Goal: Task Accomplishment & Management: Manage account settings

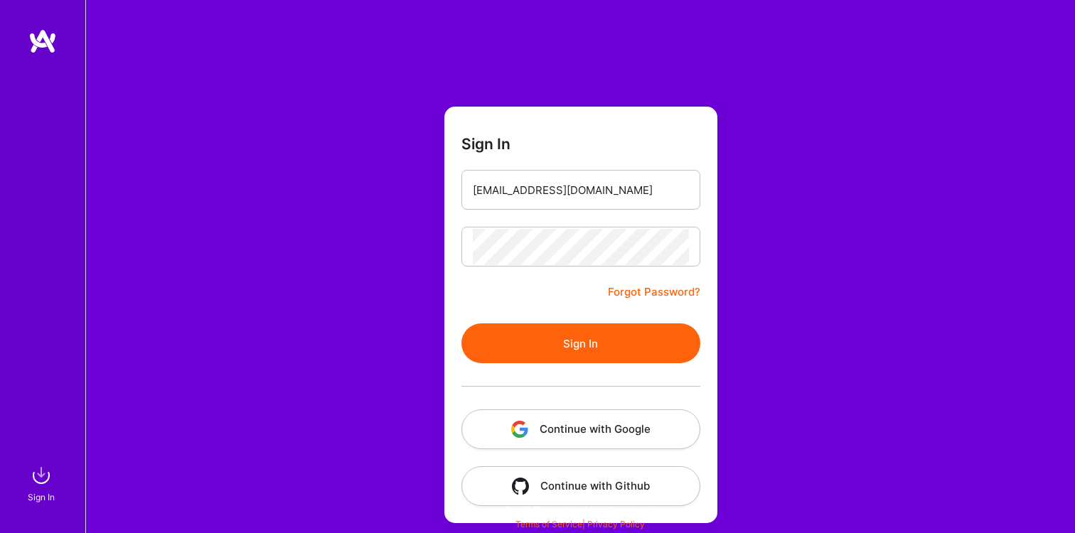
click at [569, 345] on button "Sign In" at bounding box center [580, 344] width 239 height 40
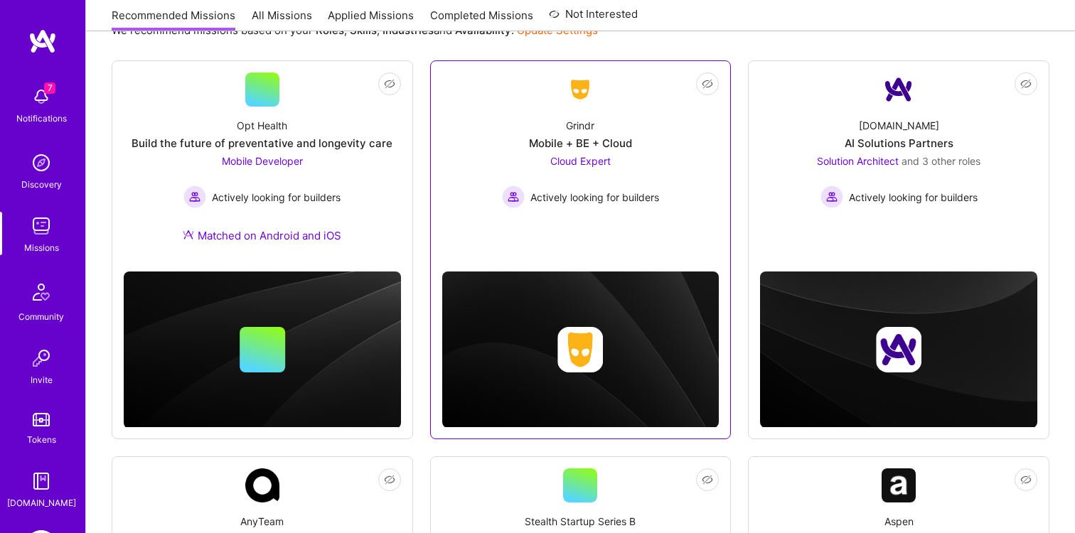
scroll to position [193, 0]
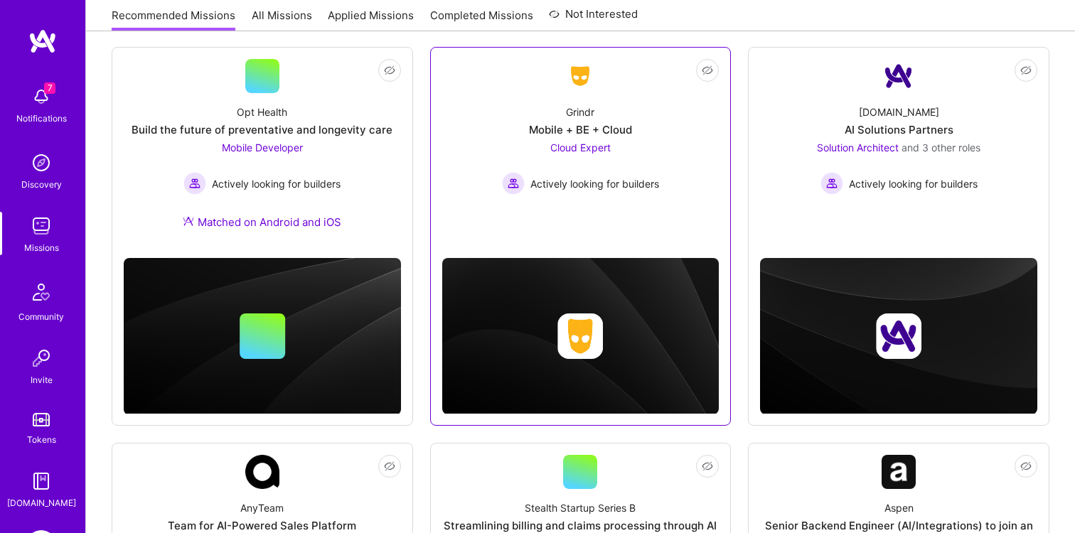
click at [584, 131] on div "Mobile + BE + Cloud" at bounding box center [580, 129] width 103 height 15
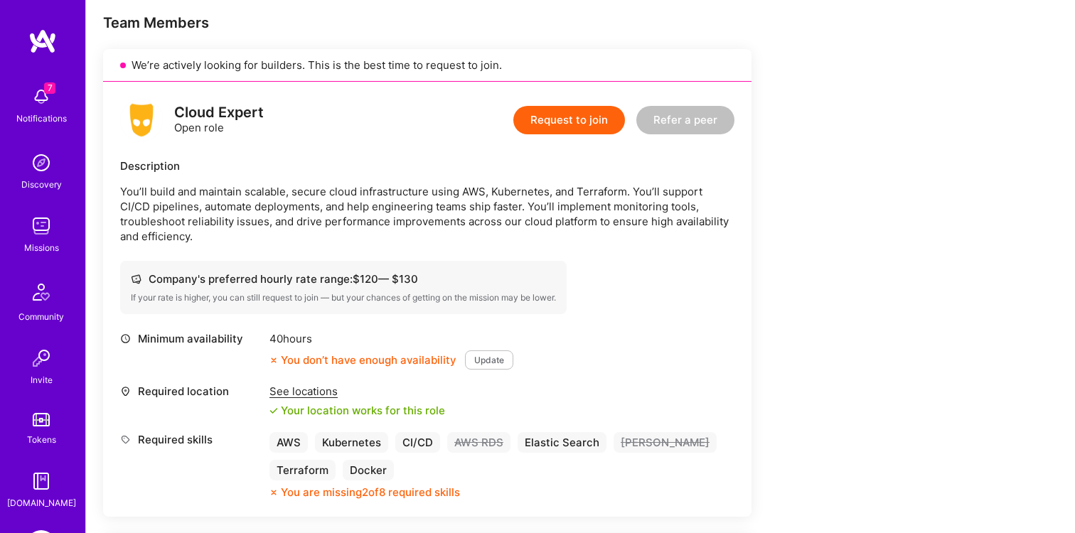
scroll to position [270, 0]
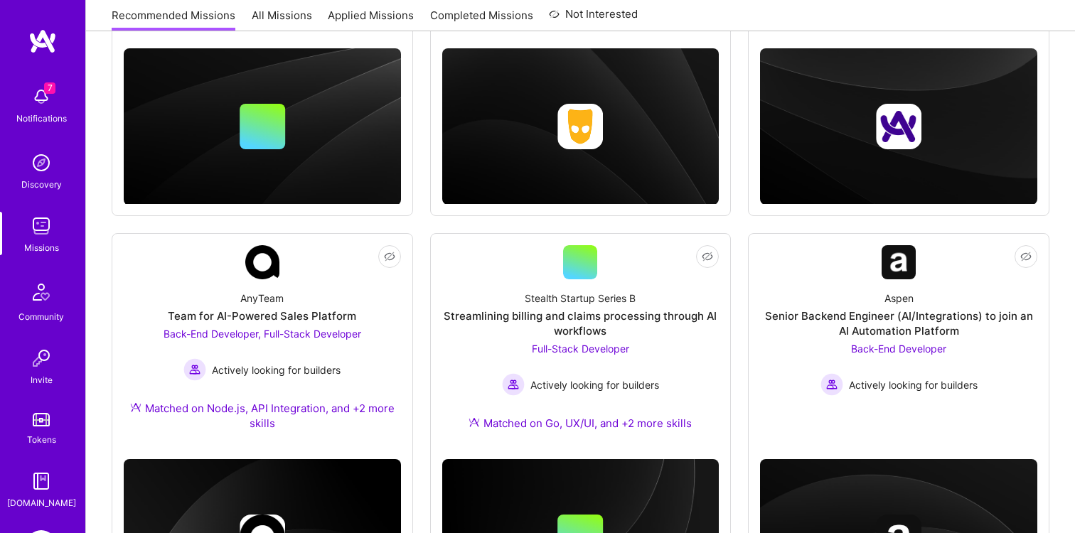
scroll to position [102, 0]
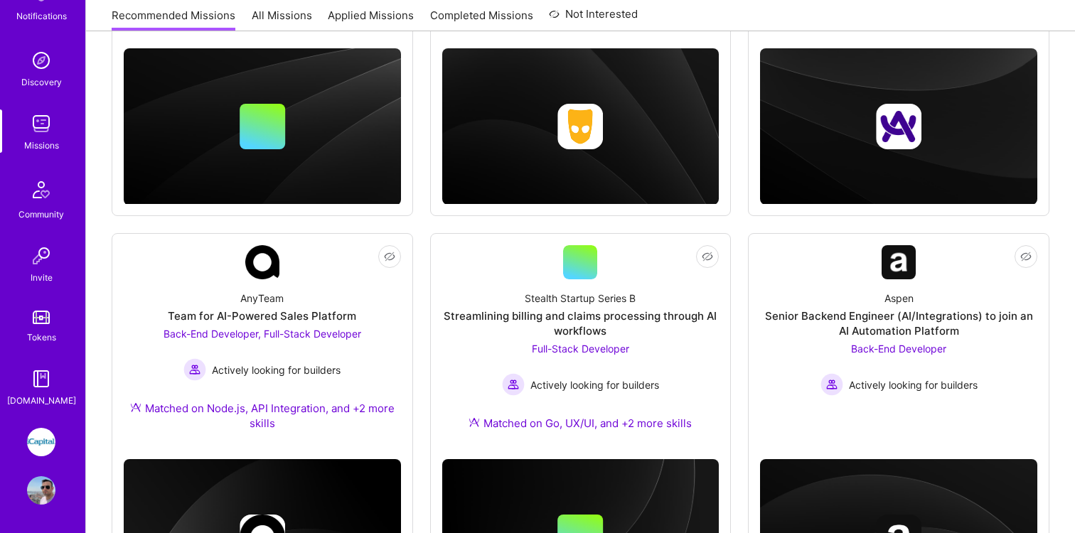
click at [36, 432] on img at bounding box center [41, 442] width 28 height 28
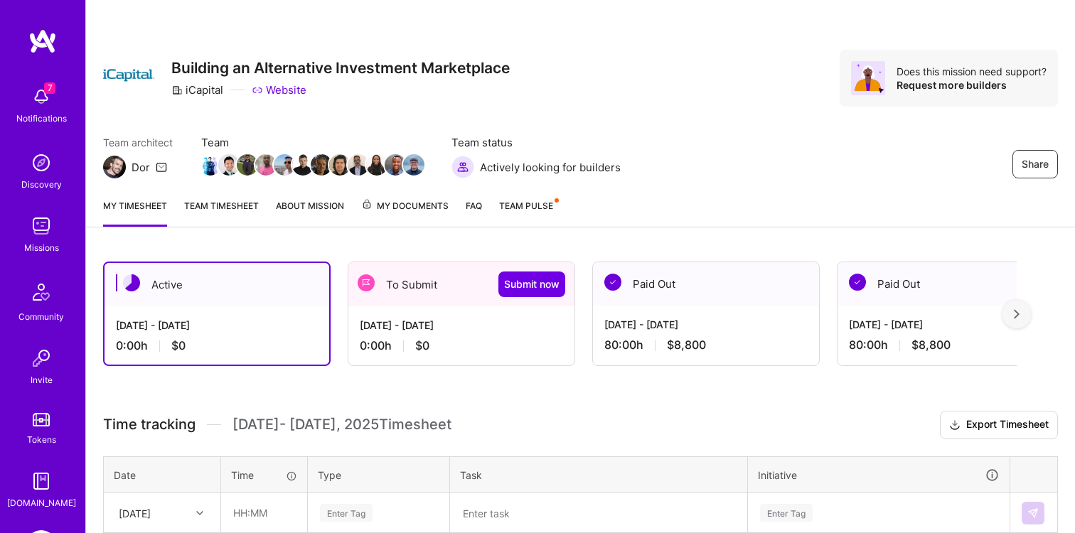
scroll to position [125, 0]
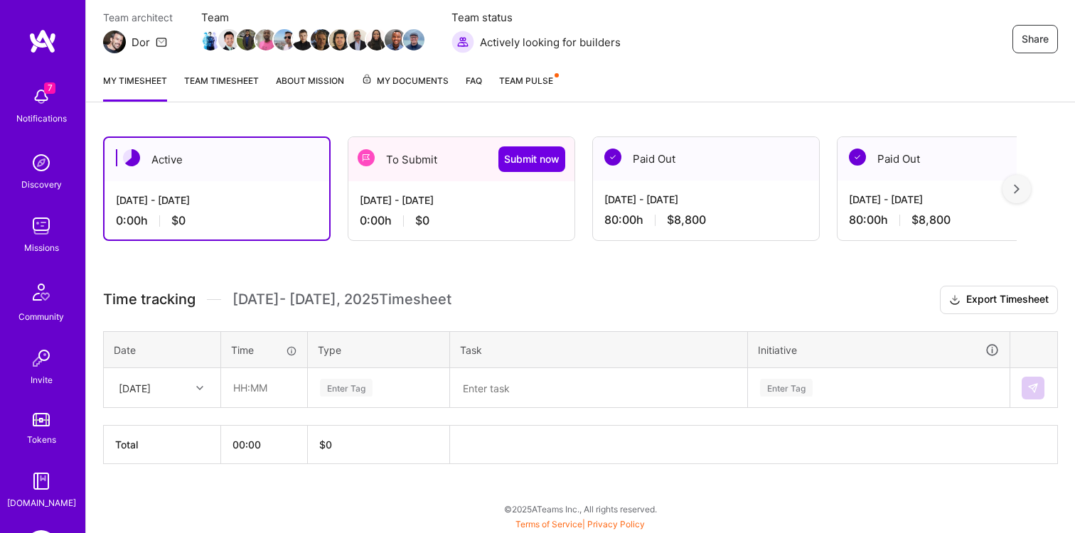
click at [452, 215] on div "0:00 h $0" at bounding box center [461, 220] width 203 height 15
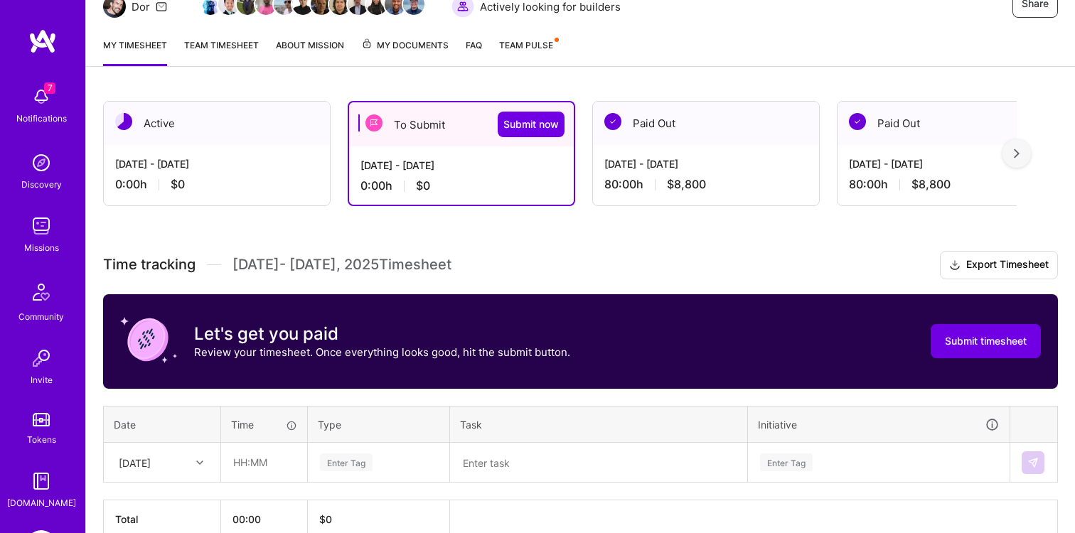
scroll to position [152, 0]
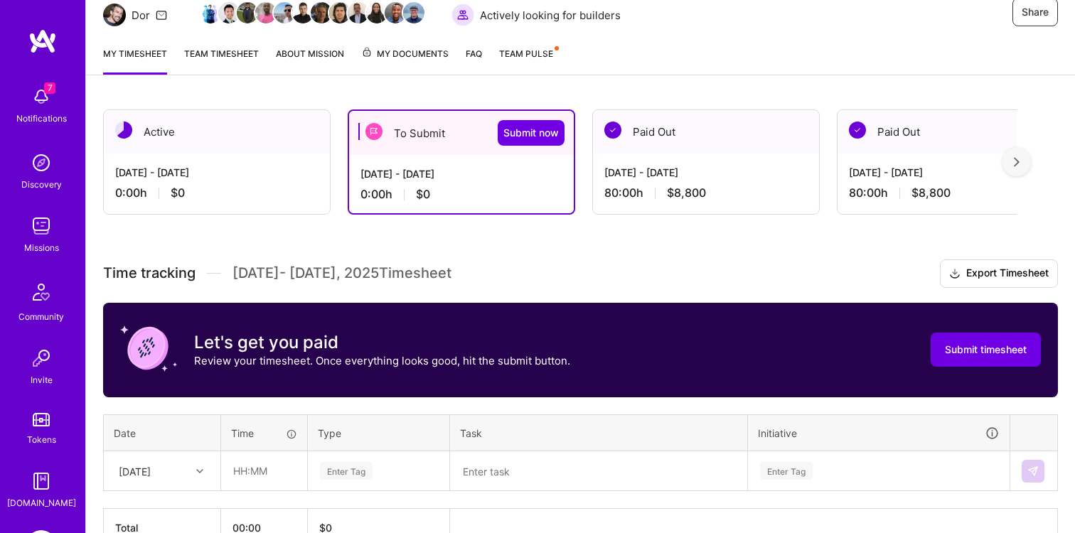
click at [488, 471] on textarea at bounding box center [599, 471] width 294 height 37
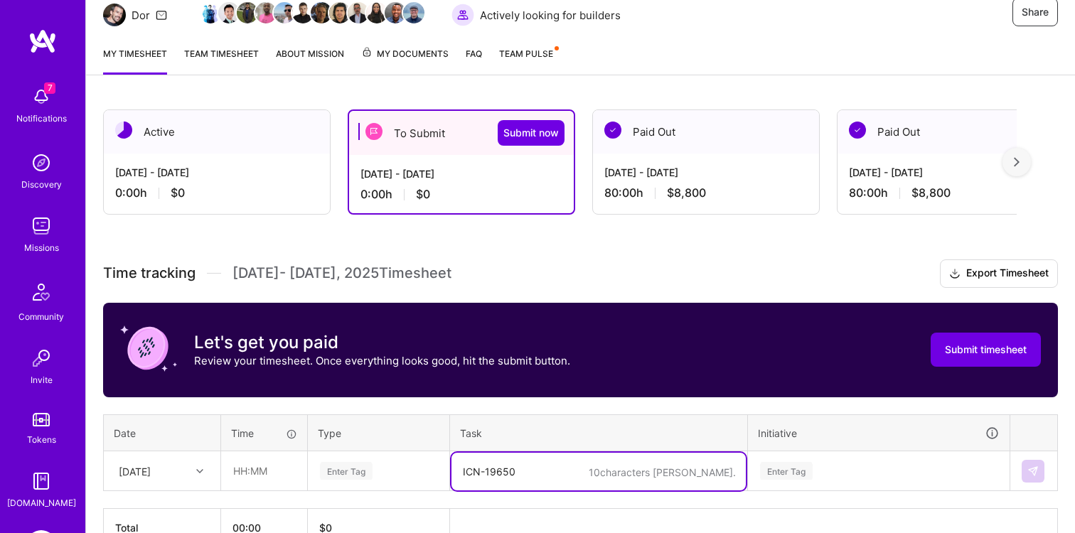
type textarea "ICN-19650"
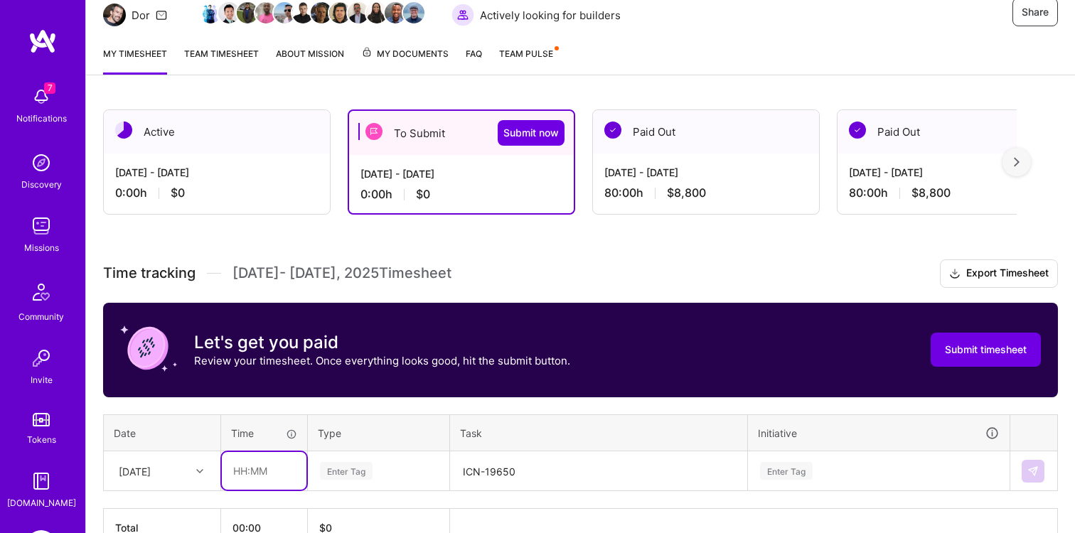
click at [269, 469] on input "text" at bounding box center [264, 471] width 85 height 38
type input "08:00"
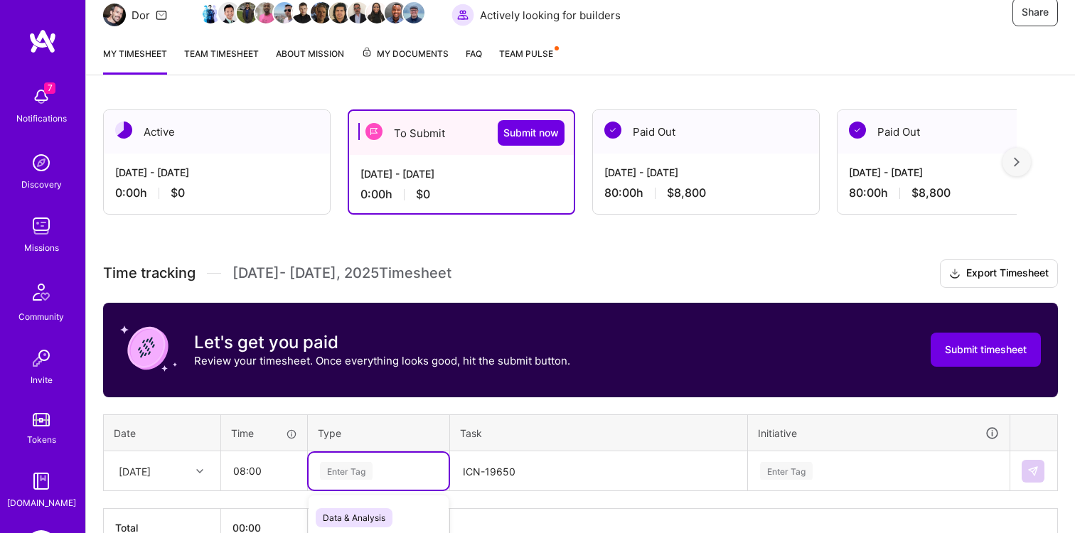
scroll to position [235, 0]
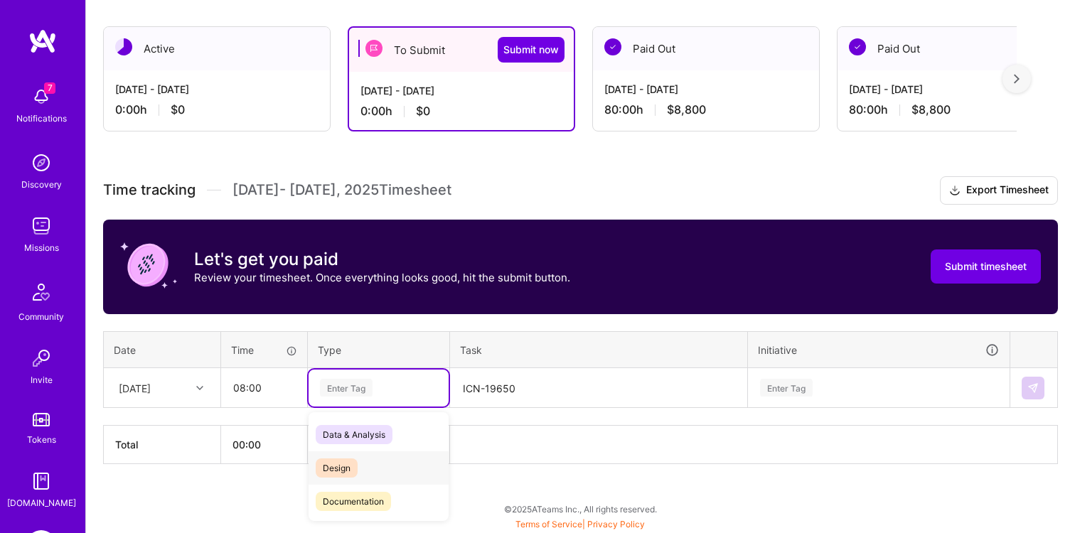
click at [376, 407] on div "option Design focused, 0 of 2. 17 results available. Use Up and Down to choose …" at bounding box center [379, 388] width 140 height 37
type input "E"
click at [363, 506] on span "Engineering" at bounding box center [346, 501] width 61 height 19
click at [572, 385] on textarea "ICN-19650" at bounding box center [599, 389] width 294 height 38
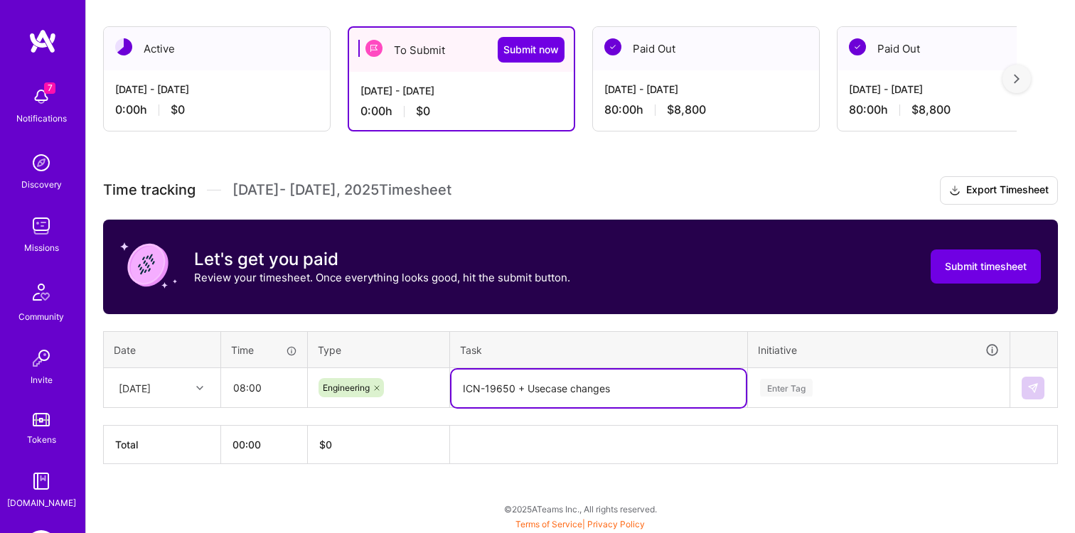
click at [548, 391] on textarea "ICN-19650 + Usecase changes" at bounding box center [599, 389] width 294 height 38
type textarea "ICN-19650 + Use case changes"
click at [790, 381] on div "Enter Tag" at bounding box center [879, 388] width 260 height 37
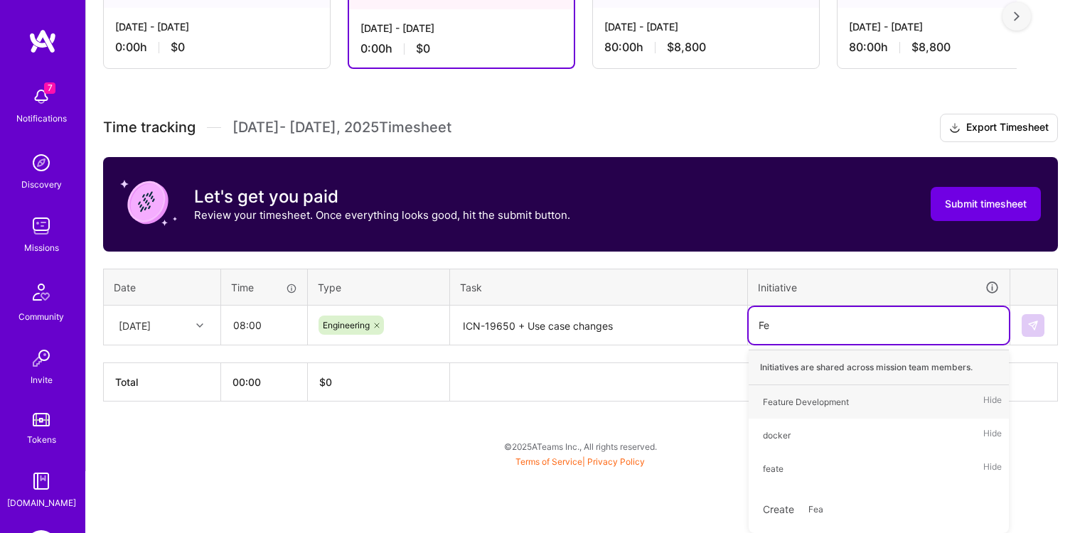
type input "Fea"
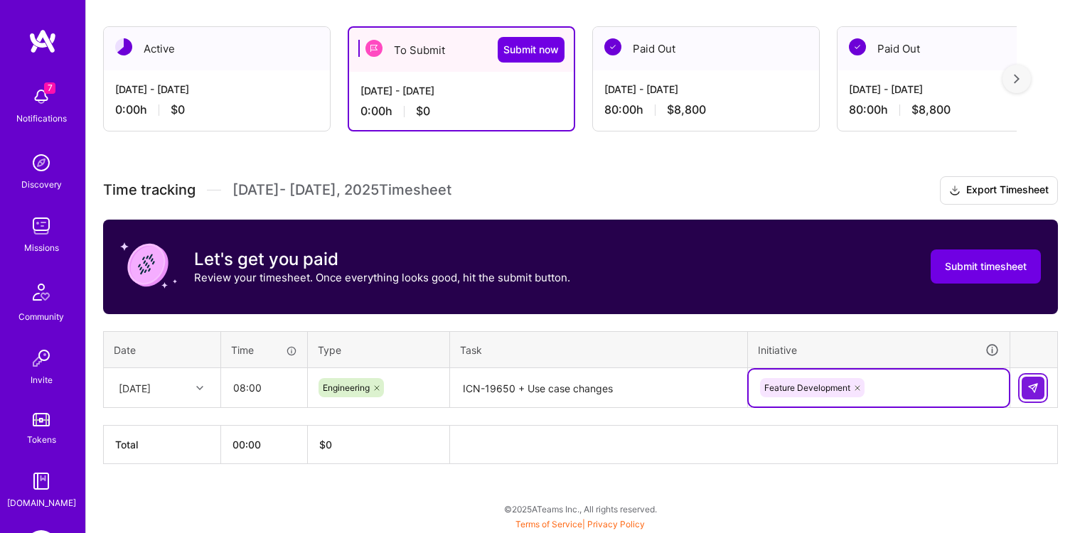
click at [1032, 390] on img at bounding box center [1032, 388] width 11 height 11
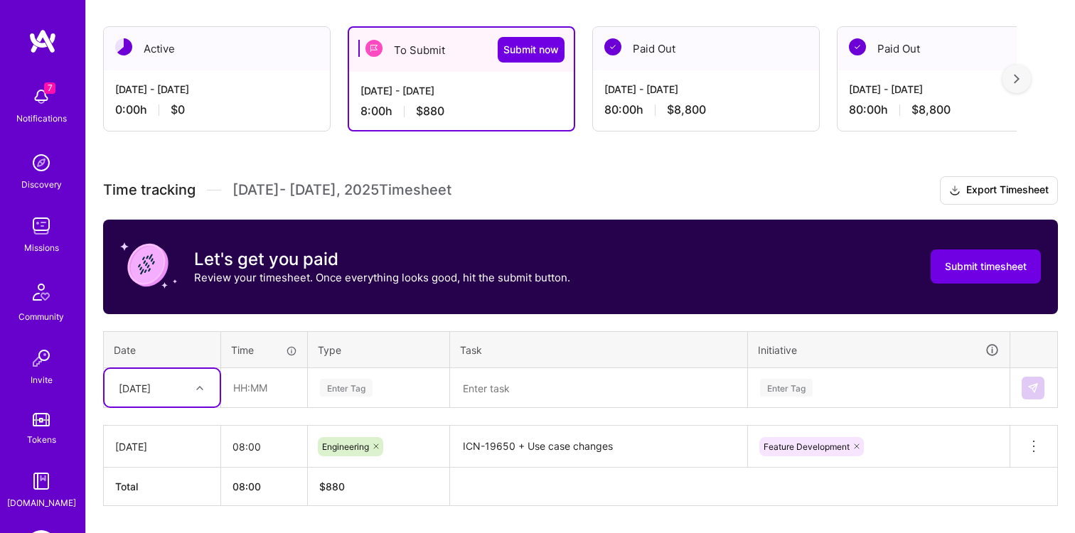
click at [177, 392] on div "Select is focused ,type to refine list, press Down to open the menu, [DATE]" at bounding box center [162, 388] width 115 height 38
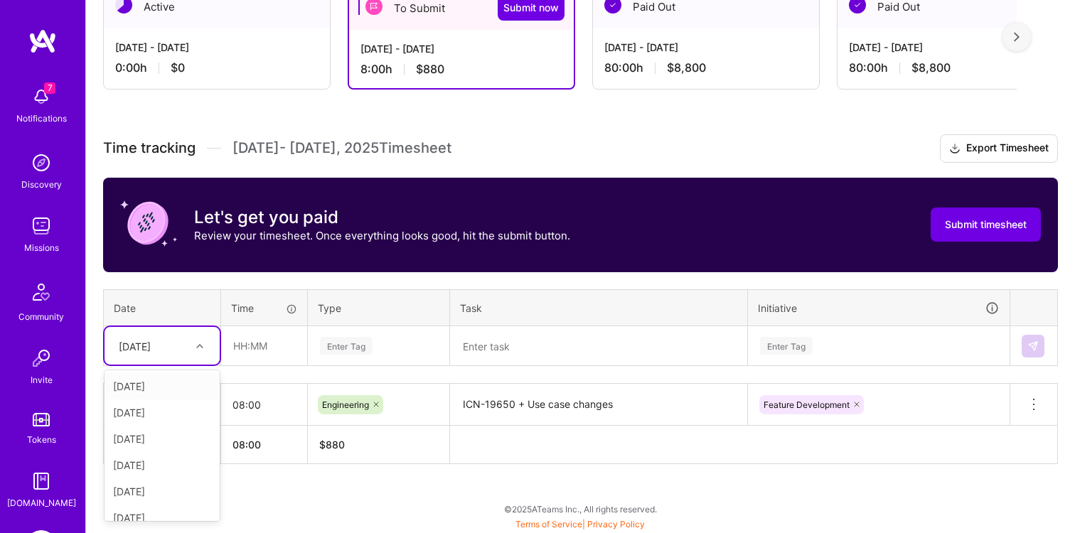
click at [173, 388] on div "[DATE]" at bounding box center [162, 386] width 115 height 26
click at [250, 342] on input "text" at bounding box center [264, 346] width 85 height 38
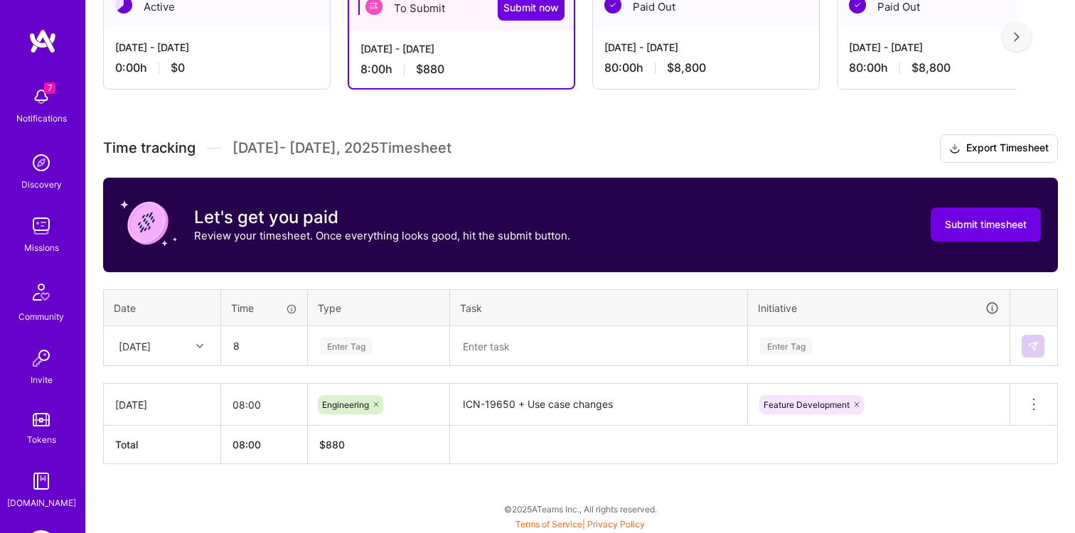
type input "08:00"
click at [334, 339] on div "Enter Tag" at bounding box center [346, 346] width 53 height 22
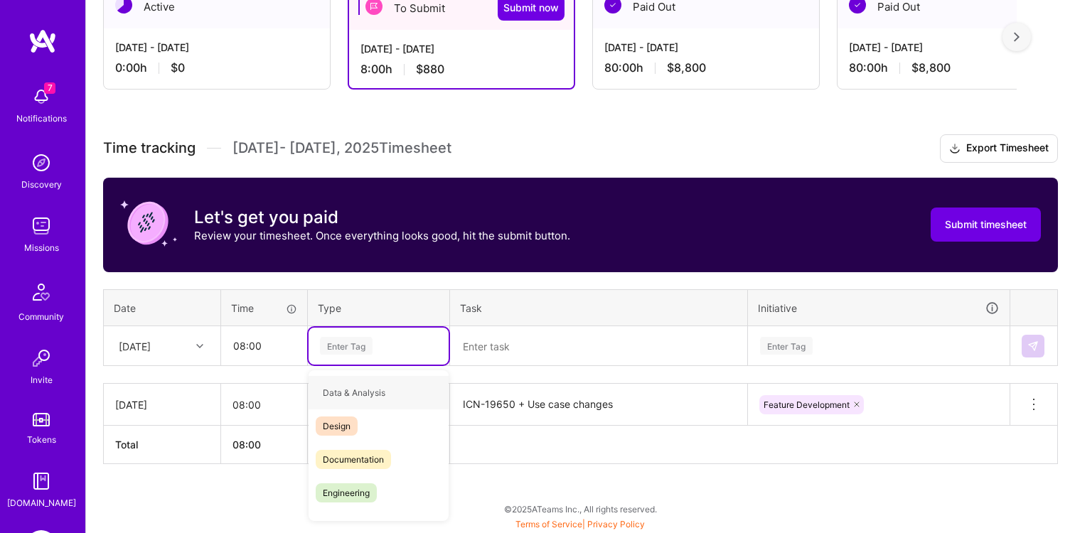
type input "e"
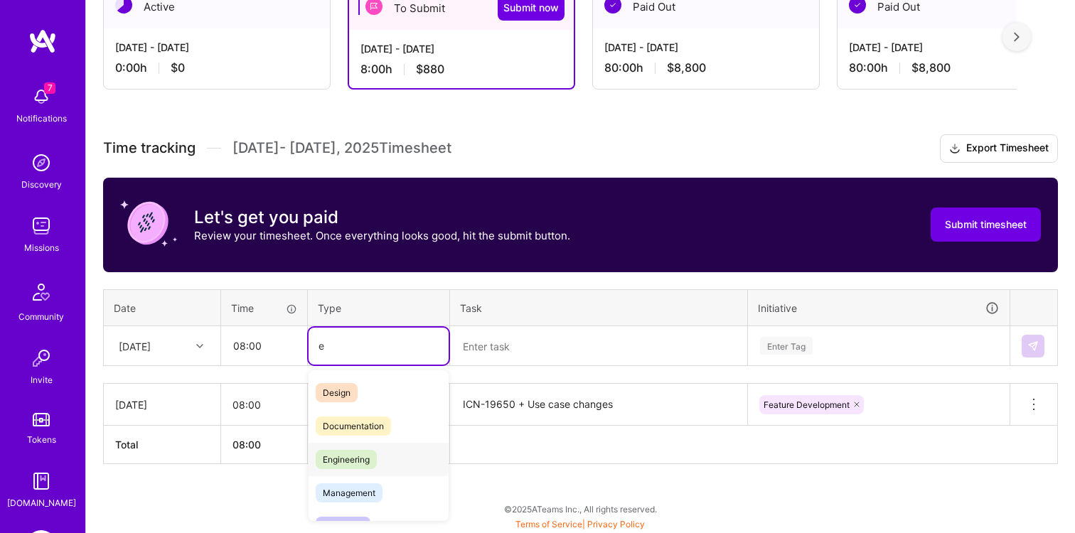
click at [344, 462] on span "Engineering" at bounding box center [346, 459] width 61 height 19
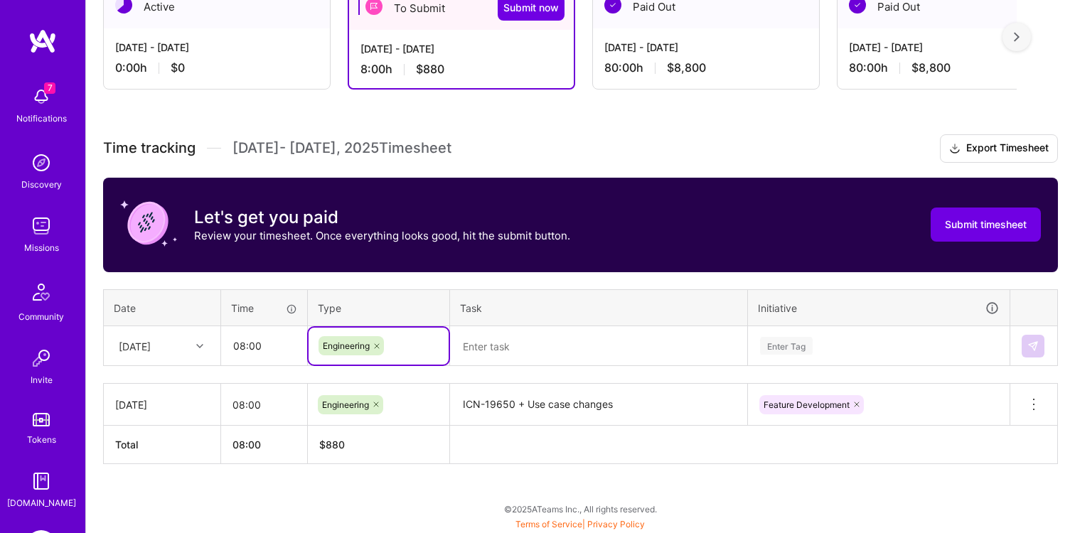
click at [496, 349] on textarea at bounding box center [599, 347] width 294 height 38
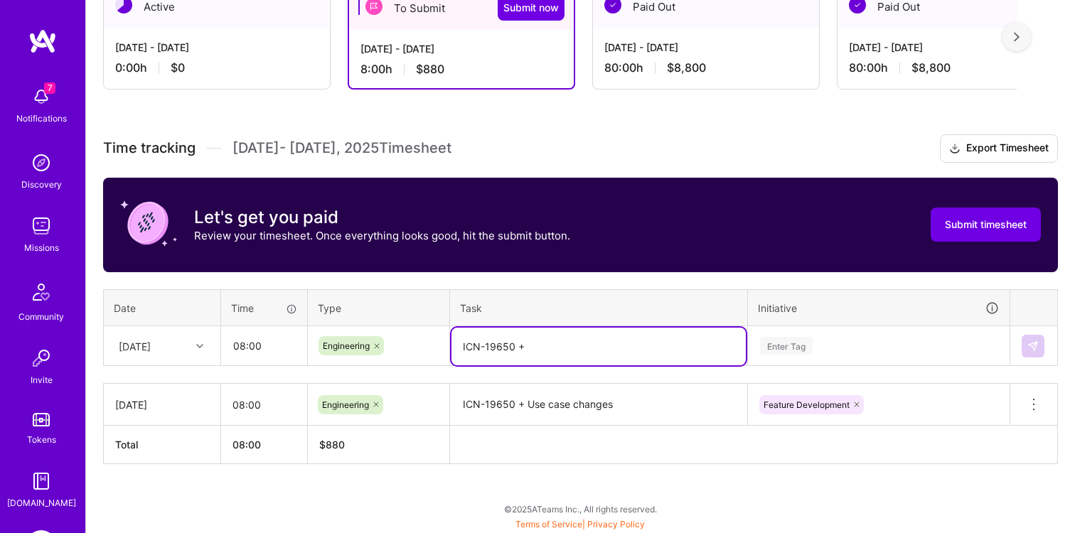
paste textarea "cucumber failures"
click at [528, 343] on textarea "ICN-19650 + cucumber failures" at bounding box center [599, 347] width 294 height 38
click at [673, 349] on textarea "ICN-19650 + addressed cucumber failures" at bounding box center [599, 347] width 294 height 38
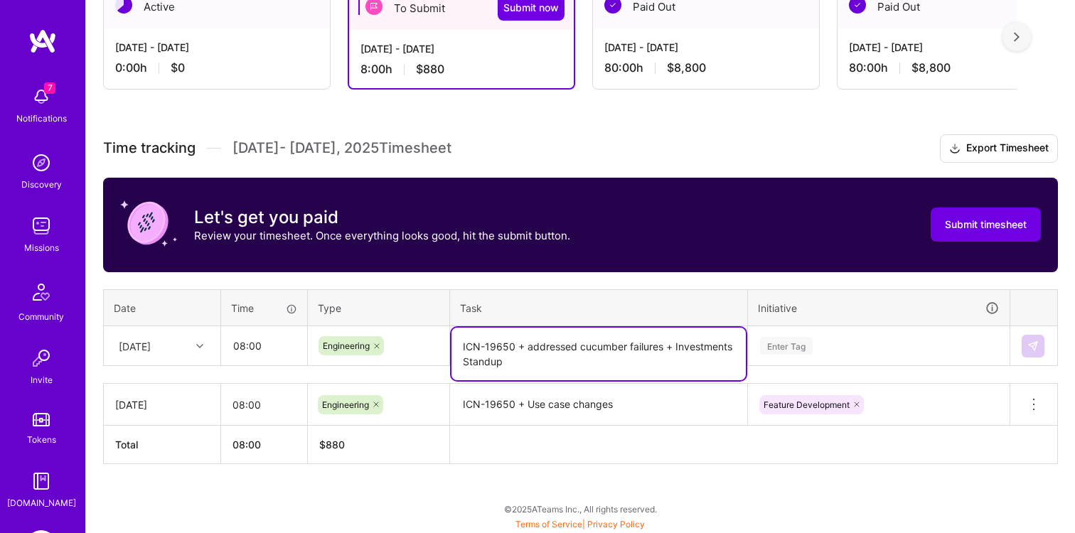
type textarea "ICN-19650 + addressed cucumber failures + Investments Standup"
click at [804, 349] on div "Enter Tag" at bounding box center [879, 346] width 260 height 37
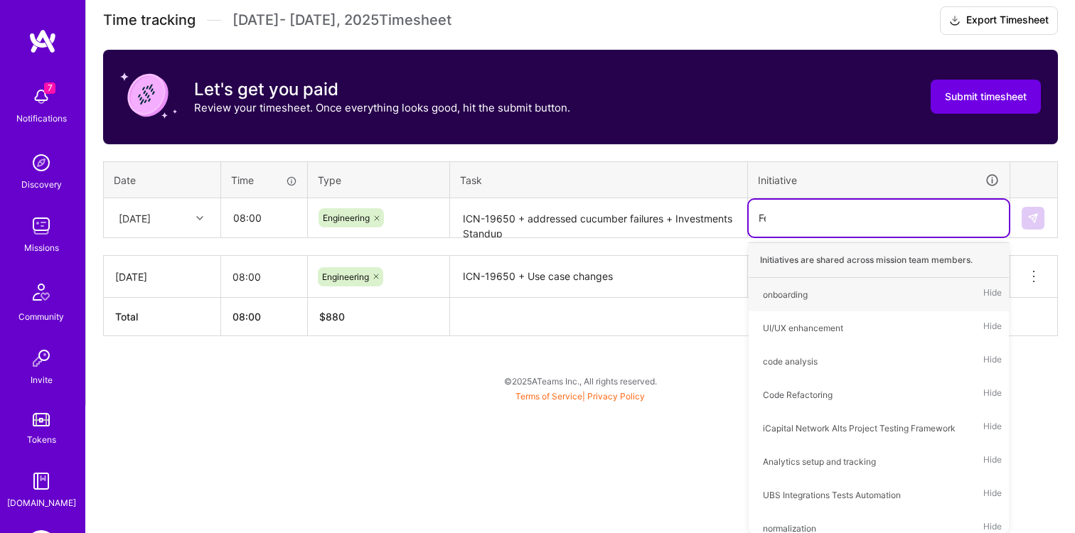
type input "Fea"
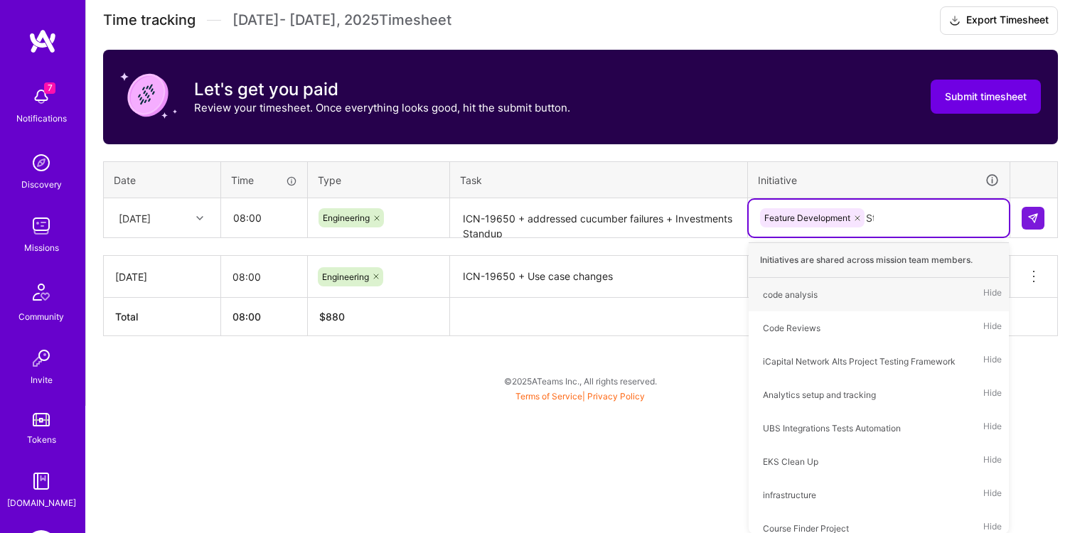
scroll to position [277, 0]
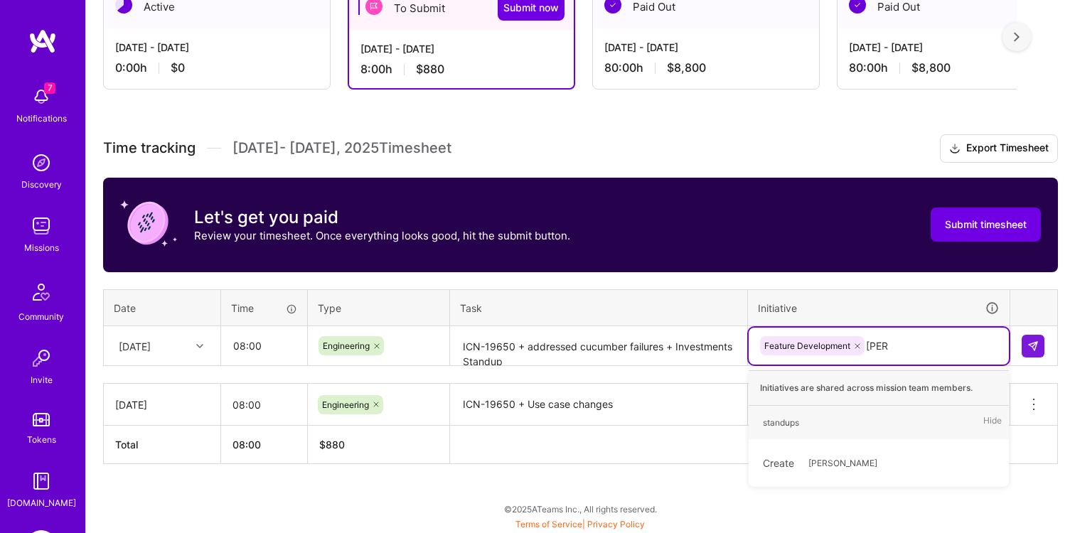
type input "Stand"
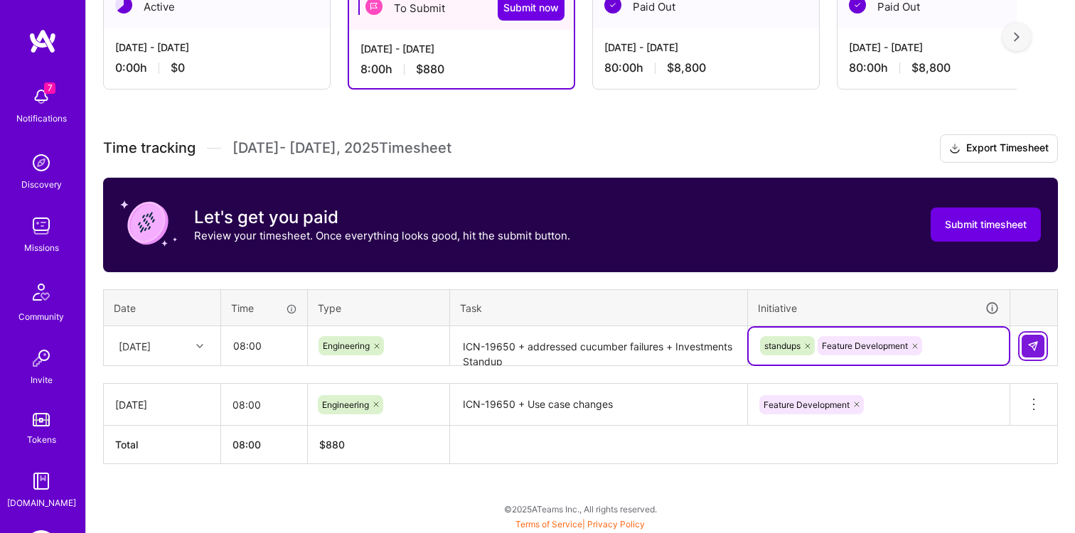
click at [1030, 343] on img at bounding box center [1032, 346] width 11 height 11
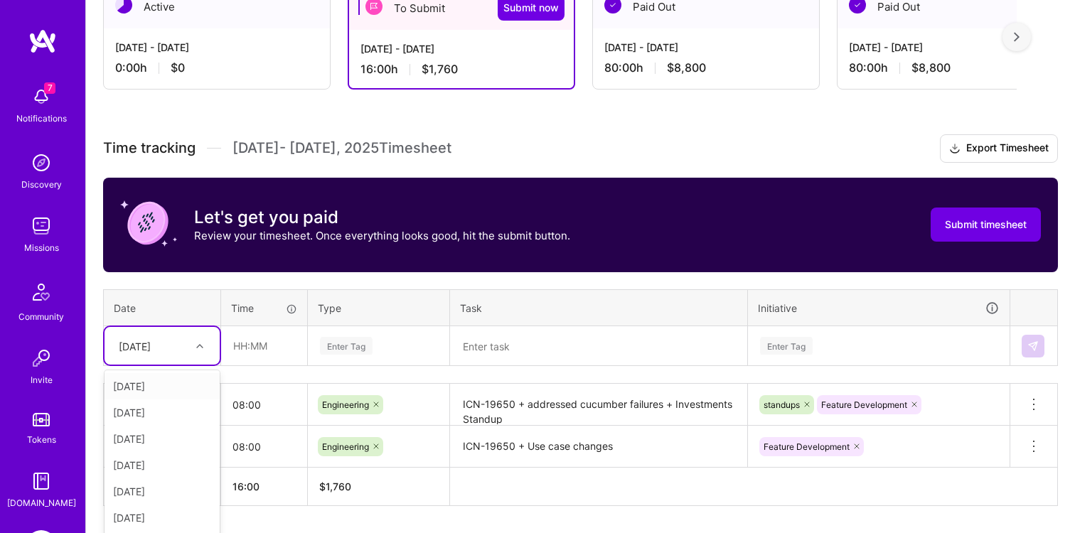
scroll to position [319, 0]
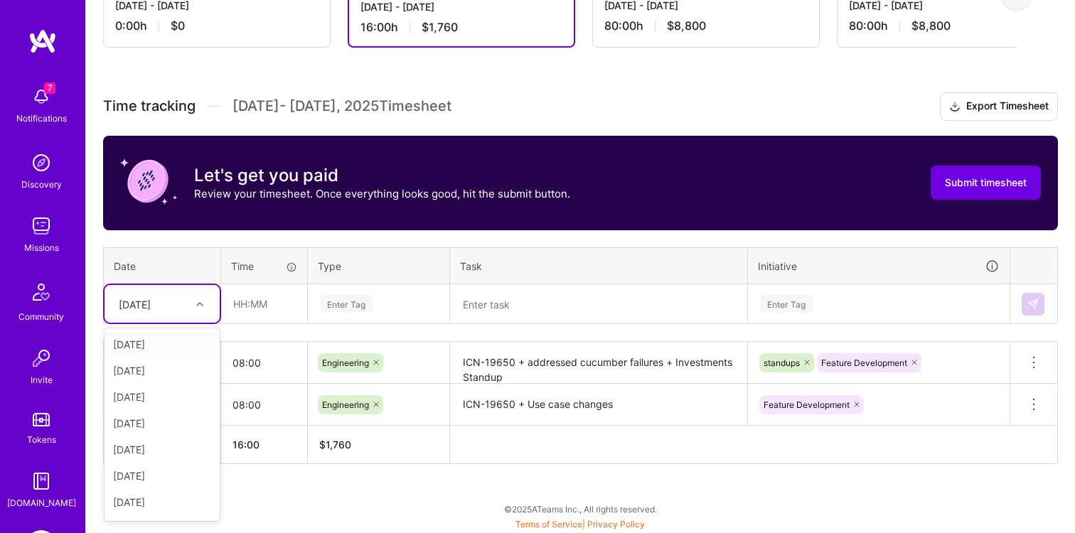
click at [183, 323] on div "option [DATE], selected. option [DATE] focused, 1 of 15. 14 results available. …" at bounding box center [162, 304] width 115 height 38
click at [161, 371] on div "[DATE]" at bounding box center [162, 371] width 115 height 26
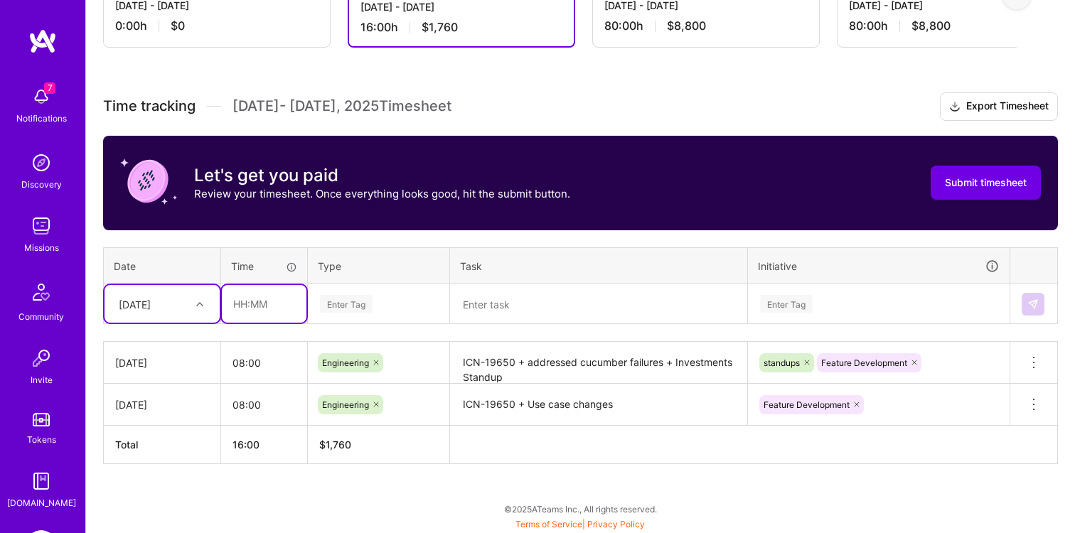
click at [252, 312] on input "text" at bounding box center [264, 304] width 85 height 38
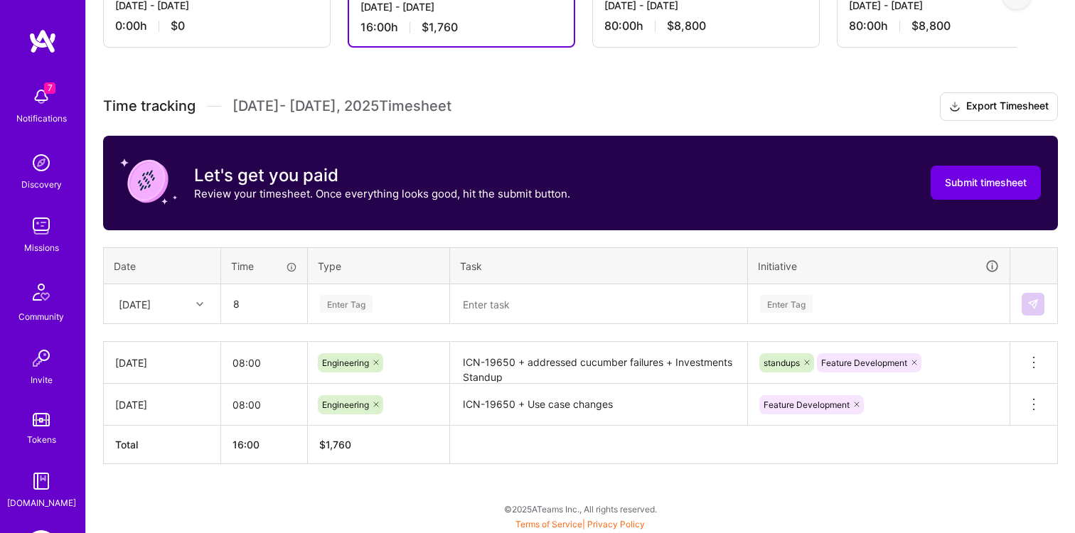
type input "08:00"
click at [353, 298] on div "Enter Tag" at bounding box center [346, 304] width 53 height 22
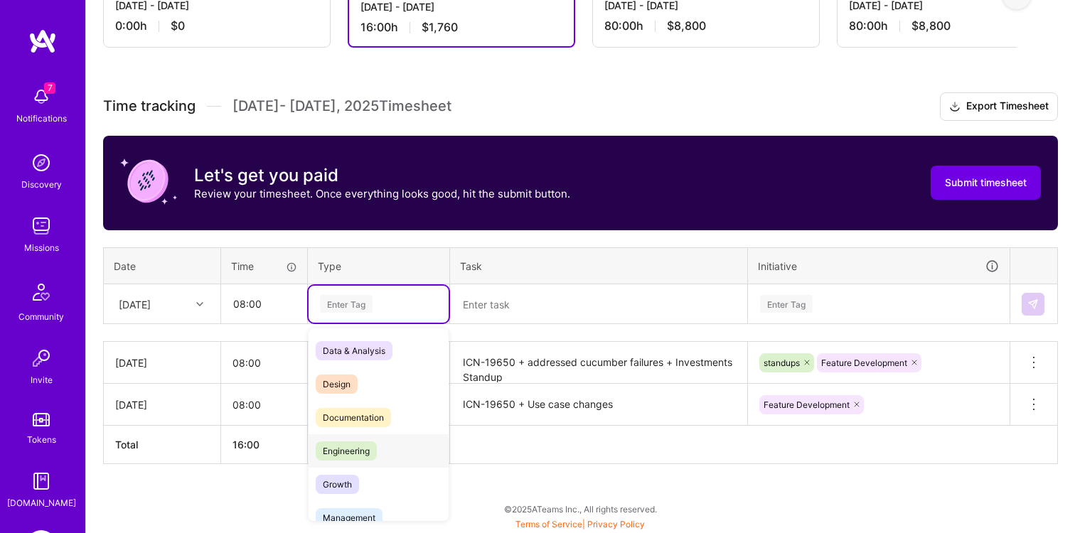
click at [335, 444] on span "Engineering" at bounding box center [346, 451] width 61 height 19
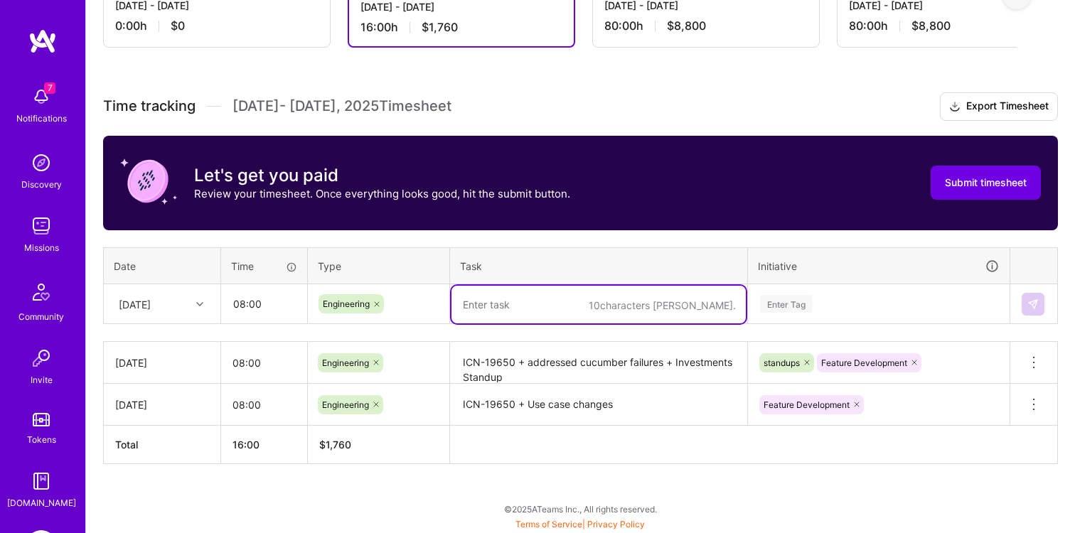
click at [508, 306] on textarea at bounding box center [599, 305] width 294 height 38
type textarea "ICN-19650 + Tech [DATE] + Murtaza 1-1"
click at [780, 299] on div "Enter Tag" at bounding box center [879, 304] width 260 height 37
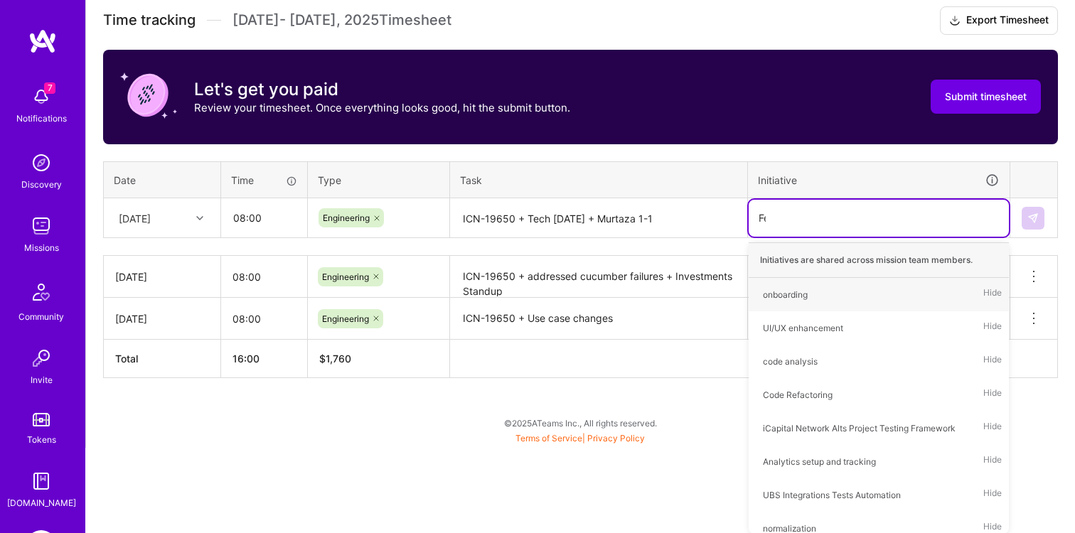
type input "Fea"
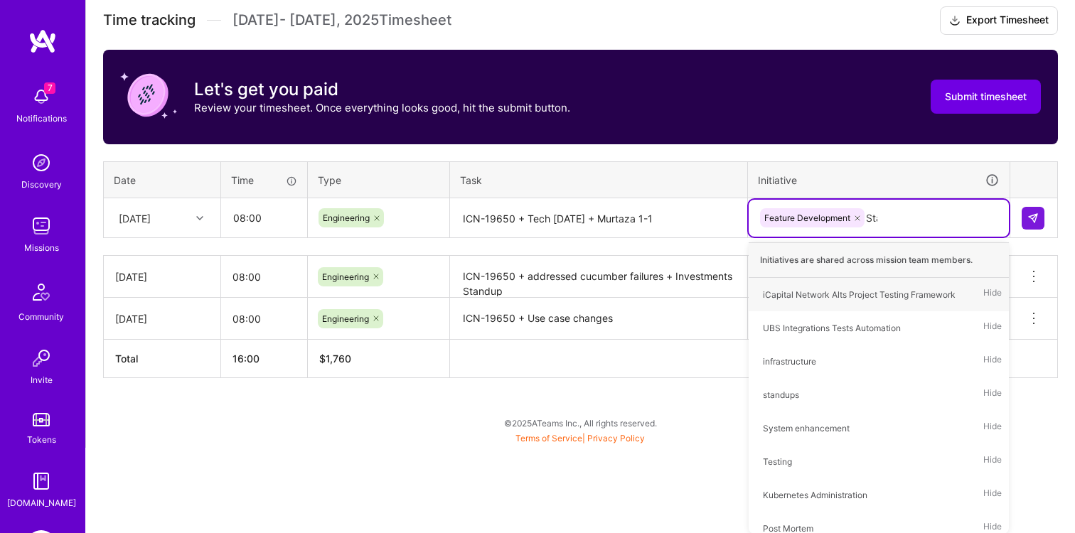
scroll to position [319, 0]
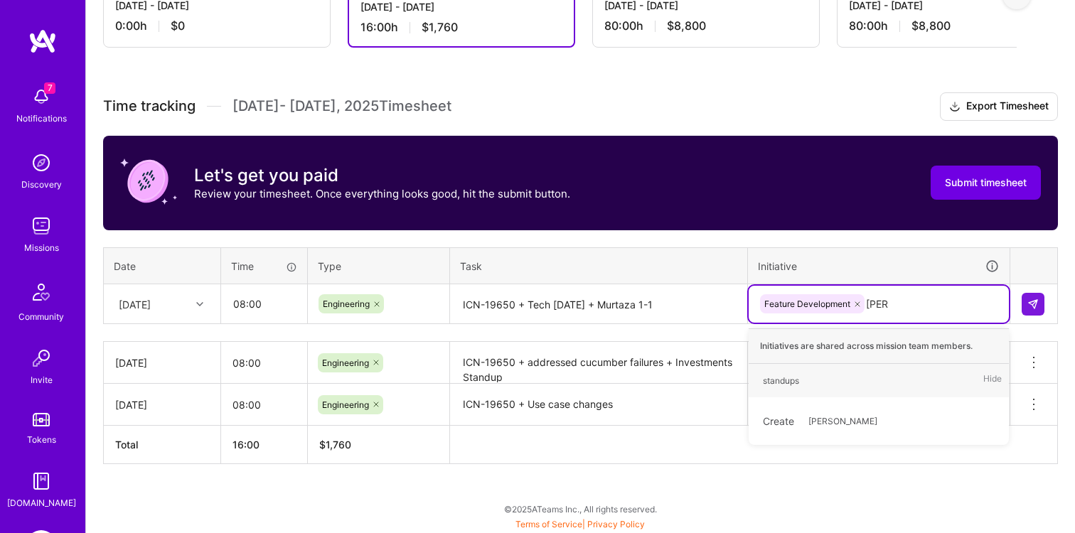
type input "Stand"
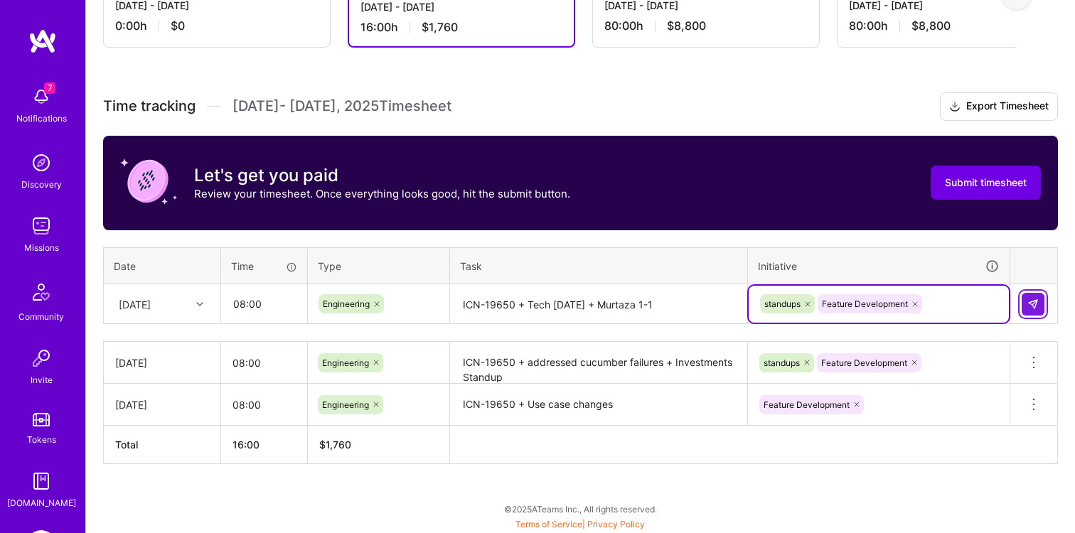
click at [1029, 294] on button at bounding box center [1033, 304] width 23 height 23
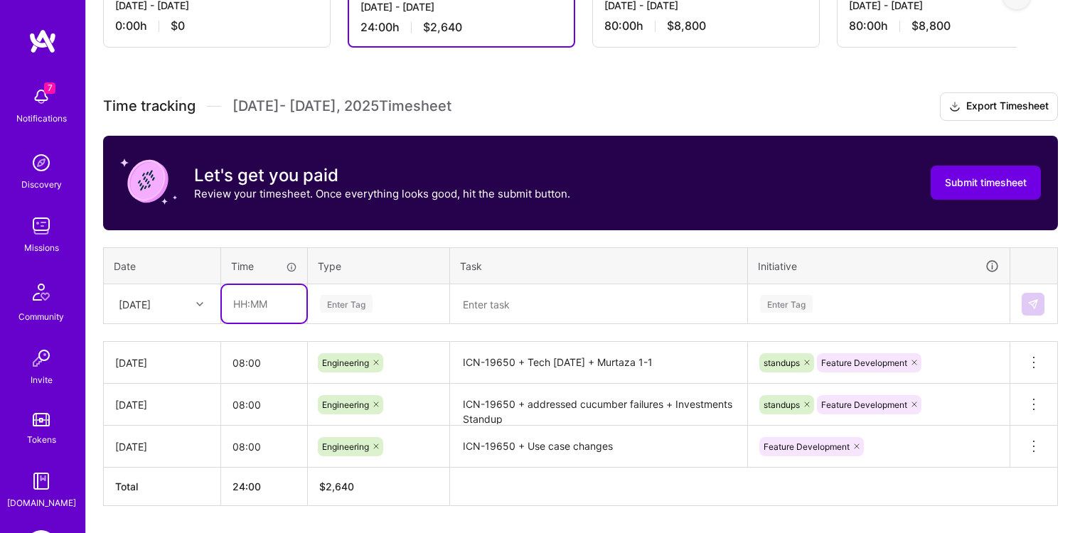
click at [252, 311] on input "text" at bounding box center [264, 304] width 85 height 38
type input "08:00"
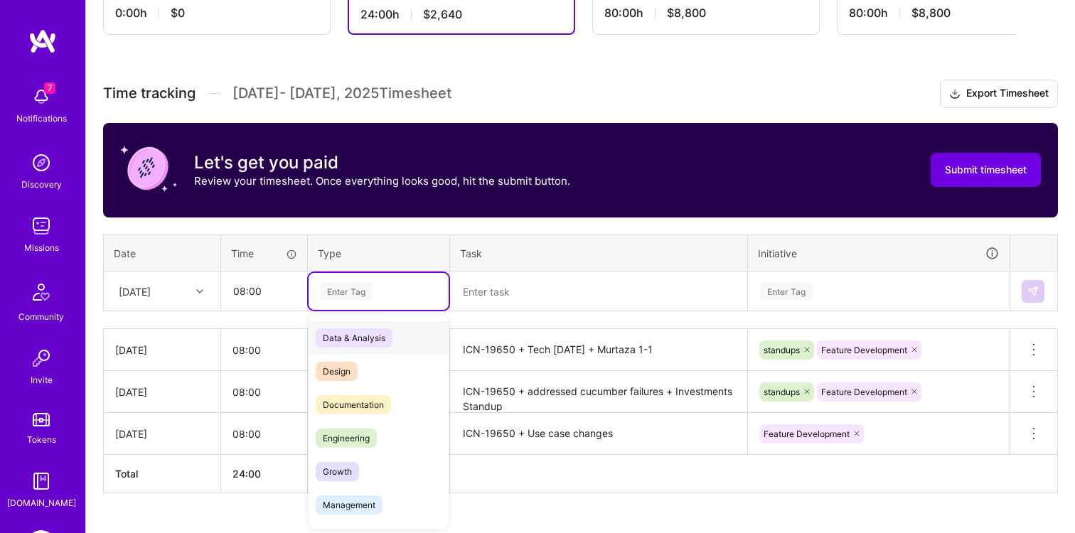
click at [355, 301] on div "Enter Tag" at bounding box center [379, 291] width 140 height 37
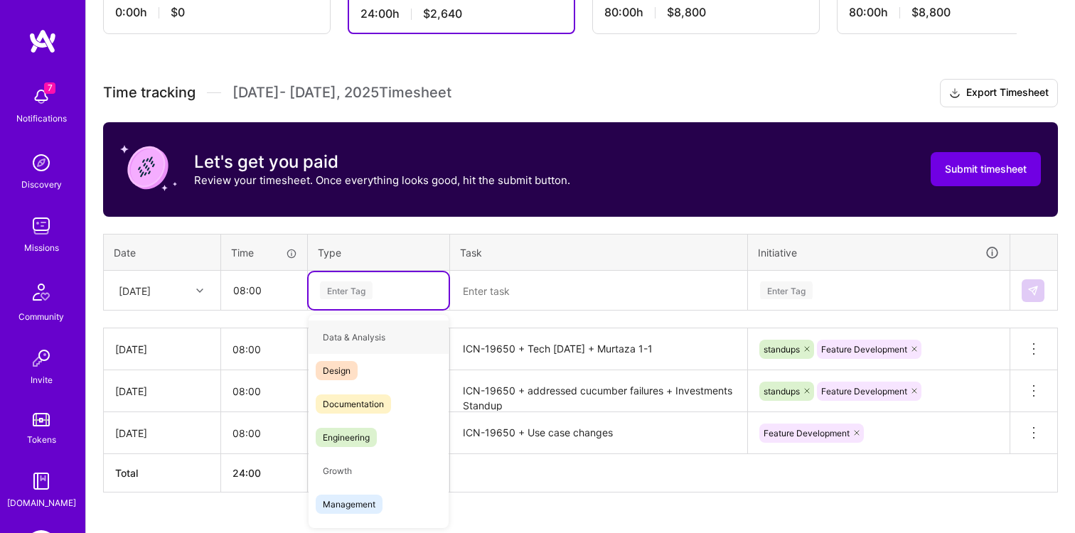
type input "E"
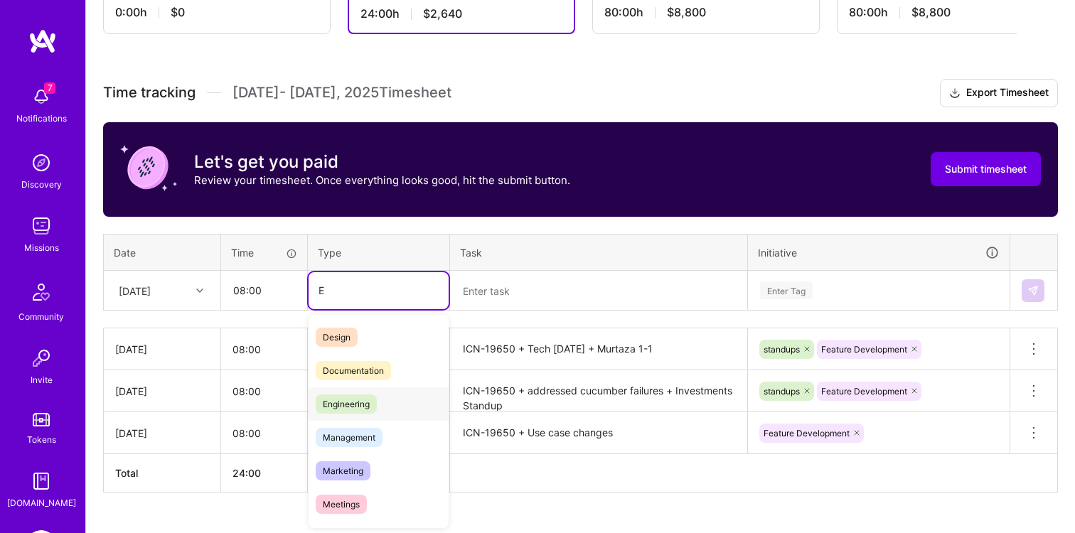
click at [347, 397] on span "Engineering" at bounding box center [346, 404] width 61 height 19
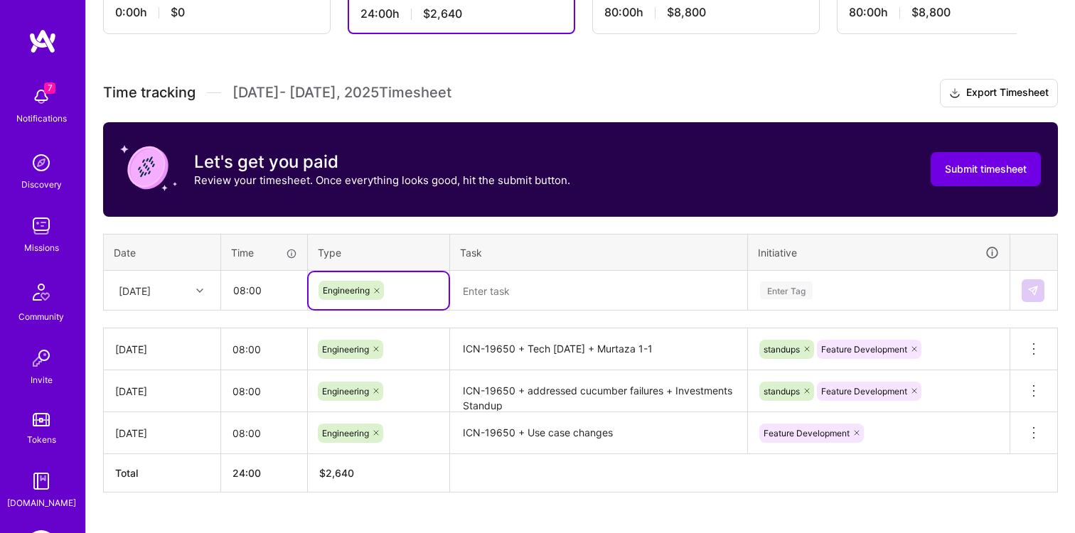
click at [509, 298] on textarea at bounding box center [599, 291] width 294 height 38
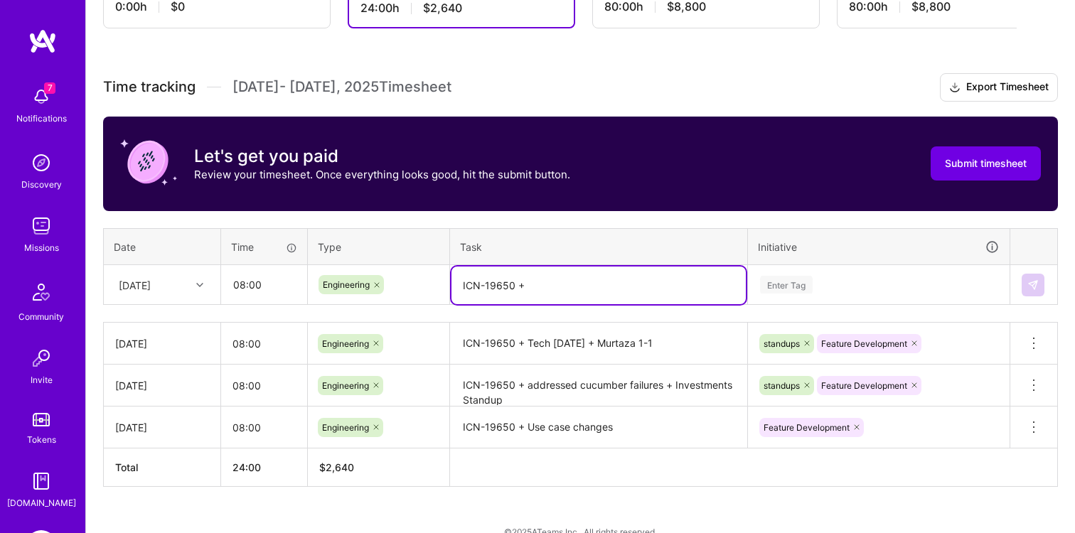
scroll to position [361, 0]
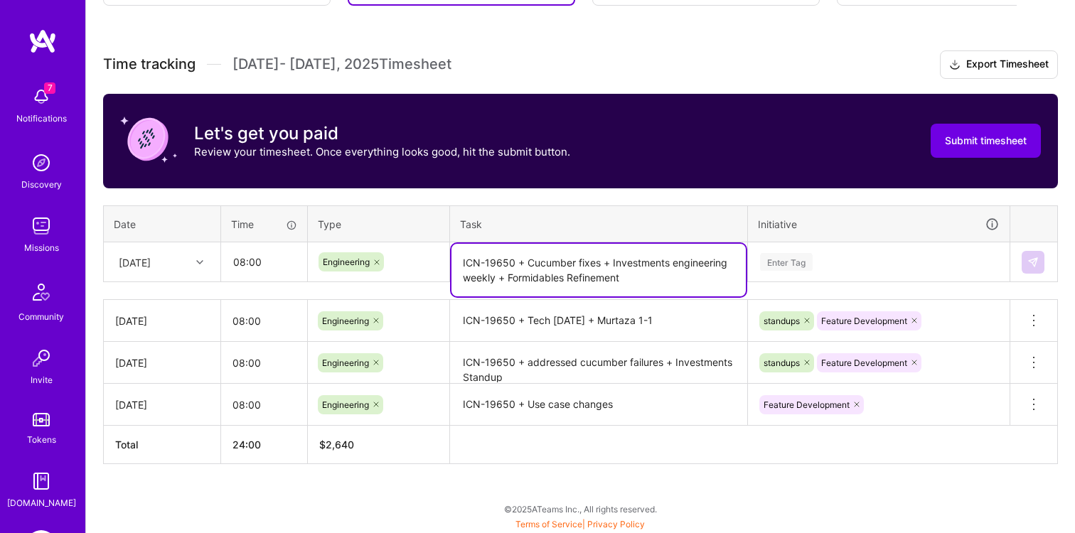
type textarea "ICN-19650 + Cucumber fixes + Investments engineering weekly + Formidables Refin…"
click at [828, 265] on div "Enter Tag" at bounding box center [879, 262] width 260 height 37
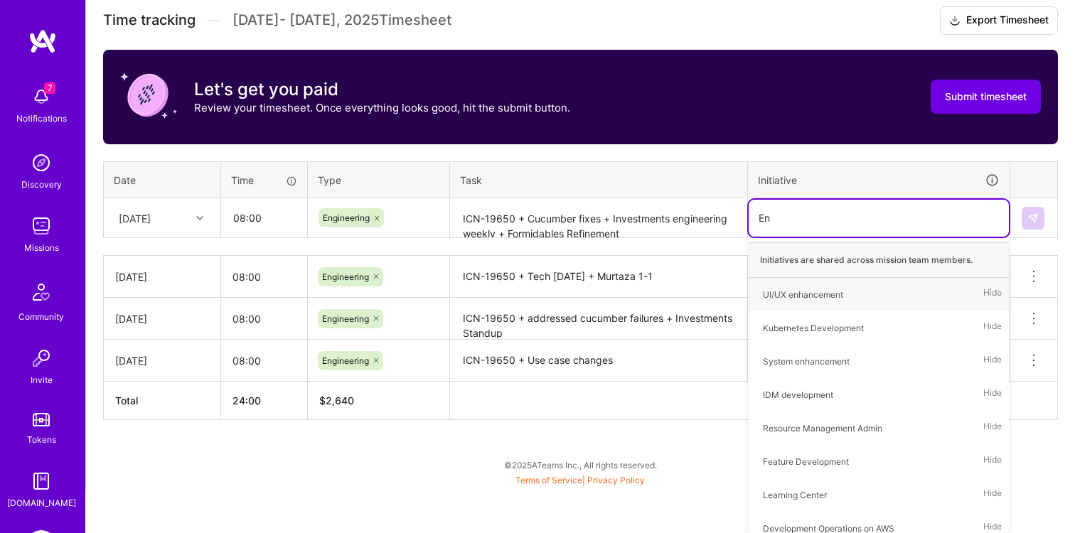
type input "E"
type input "Fea"
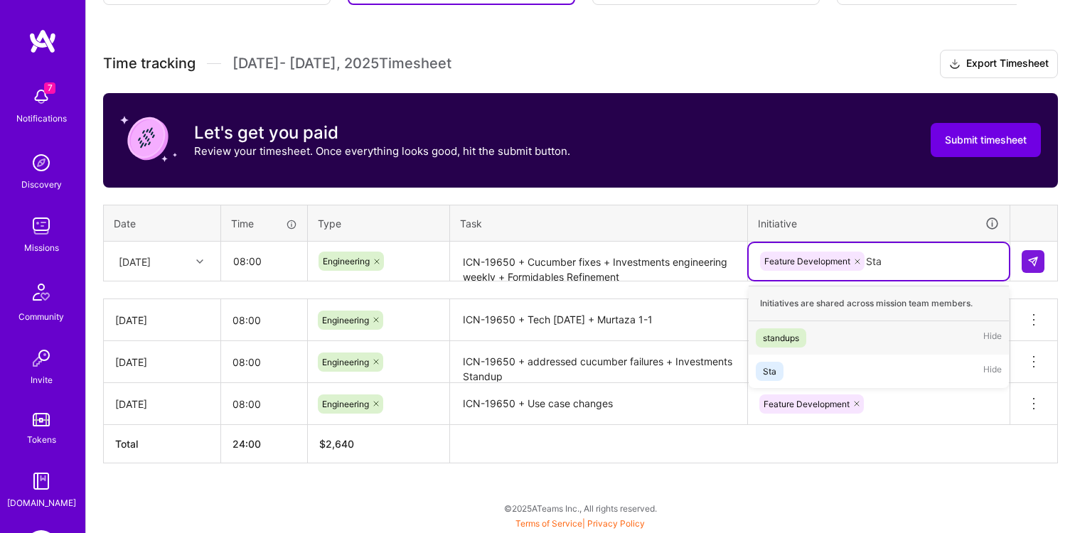
scroll to position [361, 0]
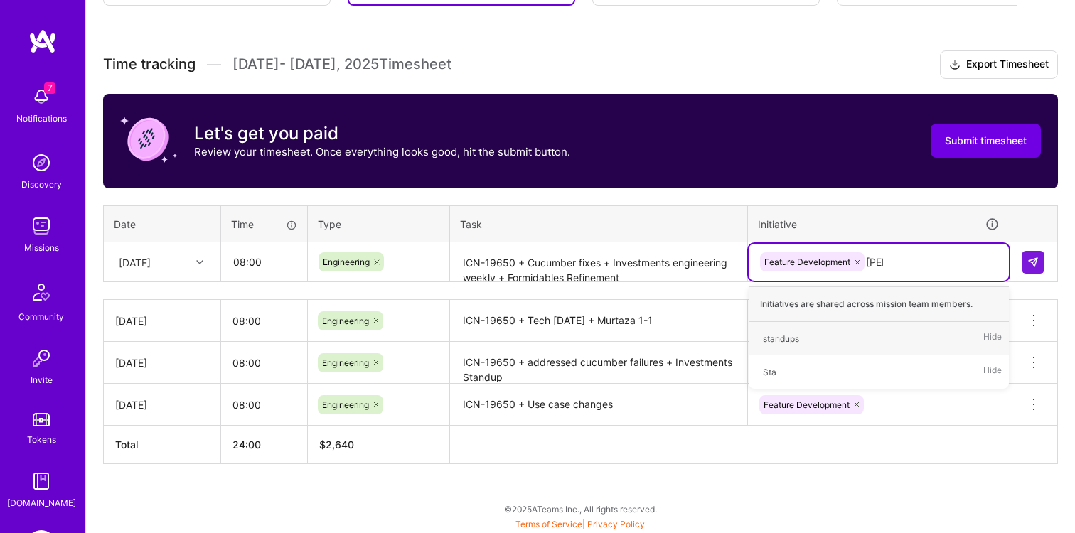
type input "Stand"
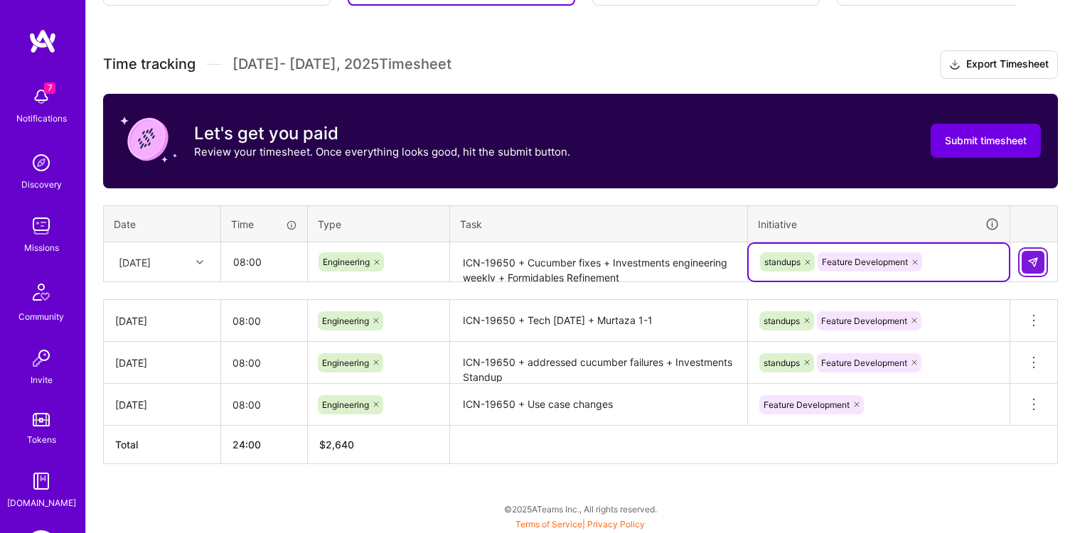
click at [1038, 257] on img at bounding box center [1032, 262] width 11 height 11
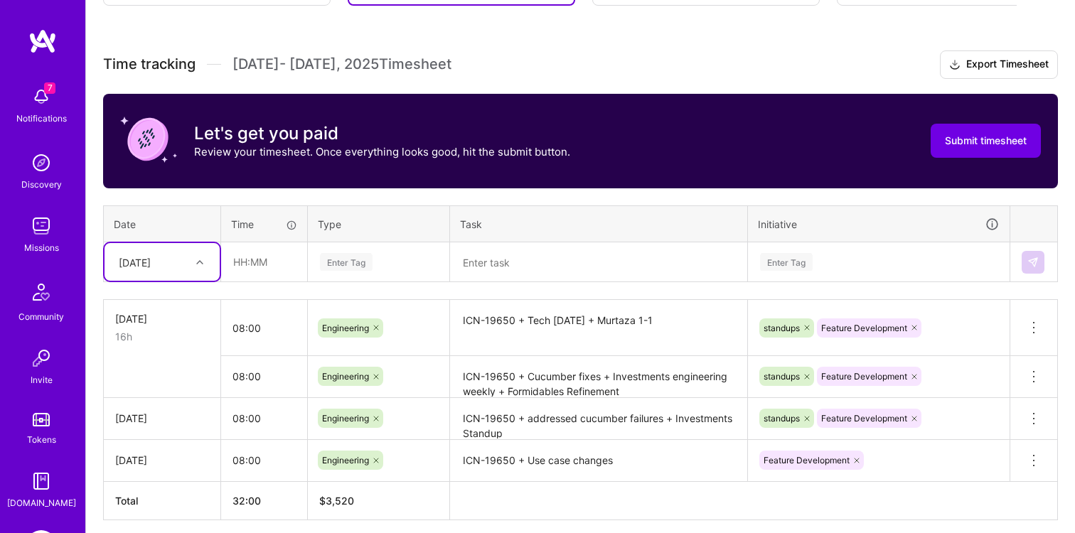
click at [520, 378] on textarea "ICN-19650 + Cucumber fixes + Investments engineering weekly + Formidables Refin…" at bounding box center [599, 377] width 294 height 39
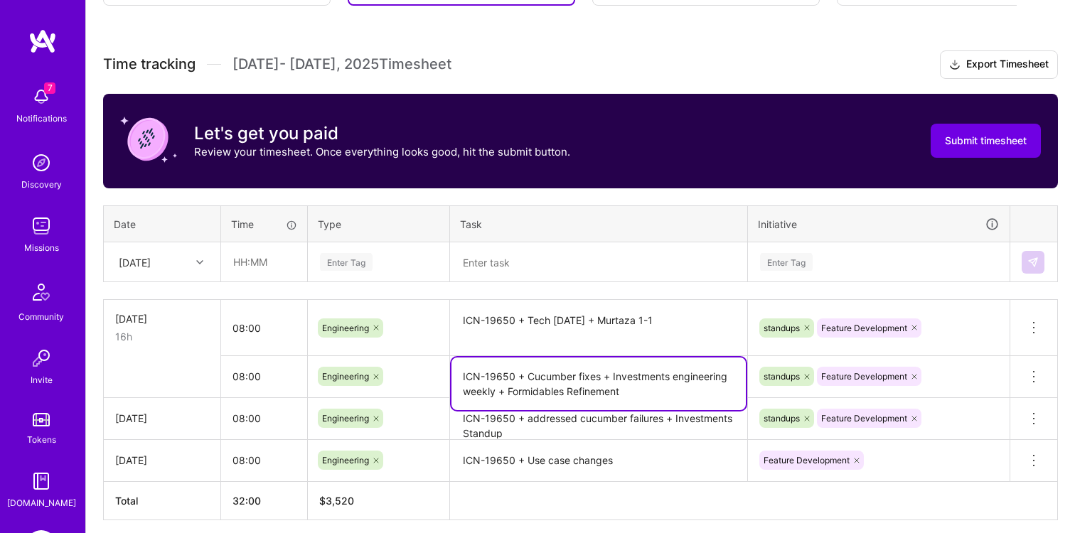
click at [520, 378] on textarea "ICN-19650 + Cucumber fixes + Investments engineering weekly + Formidables Refin…" at bounding box center [599, 384] width 294 height 53
click at [1033, 371] on icon at bounding box center [1033, 371] width 1 height 1
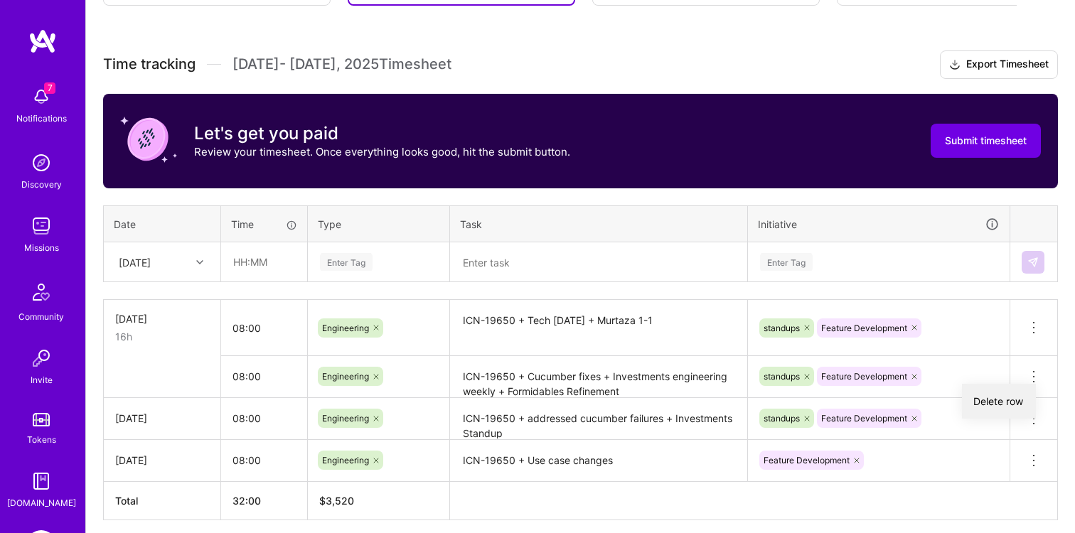
click at [983, 404] on button "Delete row" at bounding box center [999, 401] width 74 height 35
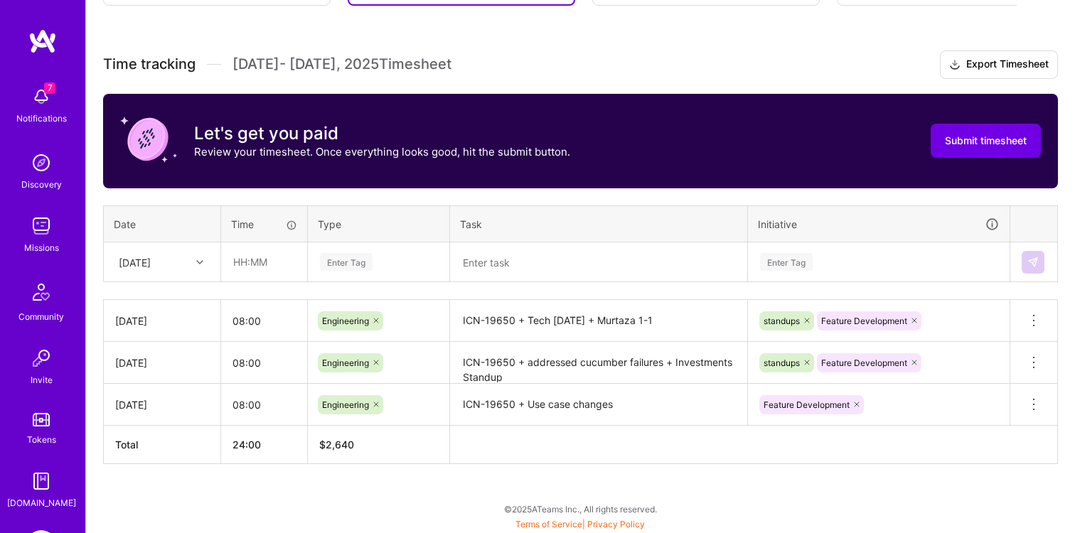
click at [151, 258] on div "[DATE]" at bounding box center [135, 262] width 32 height 15
click at [145, 357] on div "[DATE]" at bounding box center [162, 355] width 115 height 26
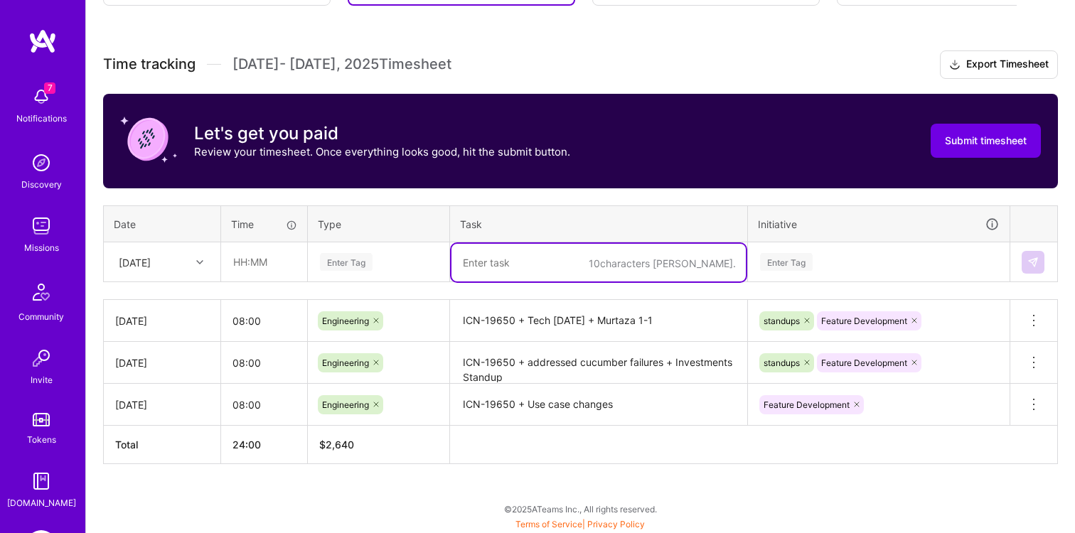
click at [479, 269] on textarea at bounding box center [599, 263] width 294 height 38
paste textarea "ICN-19650 + Cucumber fixes + Investments engineering weekly + Formidables Refin…"
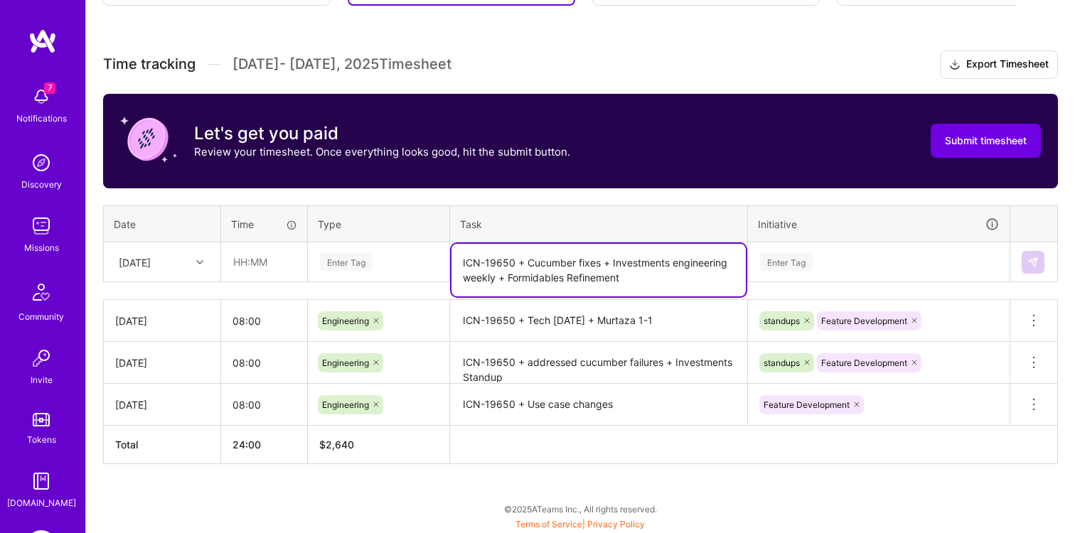
type textarea "ICN-19650 + Cucumber fixes + Investments engineering weekly + Formidables Refin…"
click at [388, 257] on div "Enter Tag" at bounding box center [379, 262] width 120 height 18
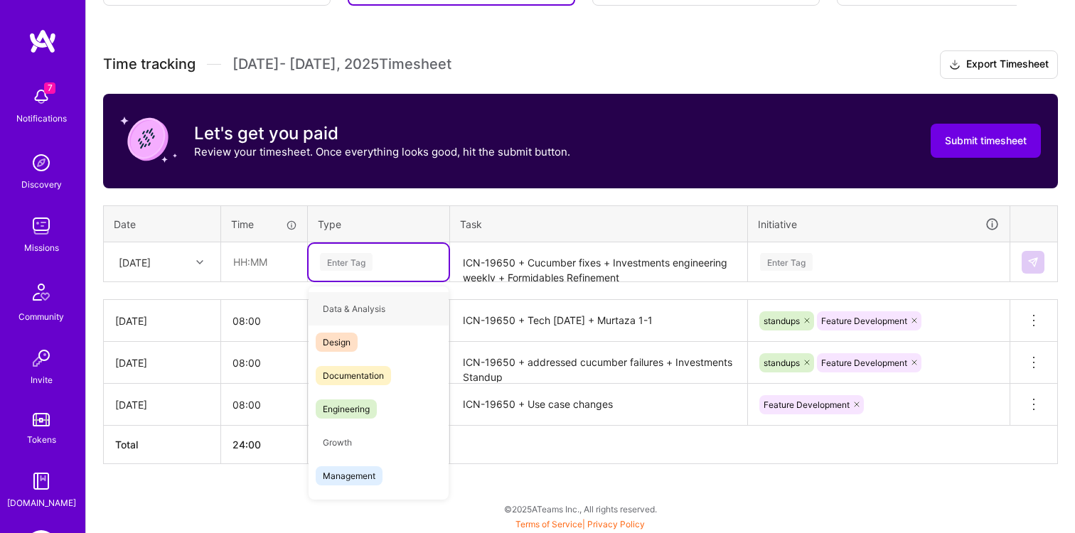
type input "e"
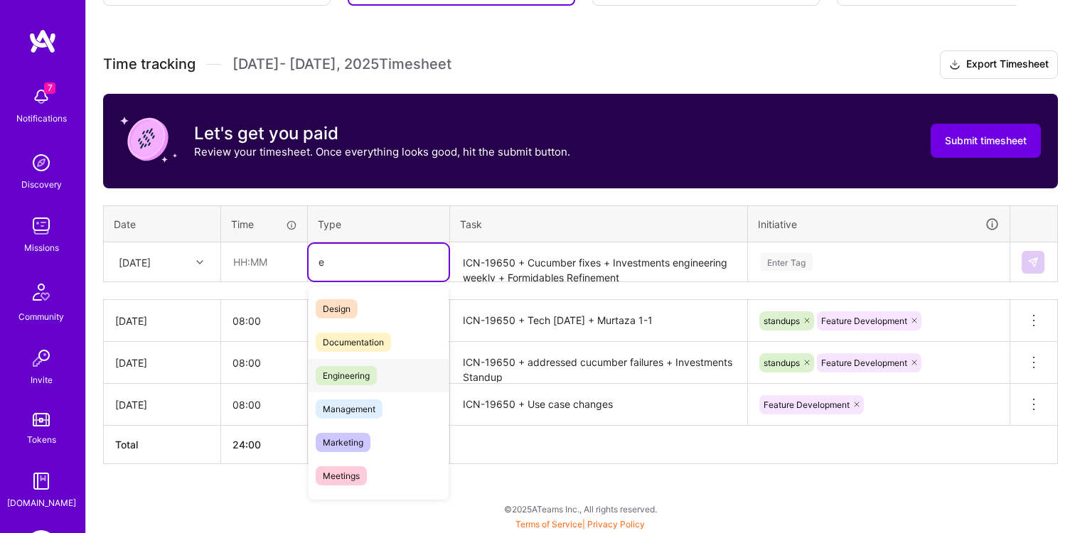
click at [335, 370] on span "Engineering" at bounding box center [346, 375] width 61 height 19
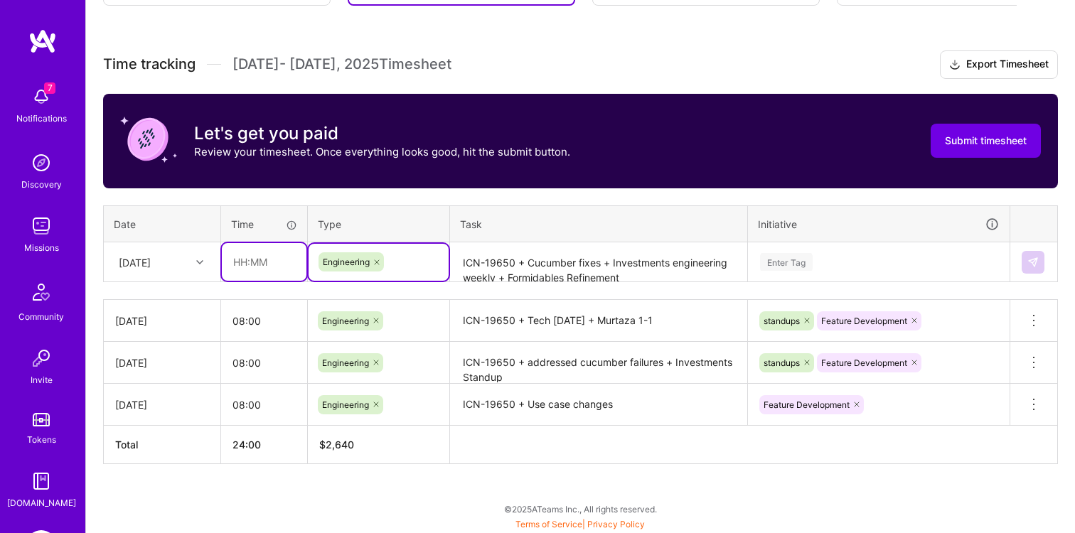
click at [261, 268] on input "text" at bounding box center [264, 262] width 85 height 38
type input "08:00"
click at [811, 271] on div "Enter Tag" at bounding box center [879, 262] width 260 height 37
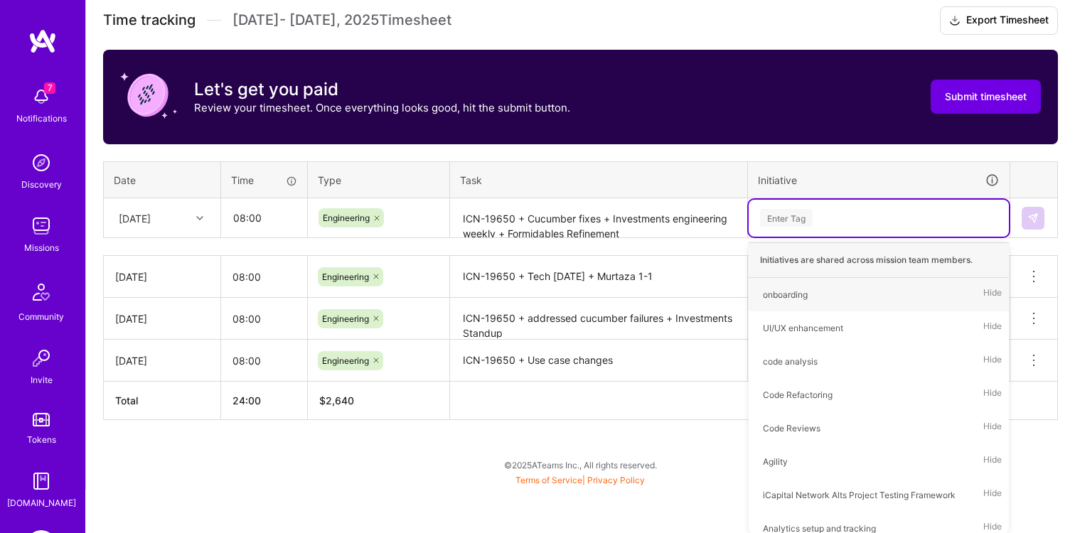
type input "d"
type input "st"
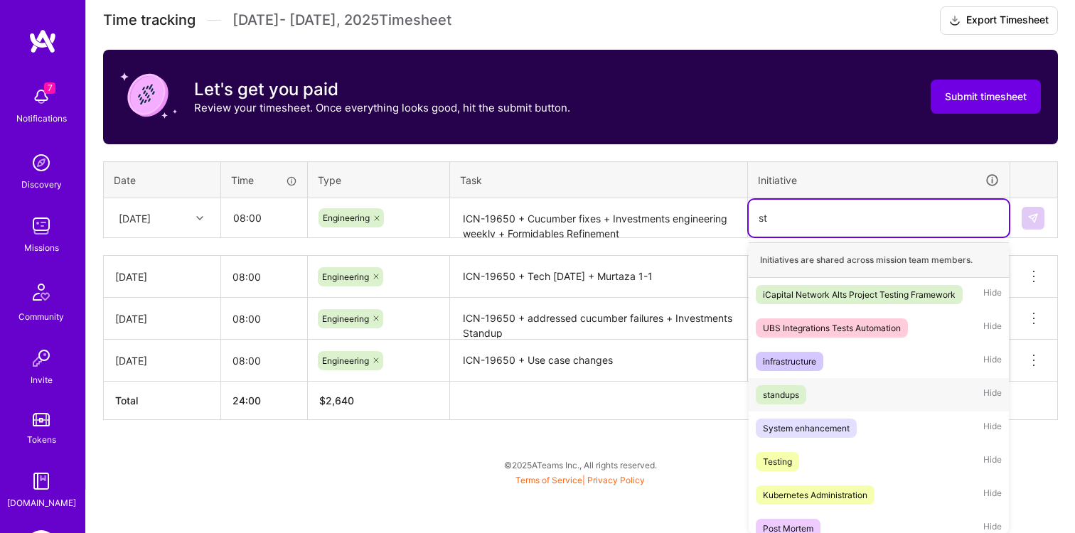
click at [786, 391] on div "standups" at bounding box center [781, 395] width 36 height 15
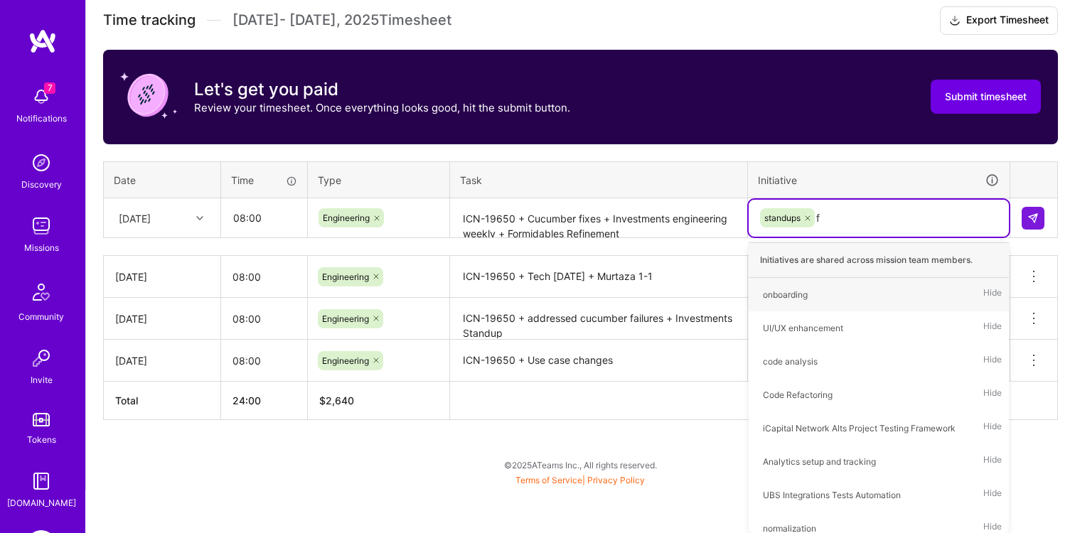
type input "fe"
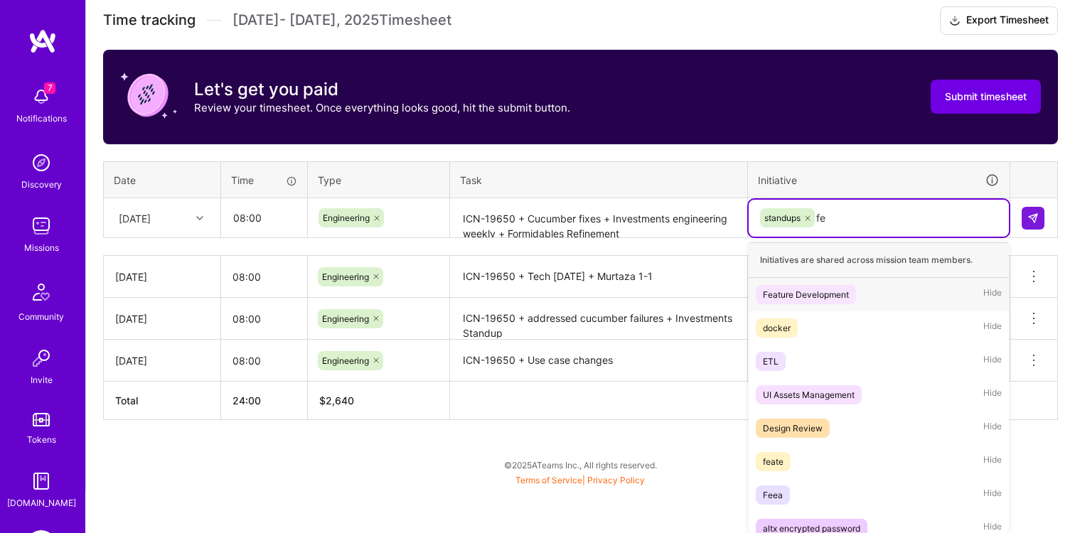
click at [801, 300] on div "Feature Development" at bounding box center [806, 294] width 86 height 15
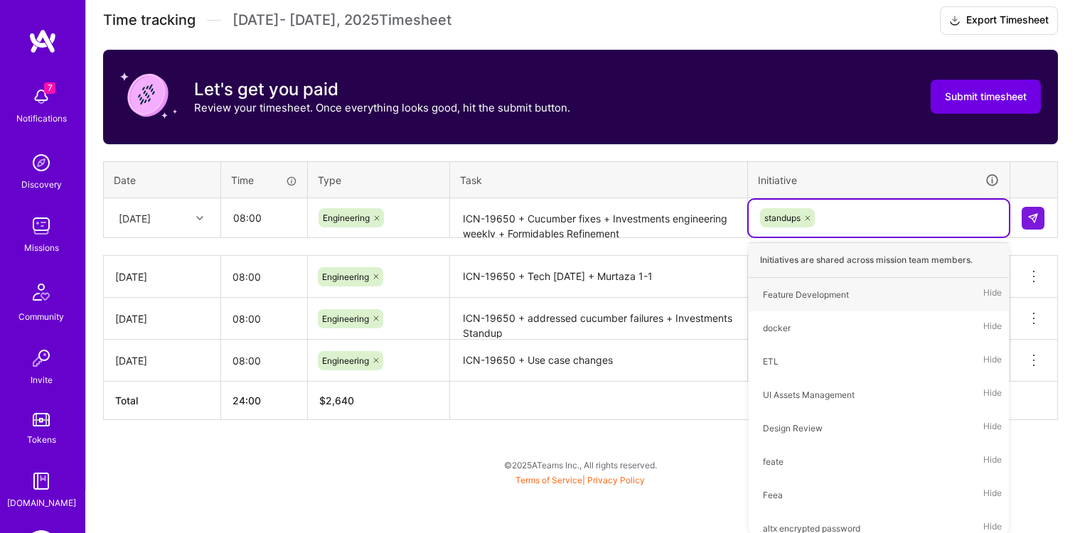
scroll to position [361, 0]
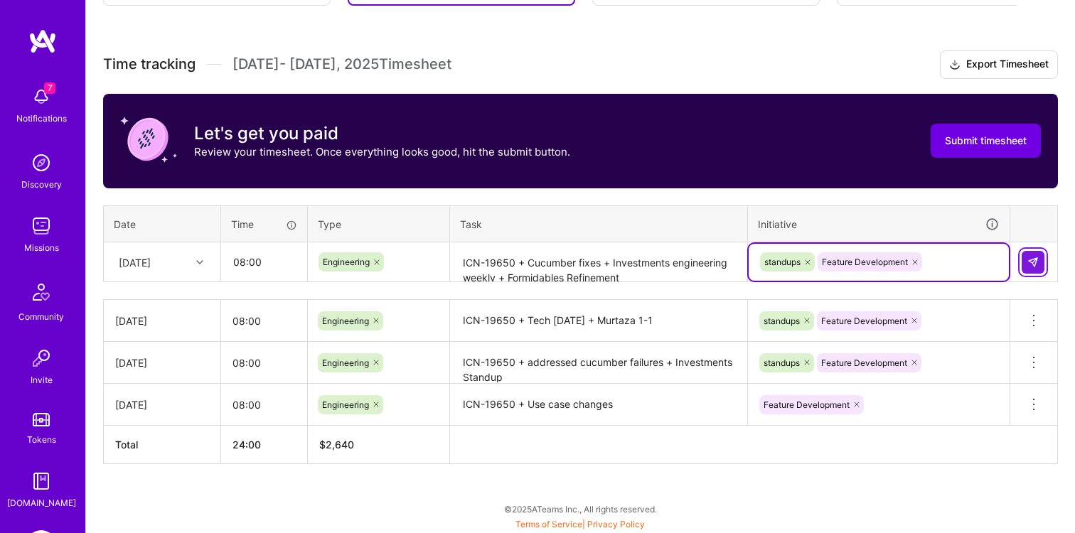
click at [1029, 266] on img at bounding box center [1032, 262] width 11 height 11
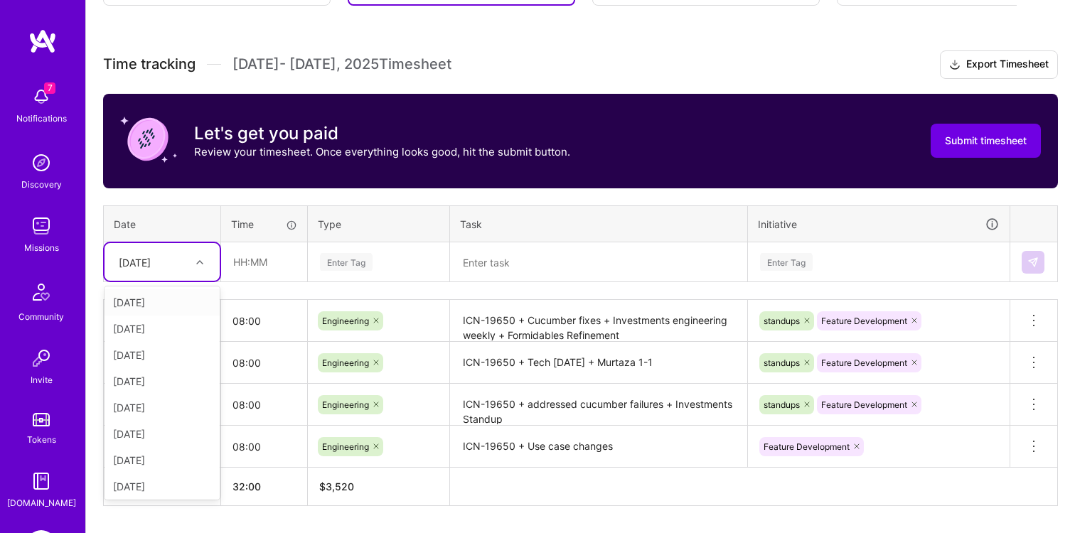
click at [151, 255] on div "[DATE]" at bounding box center [135, 262] width 32 height 15
click at [147, 434] on div "[DATE]" at bounding box center [162, 434] width 115 height 26
click at [241, 257] on input "text" at bounding box center [264, 262] width 85 height 38
type input "08:00"
click at [354, 261] on div "Enter Tag" at bounding box center [346, 262] width 53 height 22
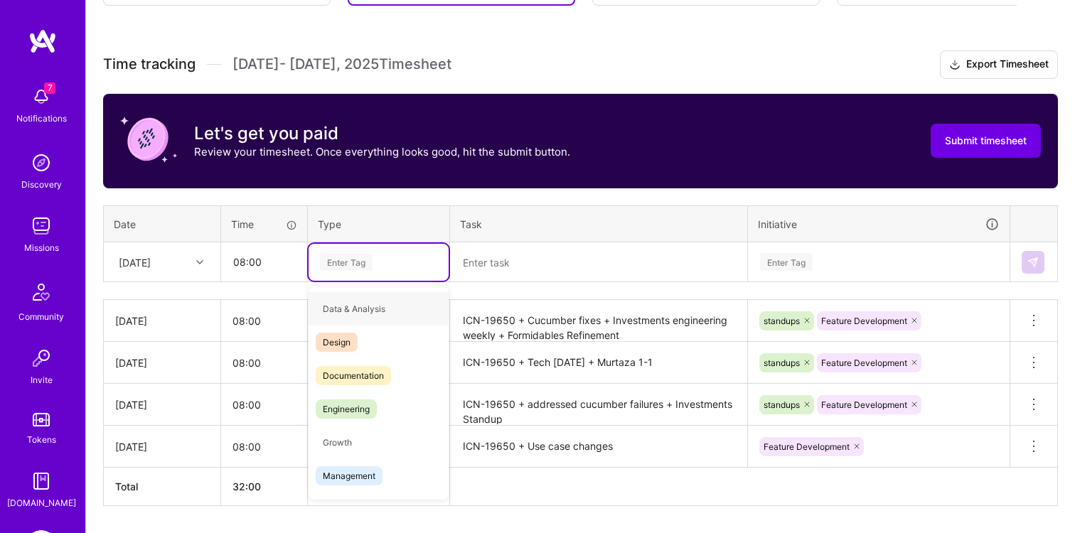
type input "e"
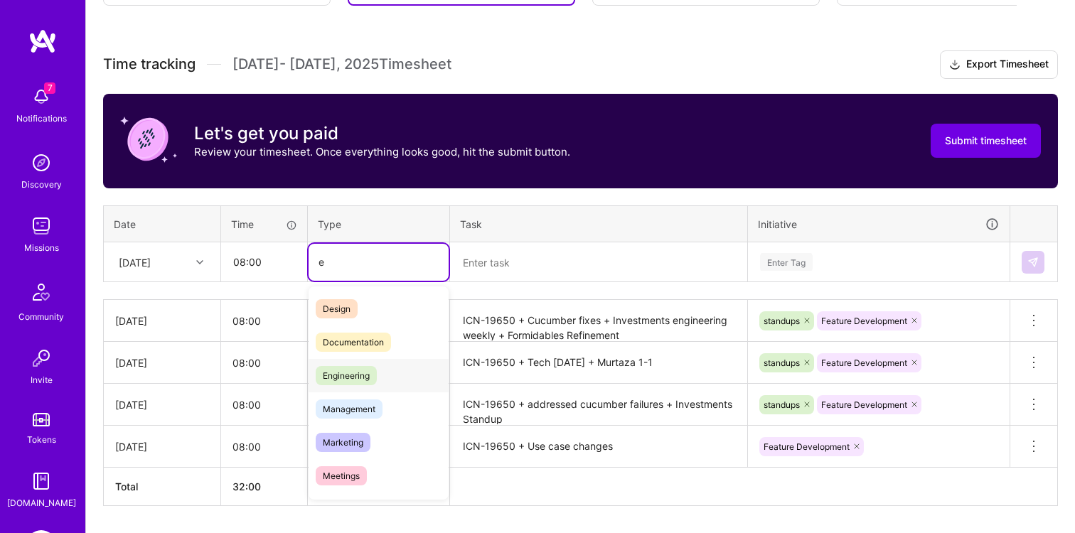
click at [365, 368] on span "Engineering" at bounding box center [346, 375] width 61 height 19
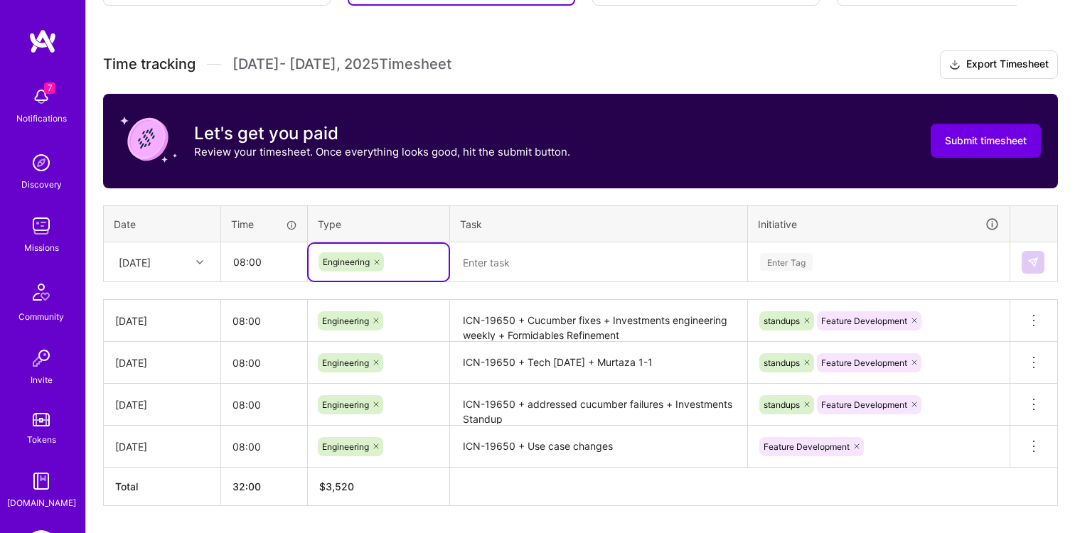
click at [482, 261] on textarea at bounding box center [599, 263] width 294 height 38
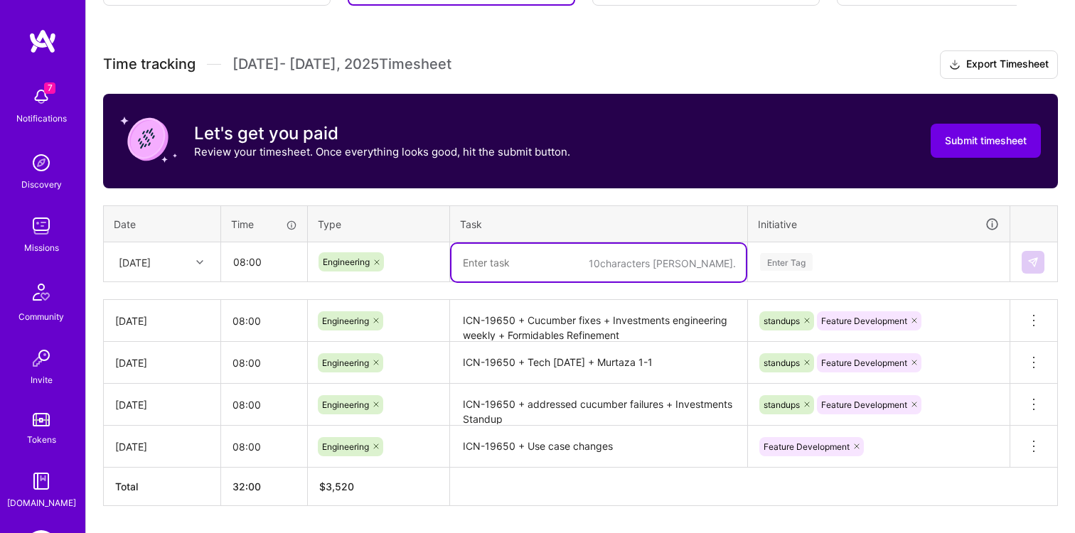
click at [476, 266] on textarea at bounding box center [599, 263] width 294 height 38
paste textarea "icn-19650-redirect Adressed PR comments"
click at [469, 262] on textarea "icn-19650-redirect Adressed PR comments" at bounding box center [599, 263] width 294 height 38
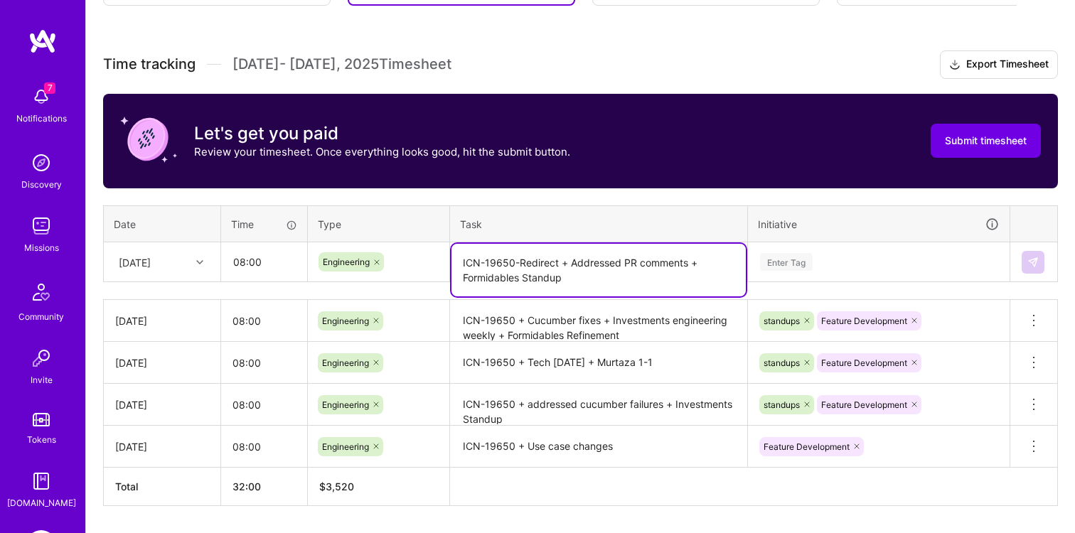
type textarea "ICN-19650-Redirect + Addressed PR comments + Formidables Standup"
click at [842, 260] on div "Enter Tag" at bounding box center [879, 262] width 260 height 37
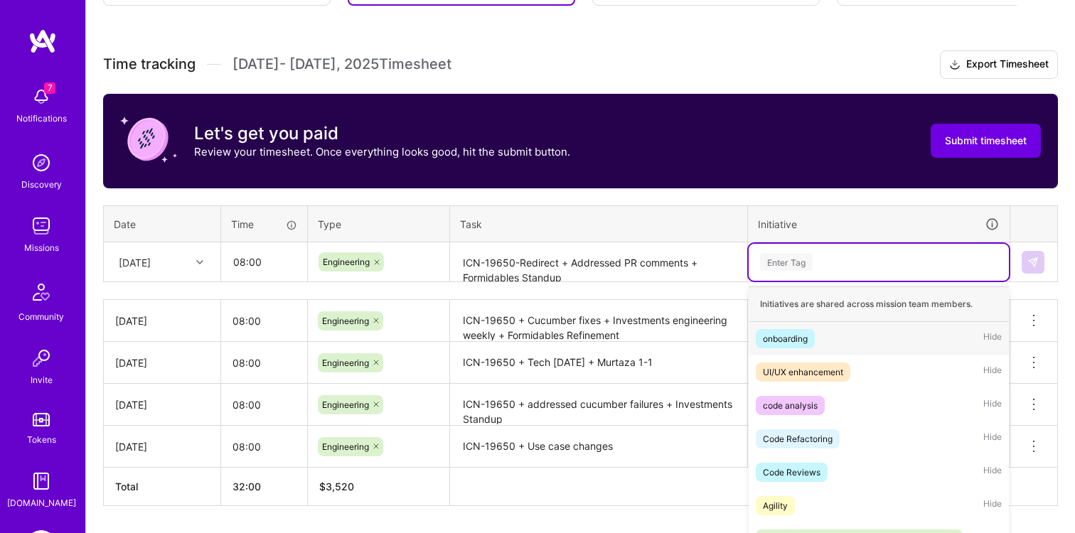
scroll to position [405, 0]
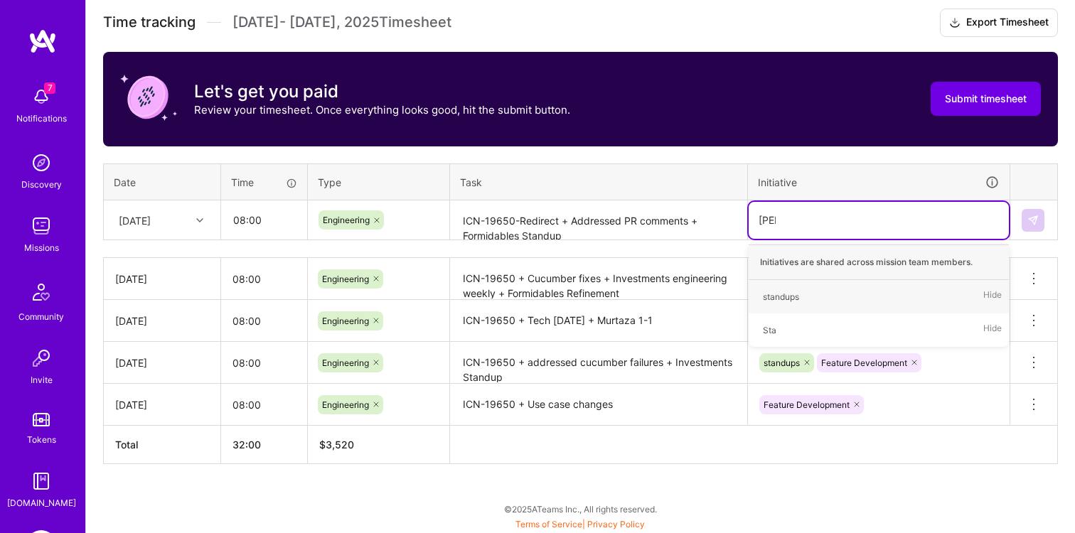
type input "Stand"
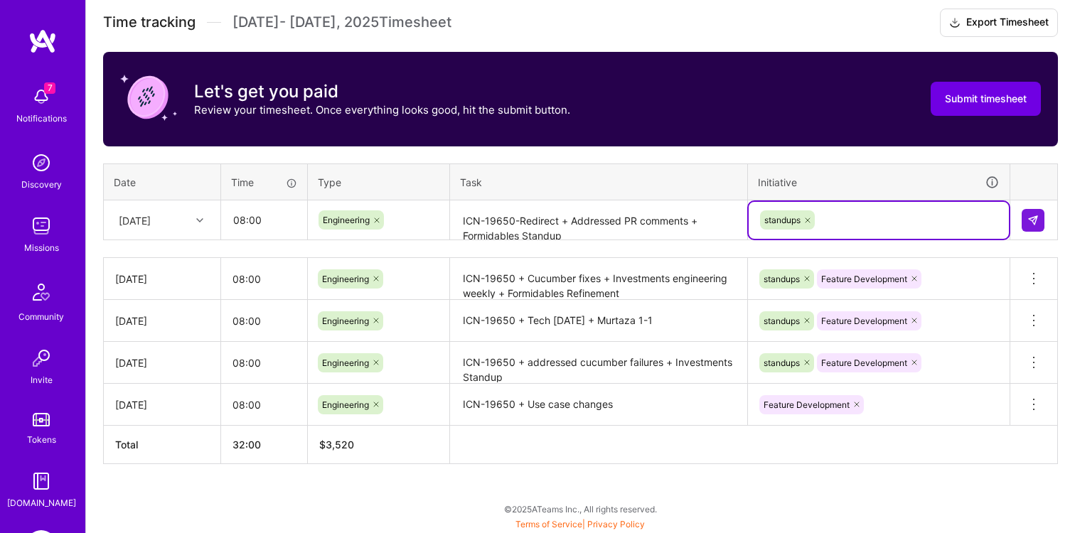
type input "E"
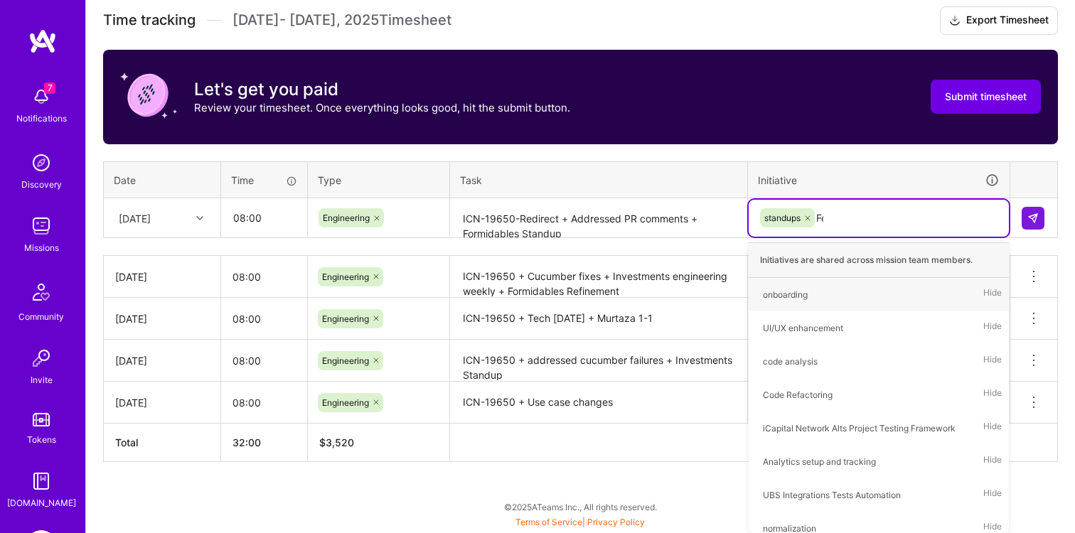
type input "Fea"
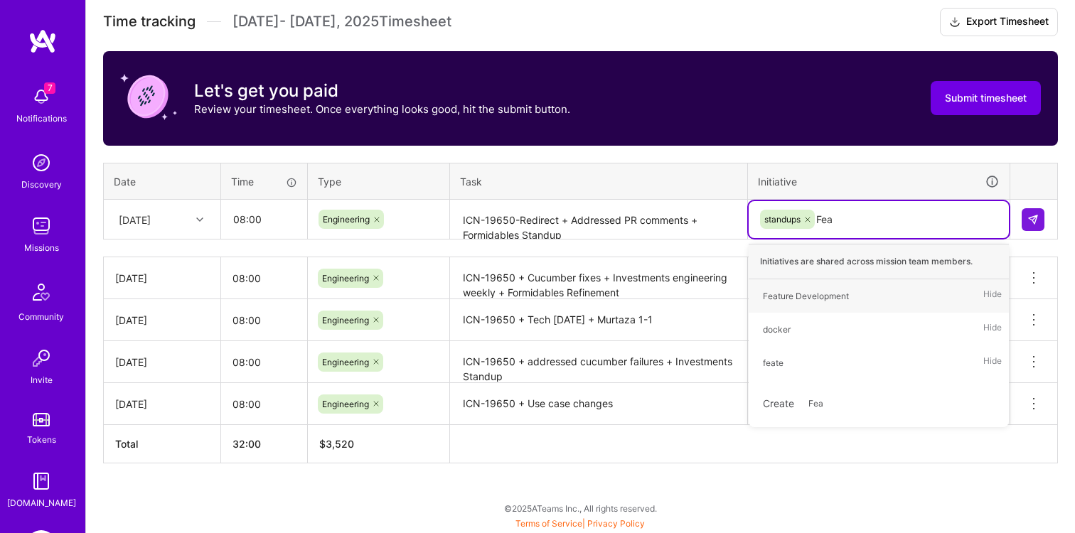
scroll to position [403, 0]
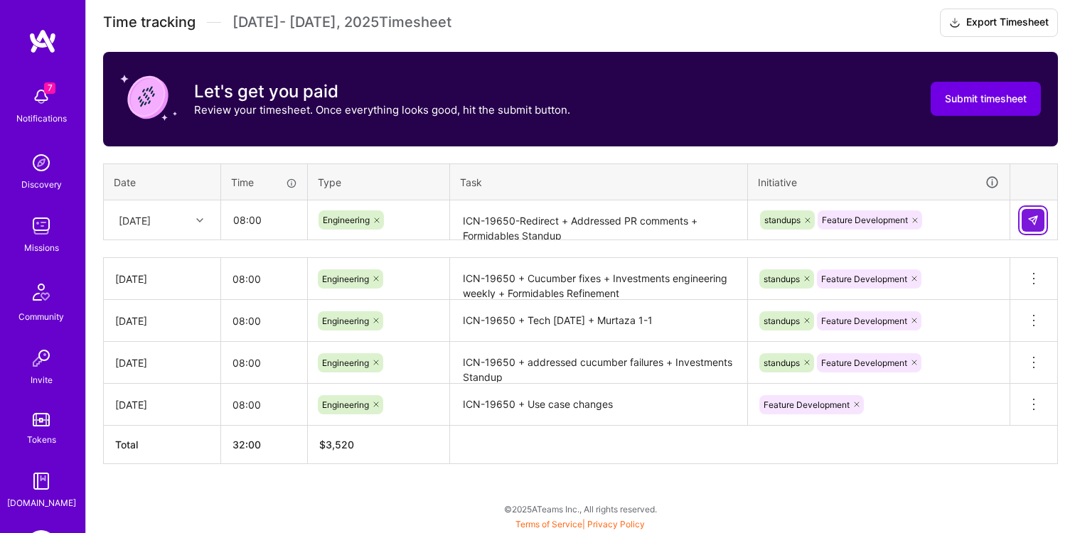
click at [1034, 215] on img at bounding box center [1032, 220] width 11 height 11
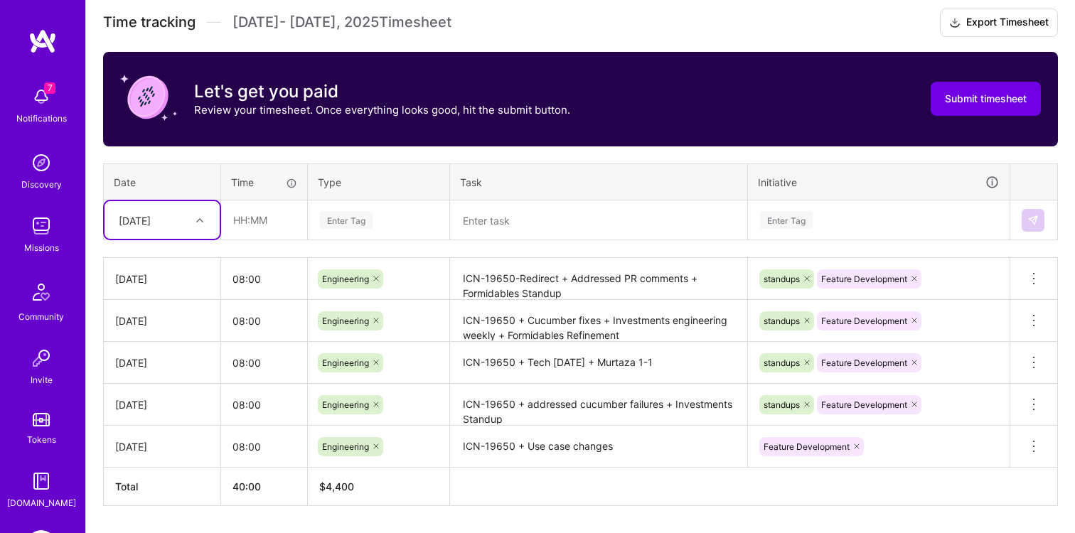
click at [191, 225] on div at bounding box center [202, 220] width 22 height 18
click at [156, 379] on div "[DATE]" at bounding box center [162, 380] width 115 height 26
click at [239, 229] on input "text" at bounding box center [264, 220] width 85 height 38
type input "08:00"
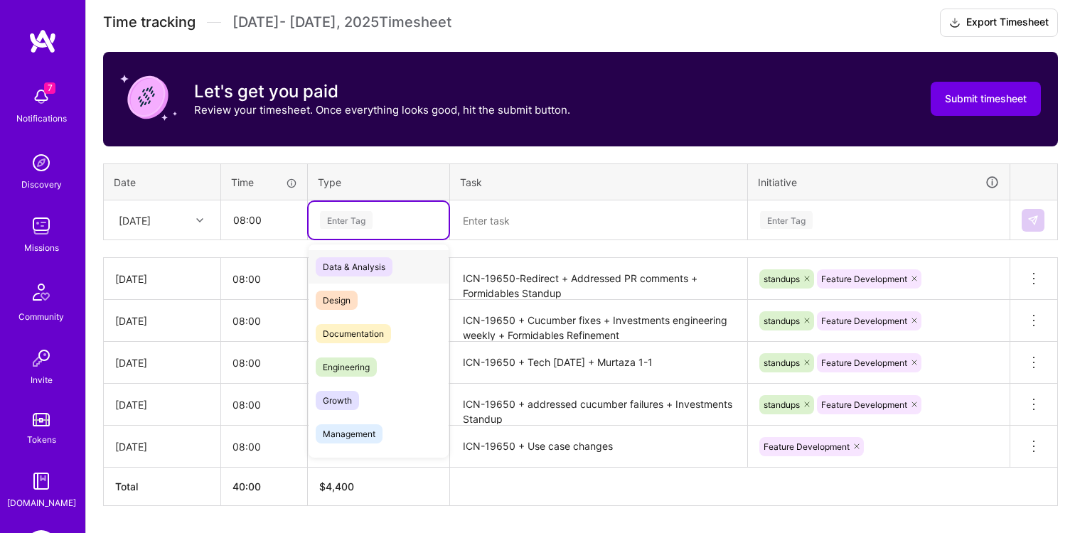
click at [348, 209] on div "Enter Tag" at bounding box center [379, 220] width 140 height 37
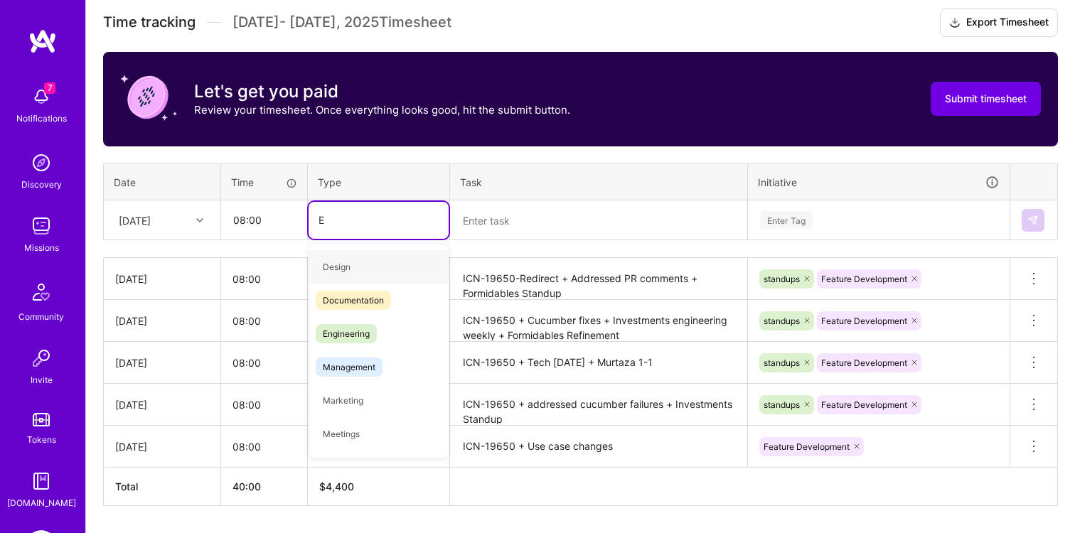
type input "En"
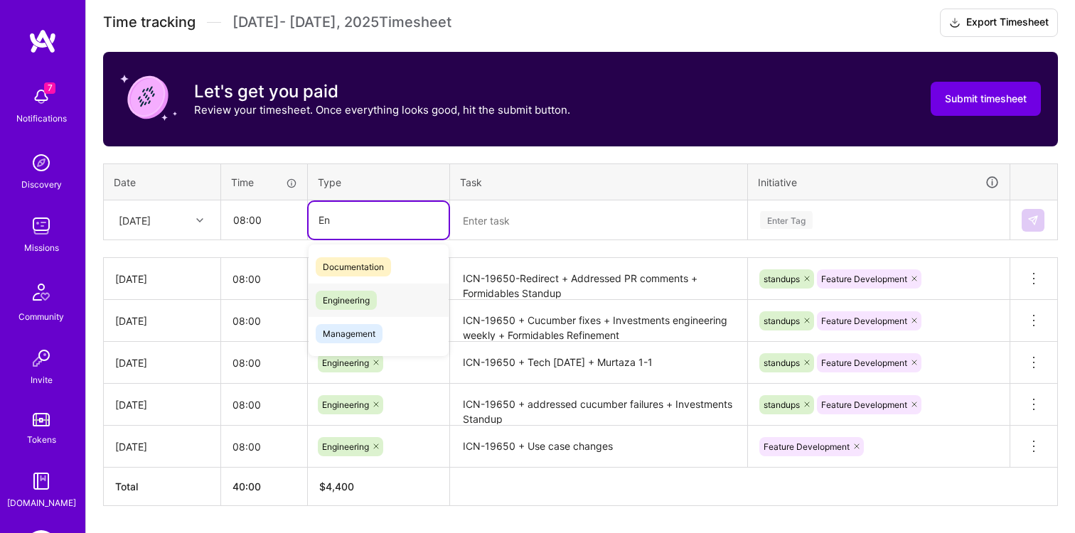
click at [347, 306] on span "Engineering" at bounding box center [346, 300] width 61 height 19
click at [501, 215] on textarea at bounding box center [599, 221] width 294 height 38
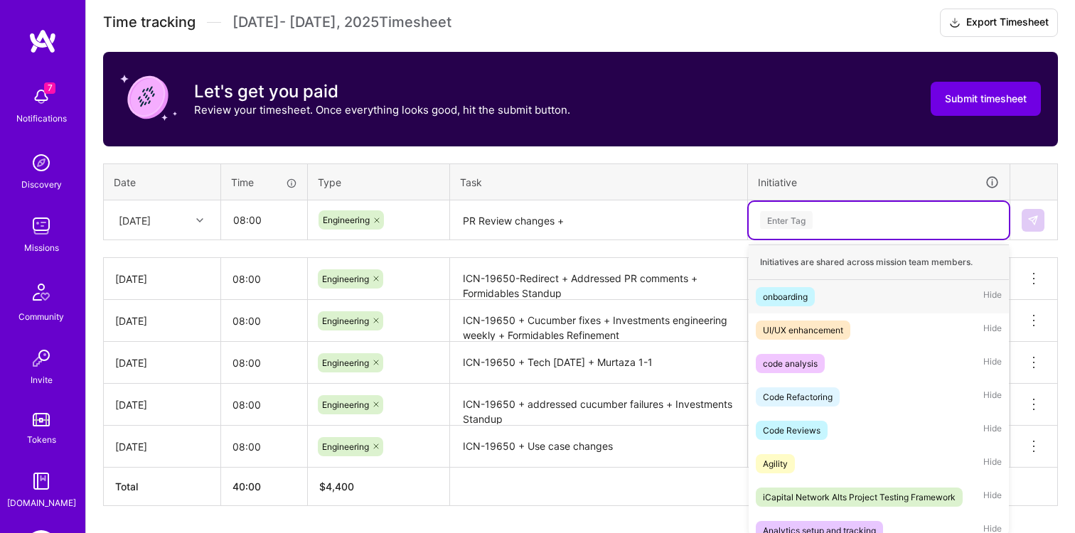
scroll to position [411, 0]
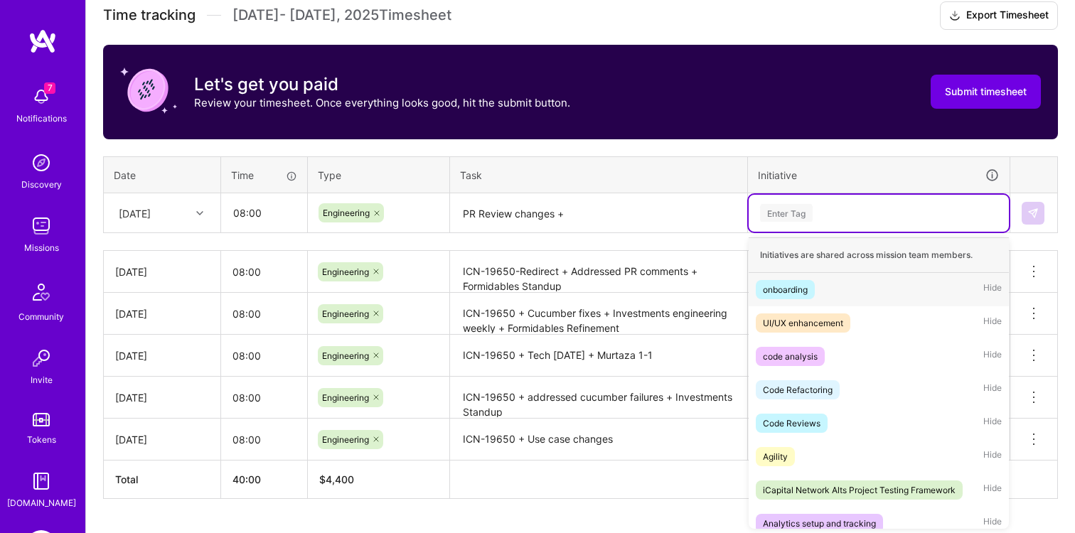
click at [789, 220] on div "Enter Tag" at bounding box center [786, 213] width 53 height 22
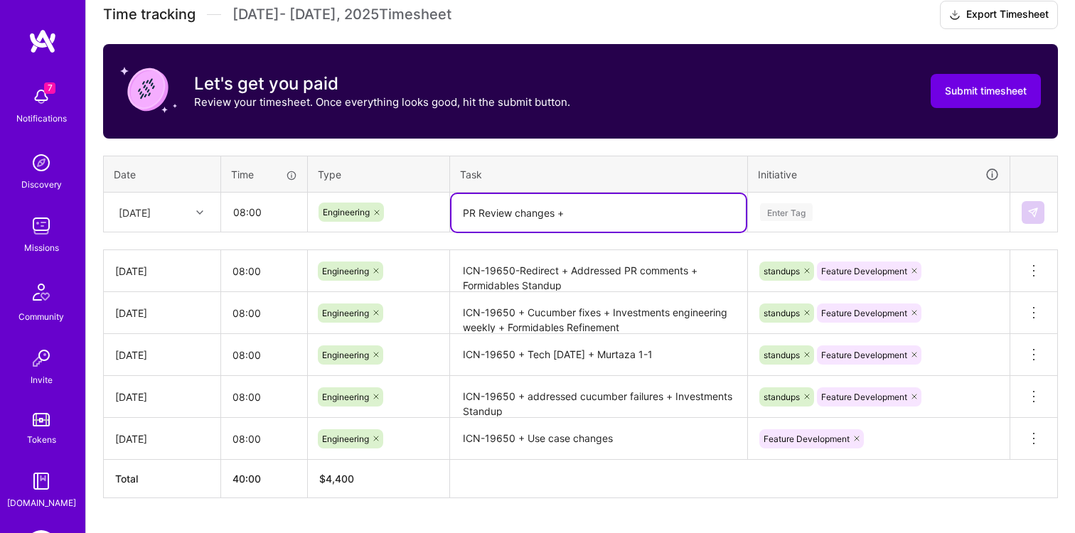
click at [582, 223] on textarea "PR Review changes +" at bounding box center [599, 213] width 294 height 38
type textarea "PR Review changes"
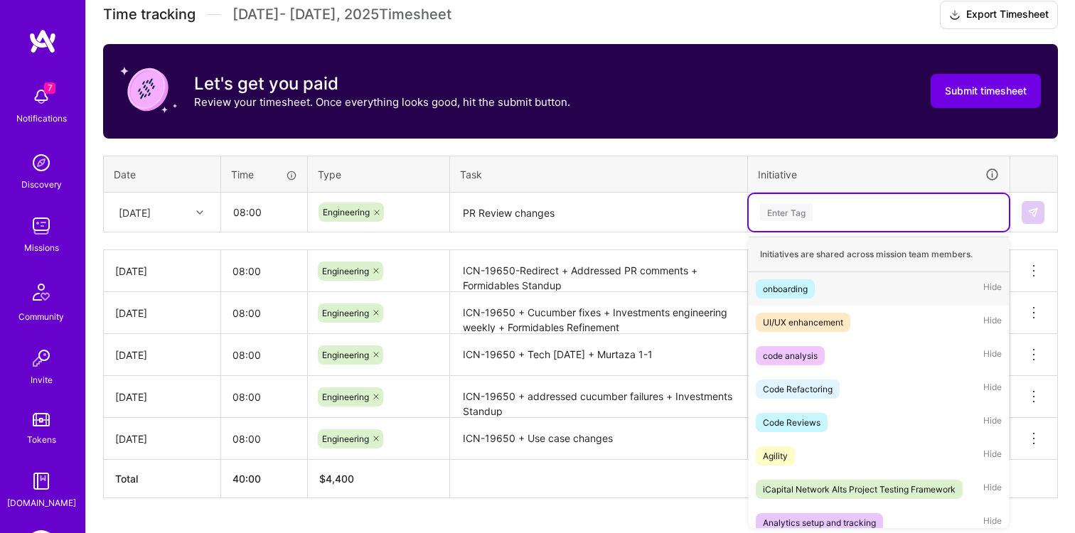
click at [774, 206] on div "Enter Tag" at bounding box center [786, 212] width 53 height 22
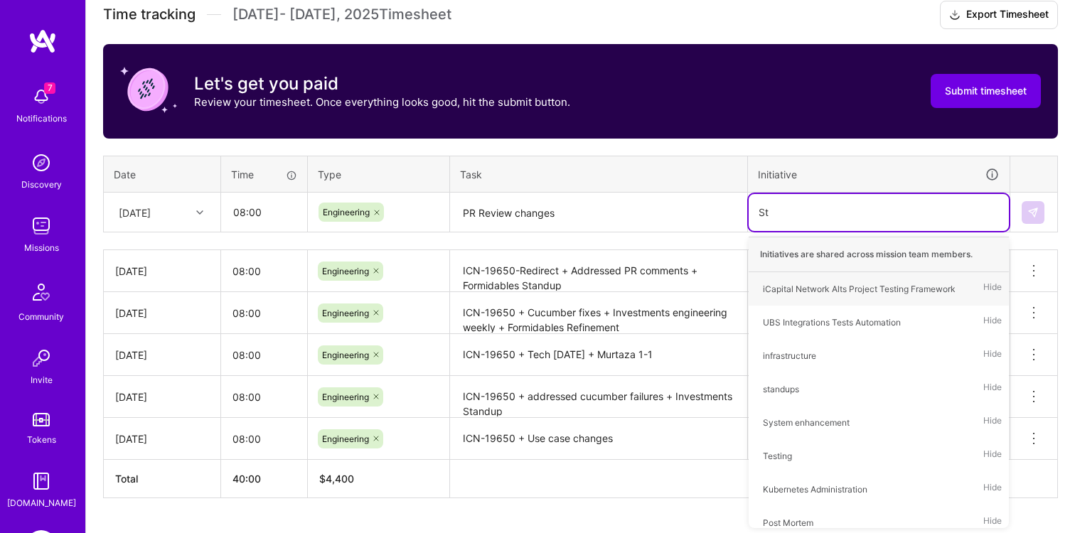
type input "S"
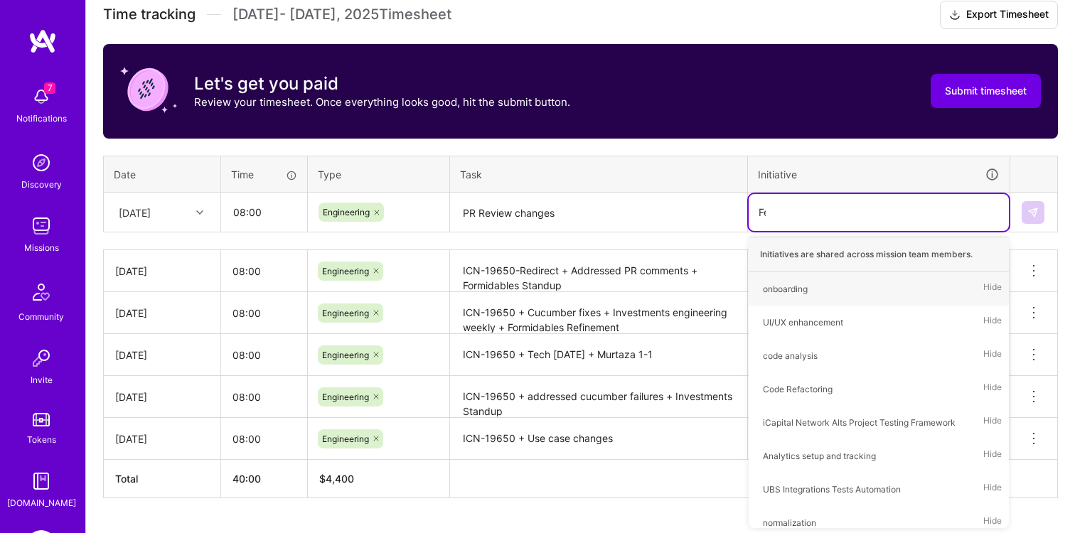
type input "Fea"
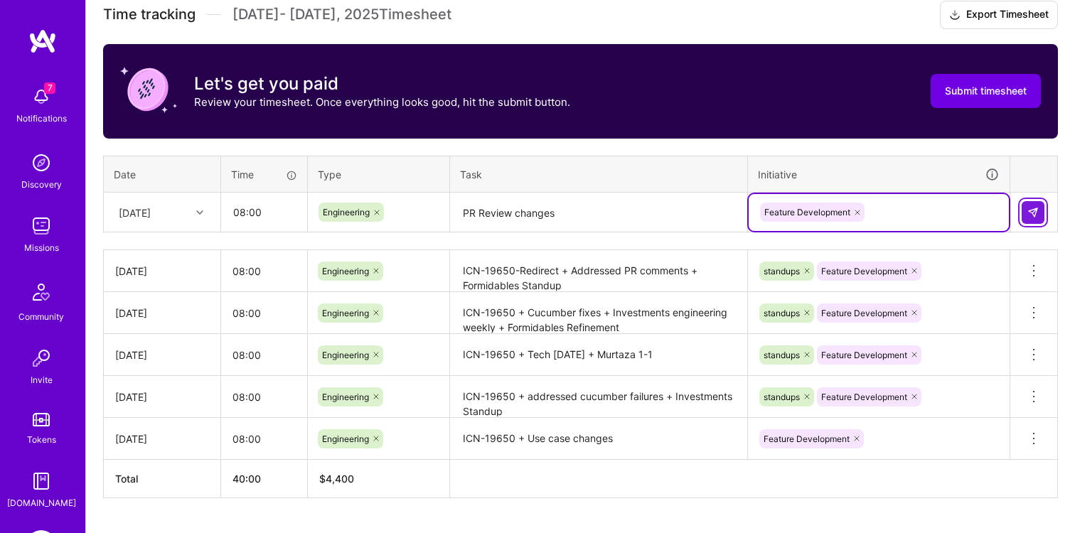
click at [1040, 210] on button at bounding box center [1033, 212] width 23 height 23
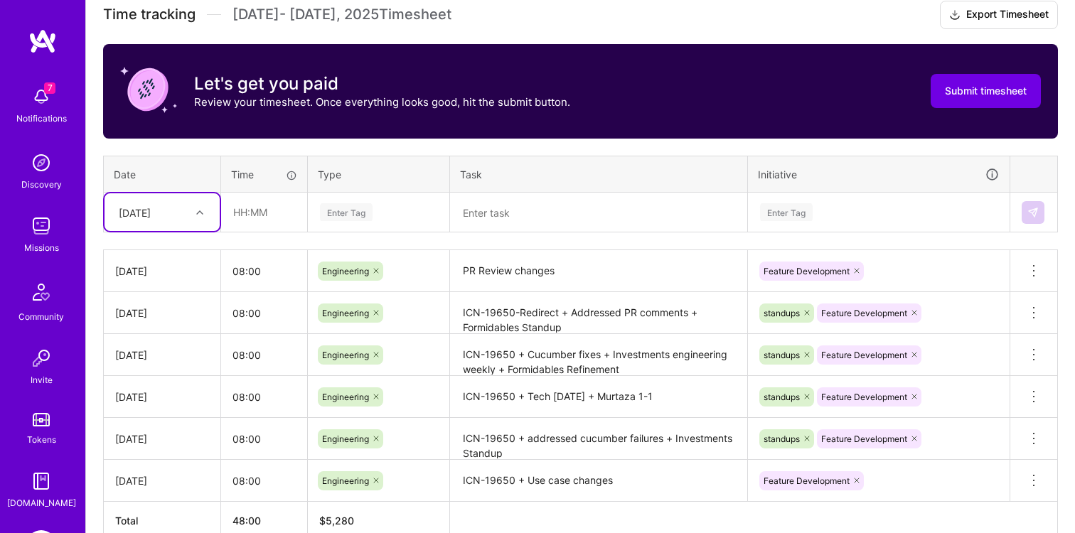
click at [198, 228] on div "[DATE]" at bounding box center [162, 212] width 115 height 38
click at [146, 385] on div "[DATE]" at bounding box center [162, 391] width 115 height 26
click at [250, 220] on input "text" at bounding box center [264, 212] width 85 height 38
type input "08:00"
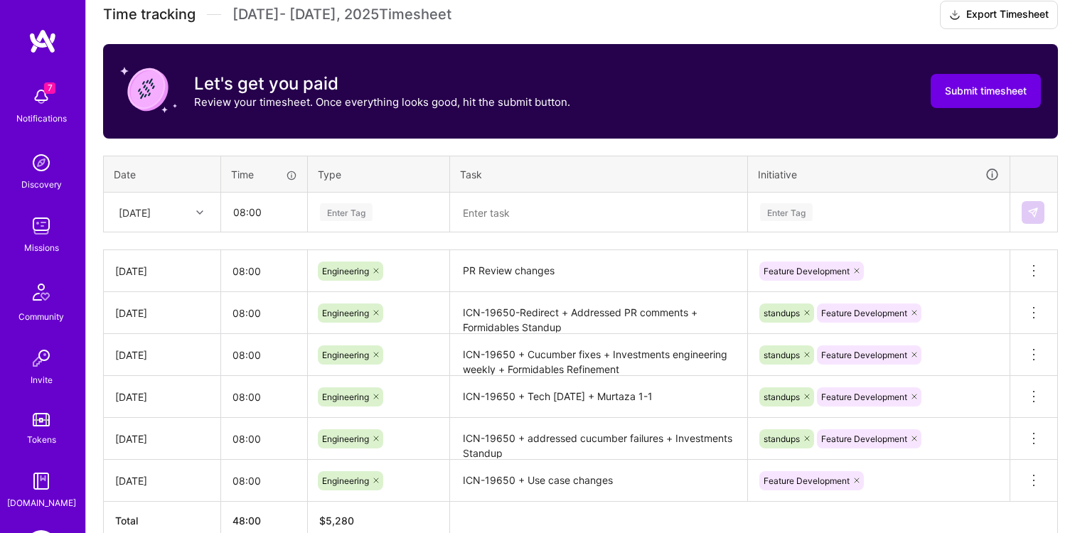
click at [344, 225] on div "Enter Tag" at bounding box center [379, 212] width 140 height 37
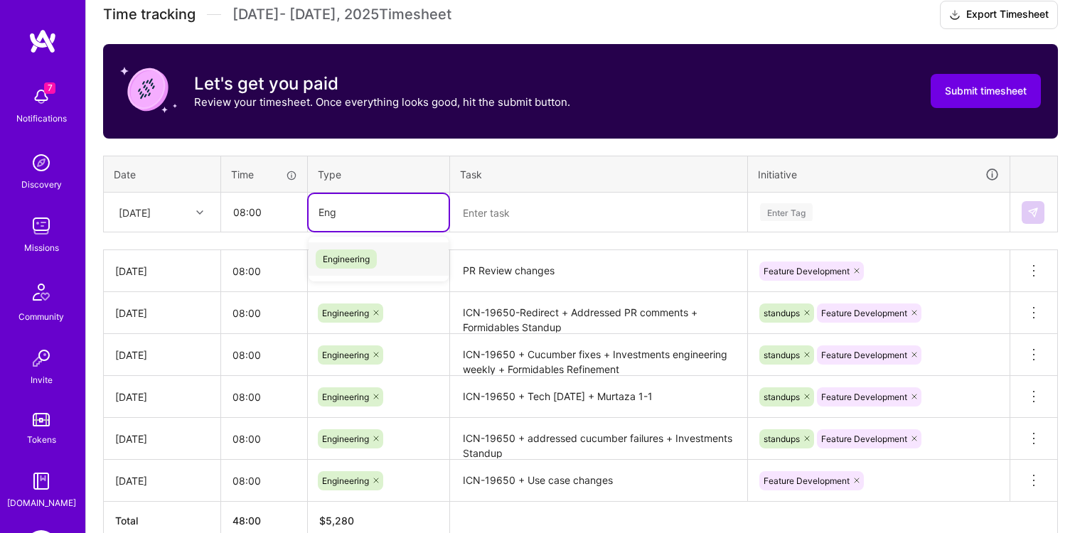
type input "Eng"
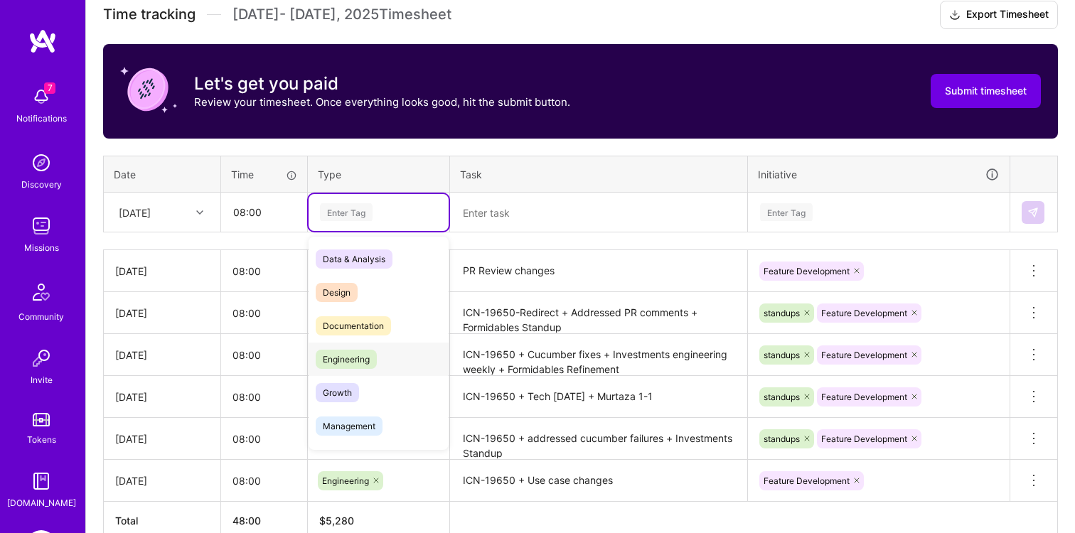
click at [332, 353] on span "Engineering" at bounding box center [346, 359] width 61 height 19
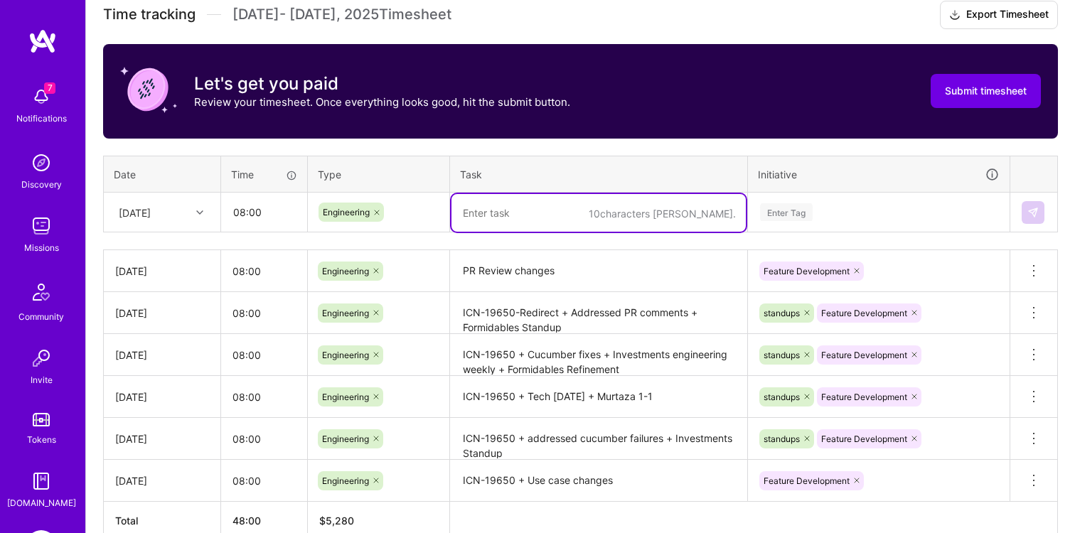
click at [520, 209] on textarea at bounding box center [599, 213] width 294 height 38
paste textarea "icn-19650-redirect"
click at [469, 213] on textarea "icn-19650-redirect" at bounding box center [599, 213] width 294 height 38
click at [560, 210] on textarea "ICN-19650-Redirect" at bounding box center [599, 213] width 294 height 38
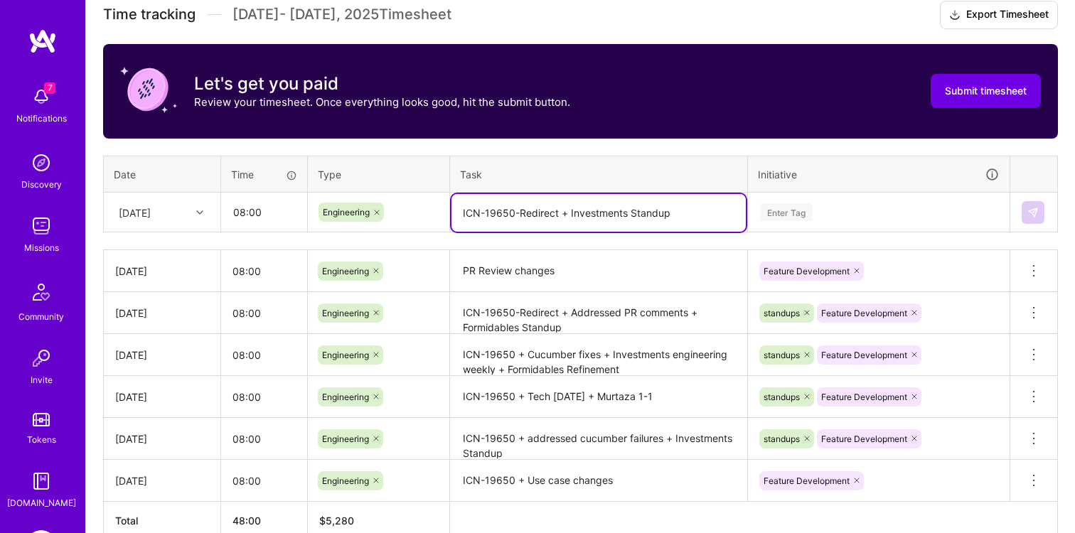
type textarea "ICN-19650-Redirect + Investments Standup"
click at [784, 202] on div "Enter Tag" at bounding box center [879, 212] width 260 height 37
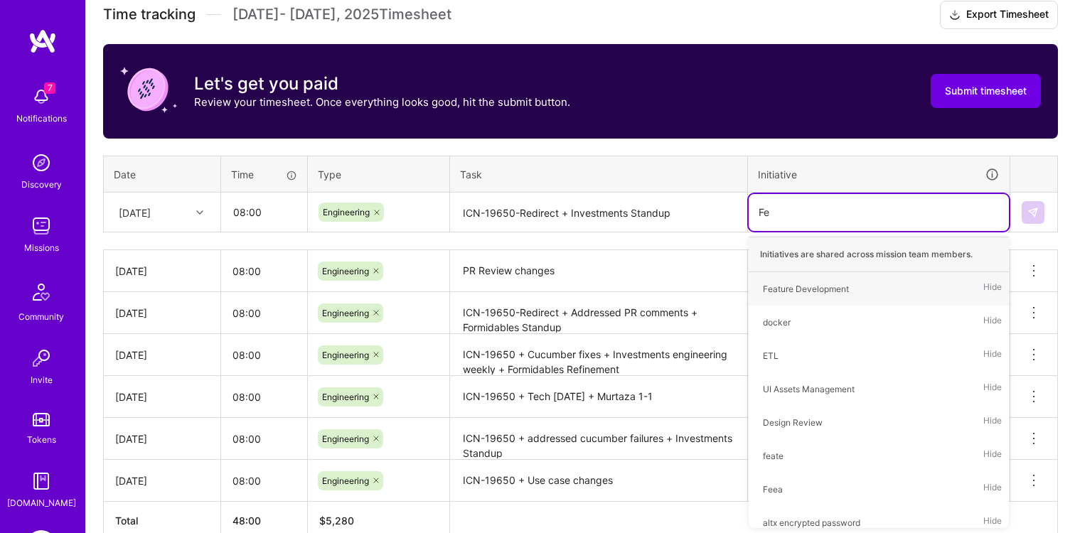
type input "Fea"
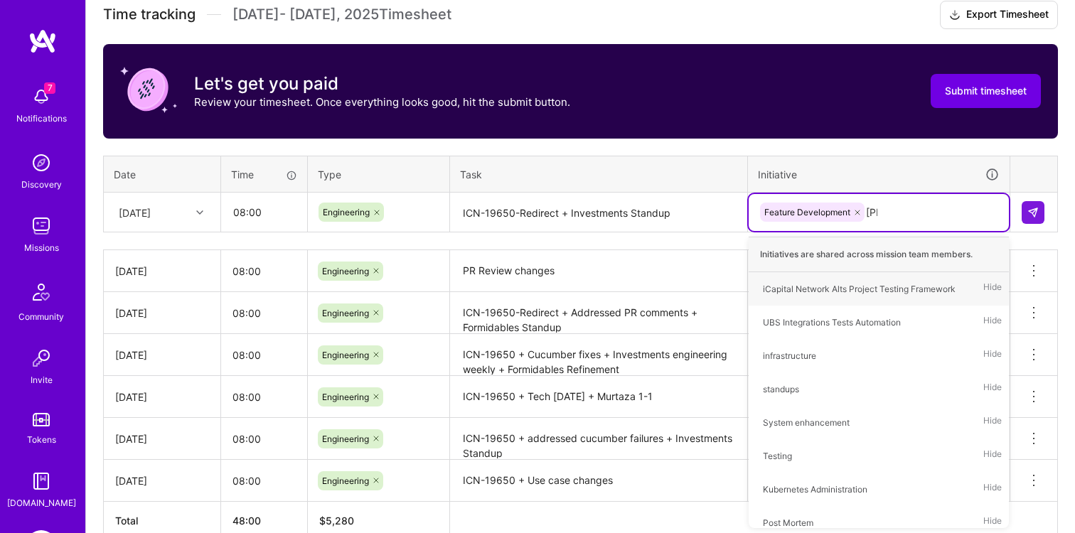
type input "Stand"
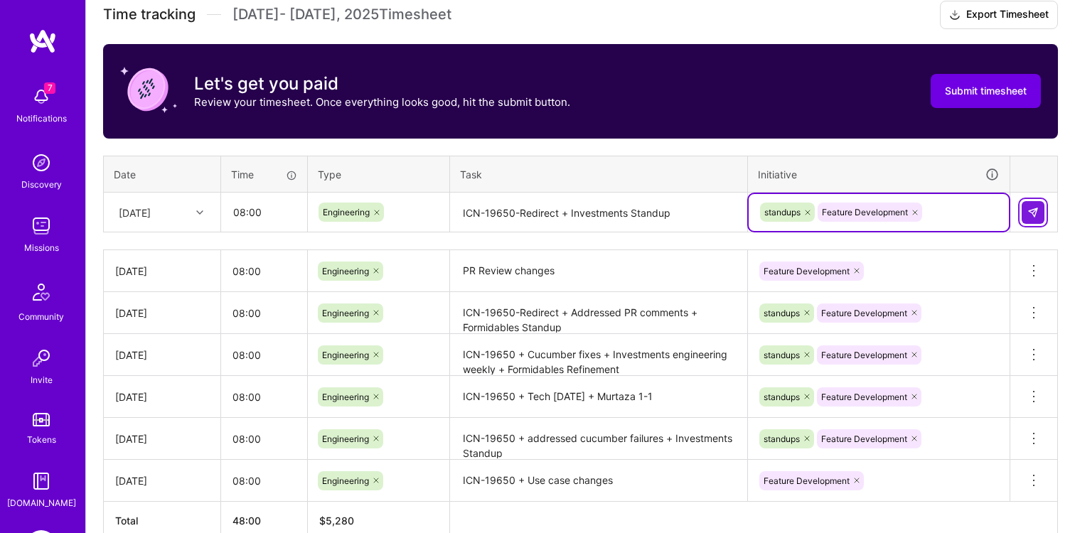
click at [1027, 216] on img at bounding box center [1032, 212] width 11 height 11
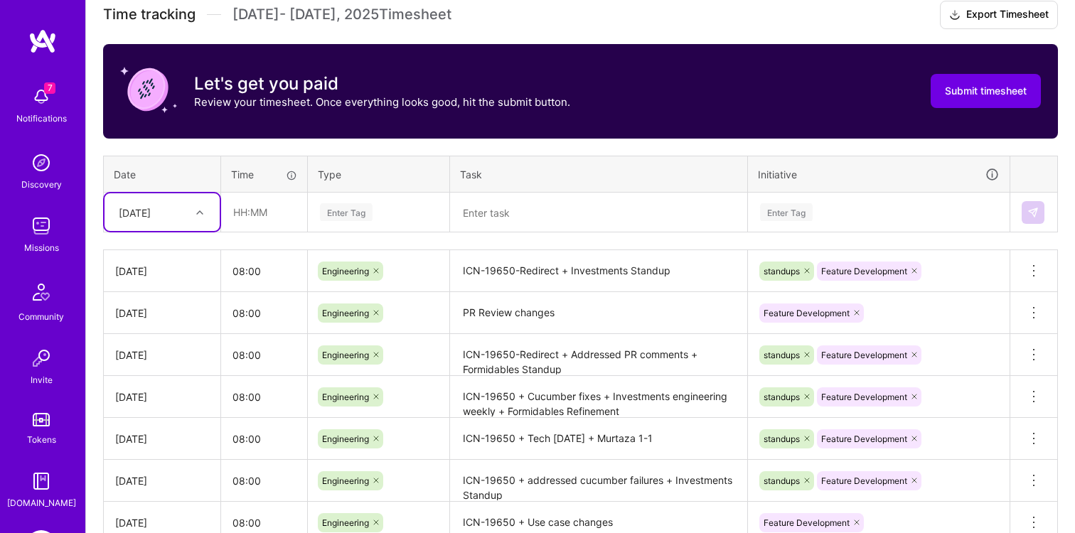
click at [191, 222] on div at bounding box center [202, 212] width 22 height 23
click at [164, 346] on div "[DATE]" at bounding box center [162, 345] width 115 height 26
click at [257, 228] on input "text" at bounding box center [264, 212] width 85 height 38
type input "08:00"
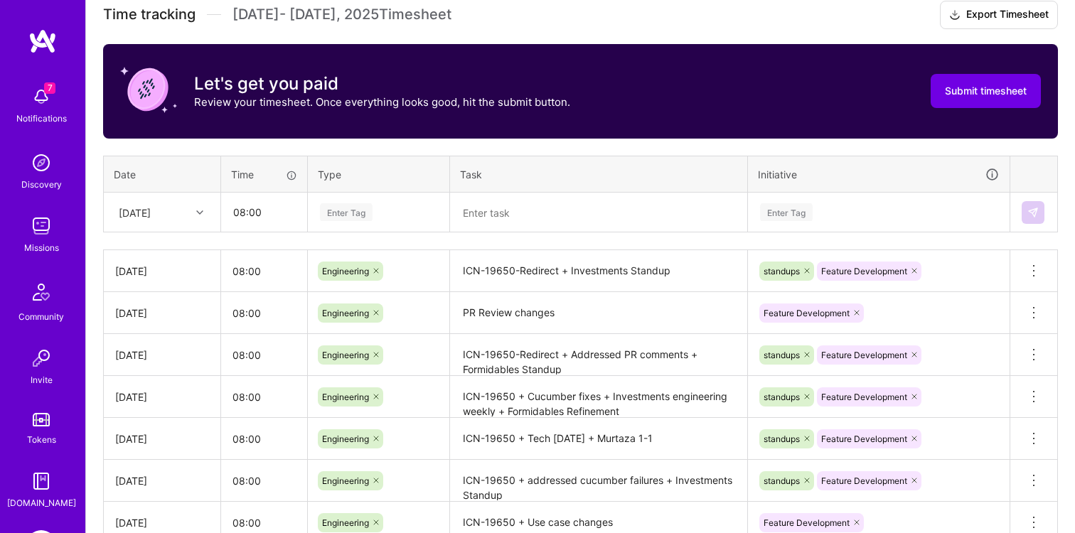
click at [362, 210] on div "Enter Tag" at bounding box center [346, 212] width 53 height 22
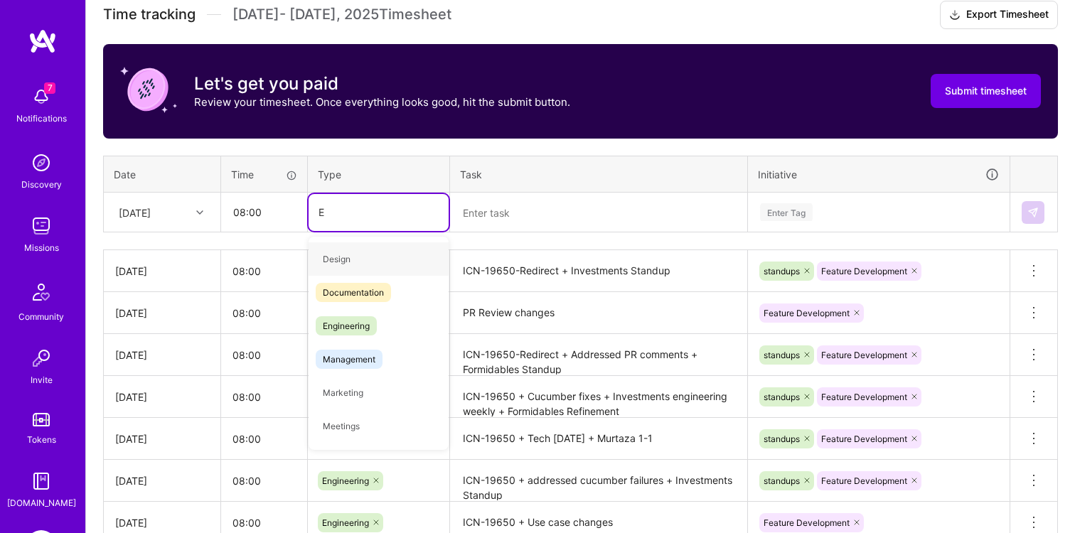
type input "En"
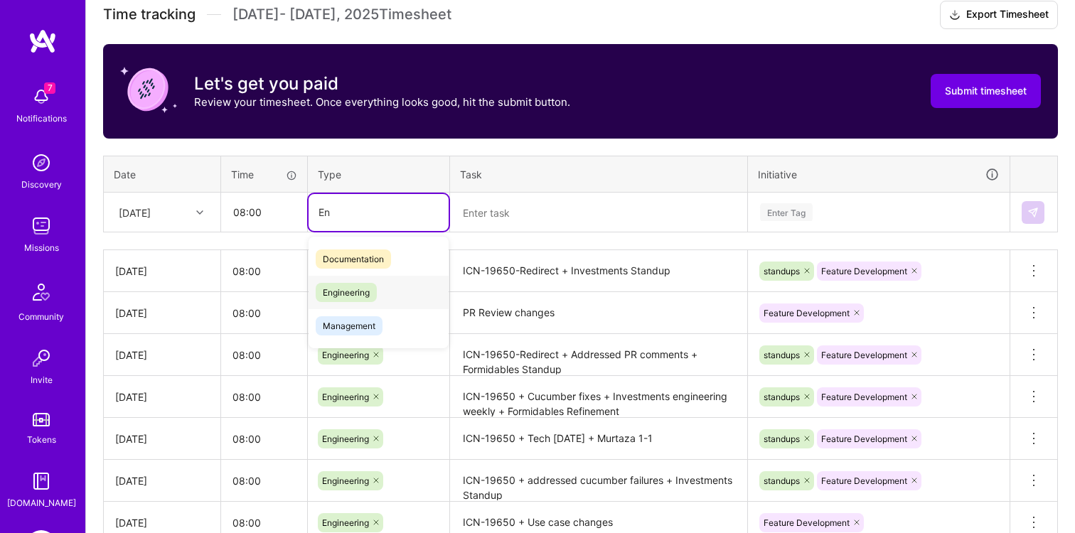
click at [364, 293] on span "Engineering" at bounding box center [346, 292] width 61 height 19
click at [588, 228] on textarea at bounding box center [599, 213] width 294 height 38
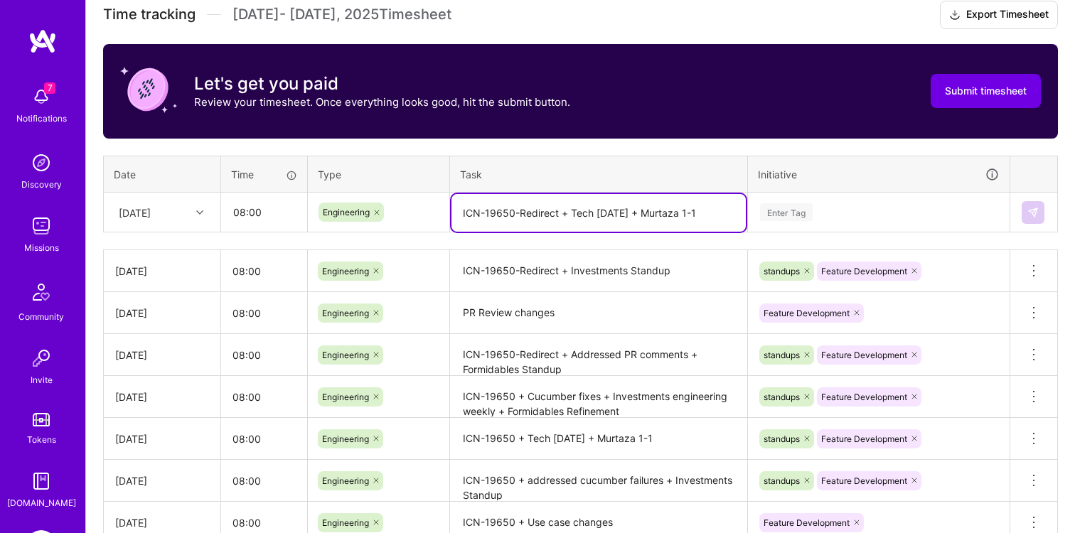
type textarea "ICN-19650-Redirect + Tech [DATE] + Murtaza 1-1"
click at [807, 208] on div "Enter Tag" at bounding box center [786, 212] width 53 height 22
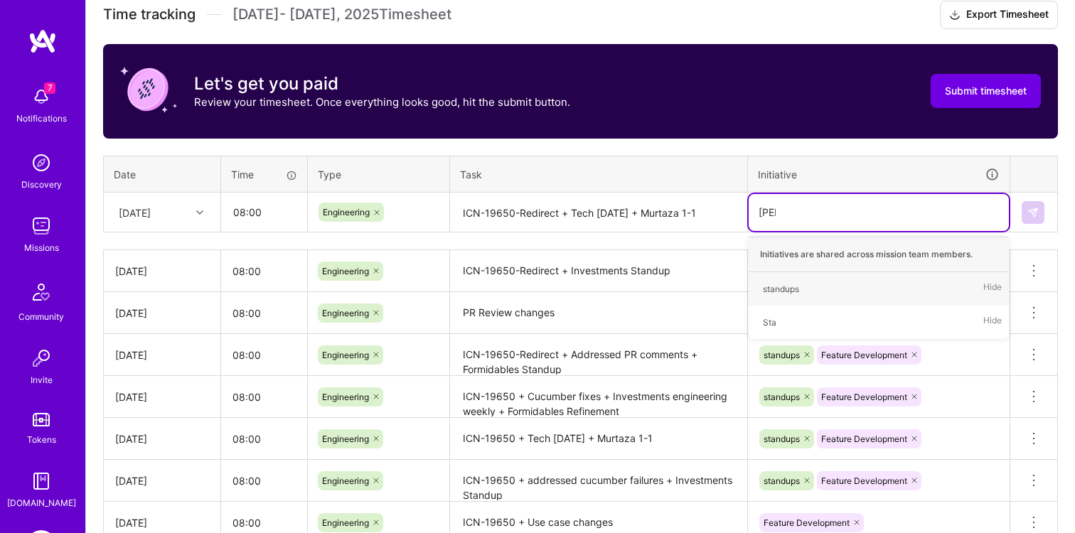
type input "Stand"
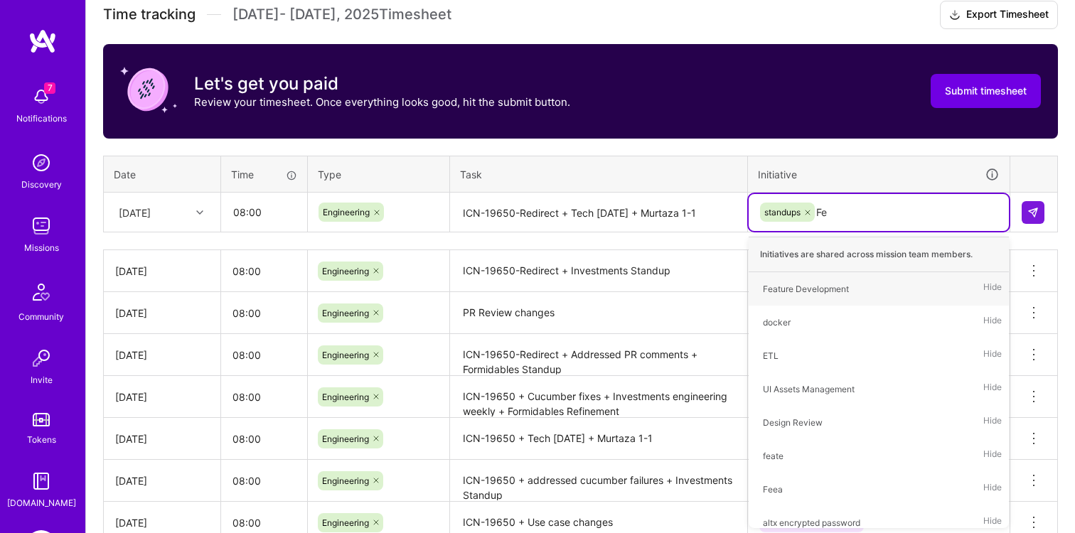
type input "Fea"
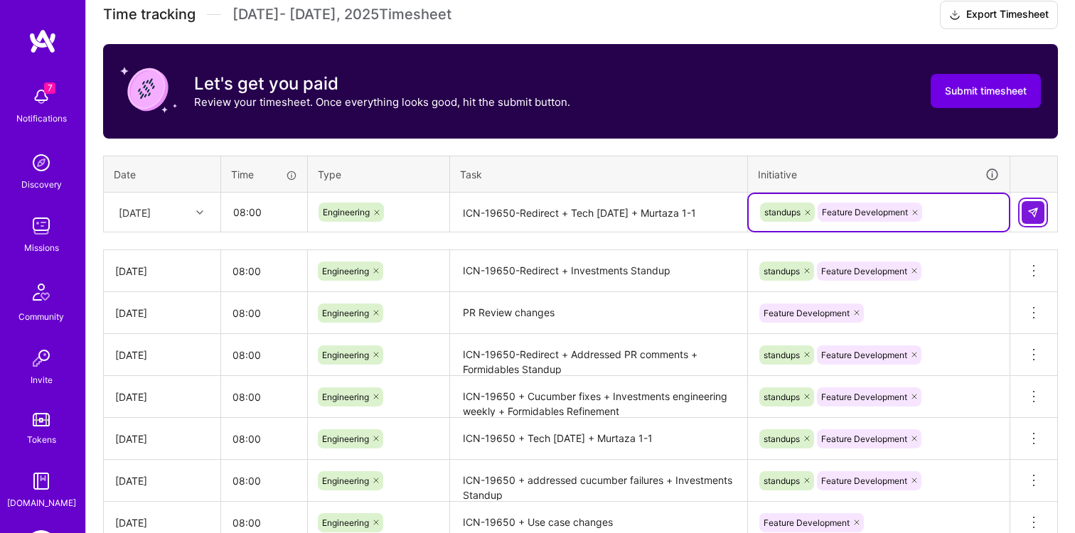
click at [1030, 212] on img at bounding box center [1032, 212] width 11 height 11
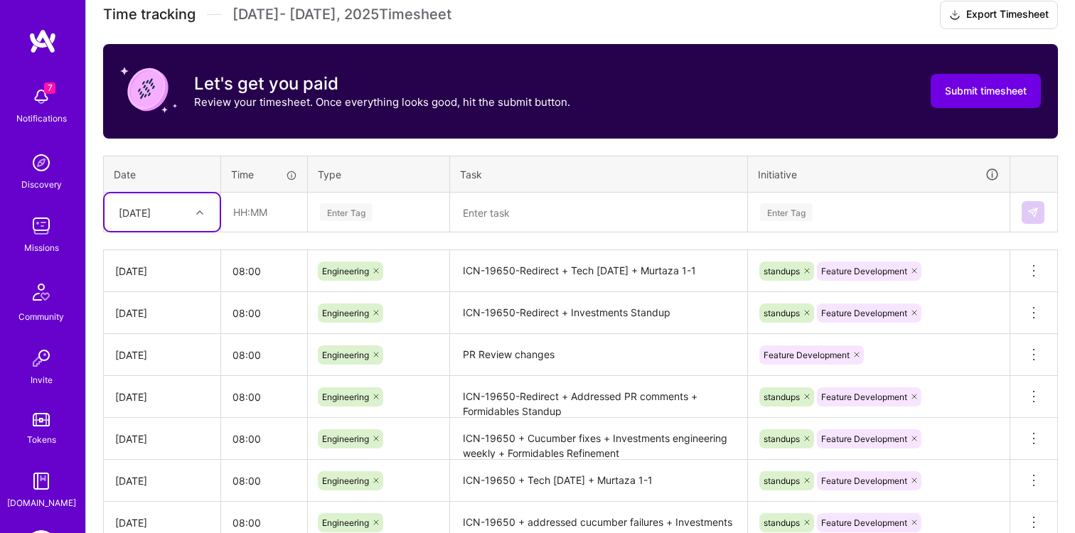
click at [198, 217] on div at bounding box center [202, 212] width 22 height 18
click at [159, 334] on div "[DATE]" at bounding box center [162, 329] width 115 height 26
click at [287, 212] on input "text" at bounding box center [264, 212] width 85 height 38
type input "08:00"
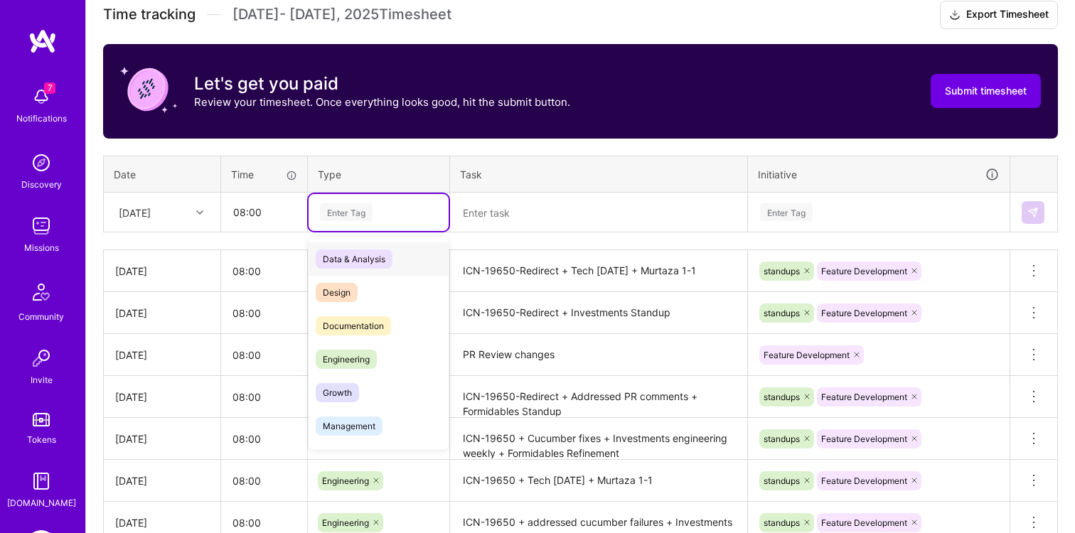
click at [351, 210] on div "Enter Tag" at bounding box center [346, 212] width 53 height 22
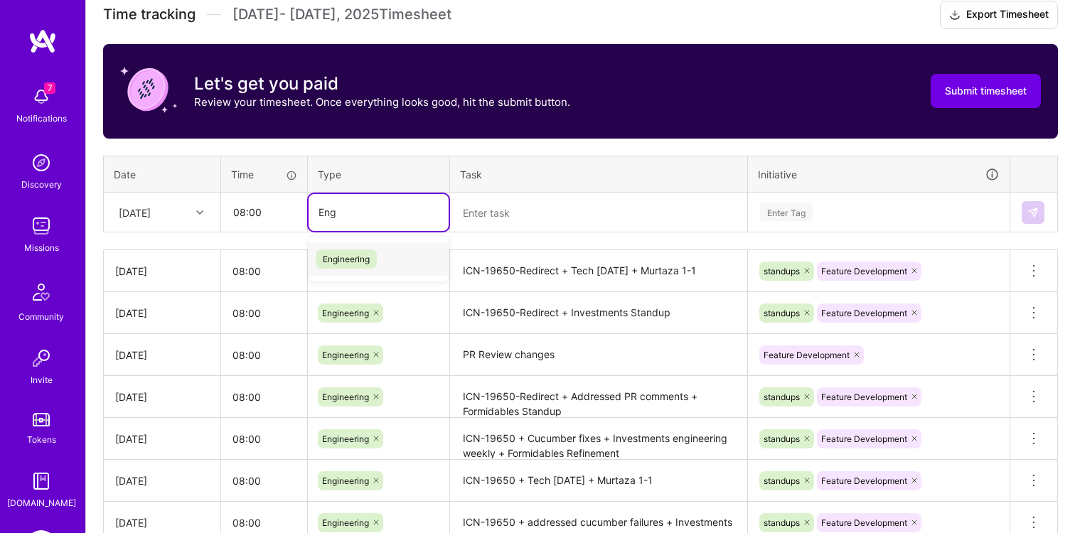
type input "En"
click at [363, 287] on span "Engineering" at bounding box center [346, 292] width 61 height 19
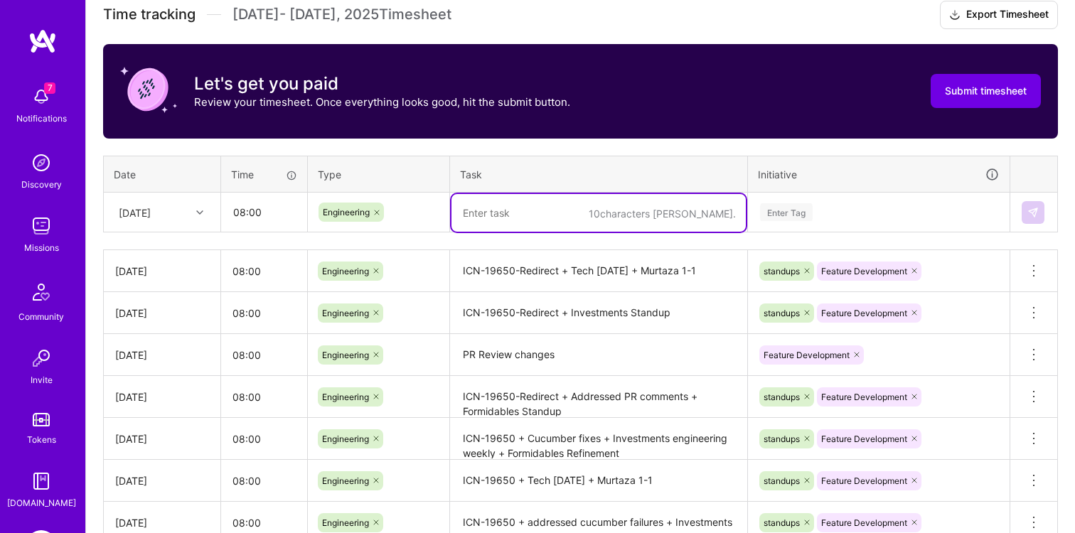
click at [509, 215] on textarea at bounding box center [599, 213] width 294 height 38
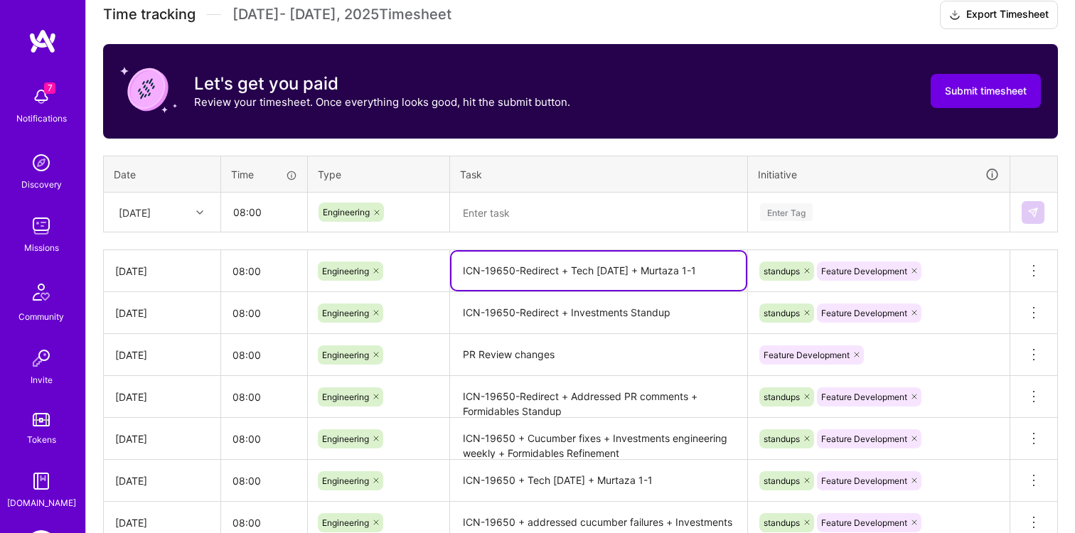
drag, startPoint x: 566, startPoint y: 267, endPoint x: 437, endPoint y: 267, distance: 128.7
click at [437, 267] on tr "[DATE] 08:00 Engineering ICN-19650-Redirect + Tech [DATE] + Murtaza 1-1 standup…" at bounding box center [581, 271] width 954 height 42
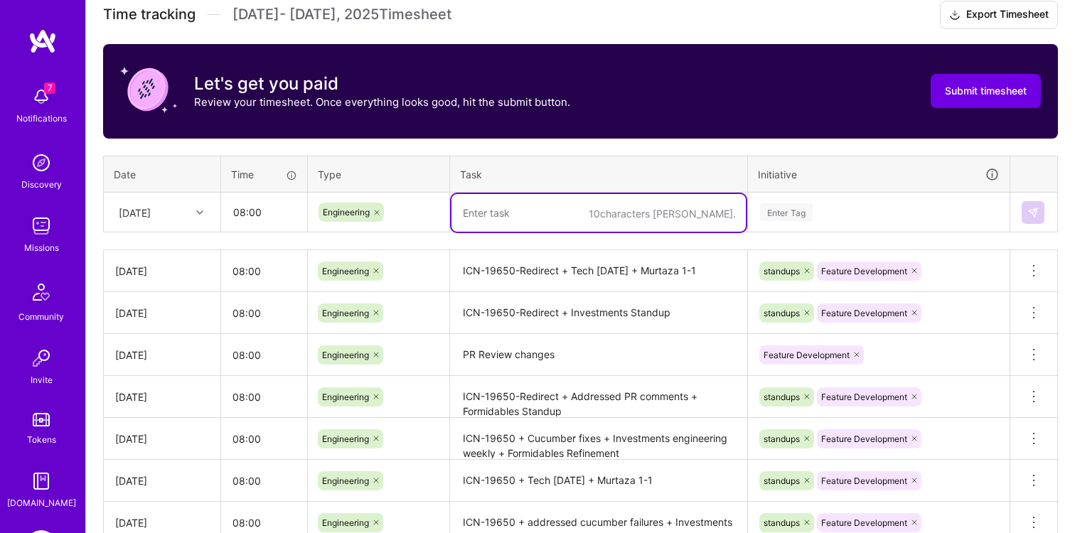
click at [474, 198] on textarea at bounding box center [599, 213] width 294 height 38
paste textarea "ICN-19650-Redirect +"
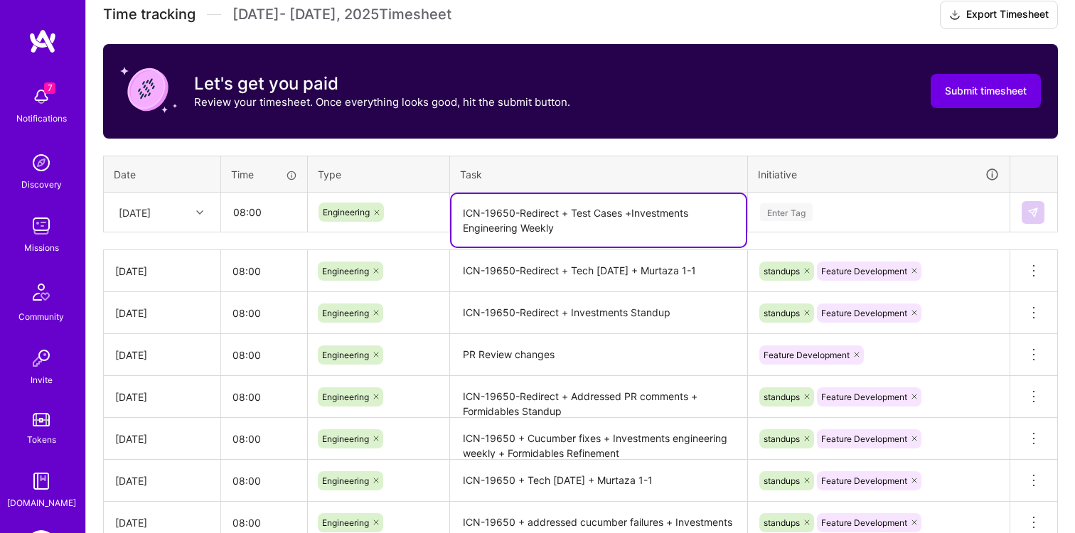
click at [629, 206] on textarea "ICN-19650-Redirect + Test Cases +Investments Engineering Weekly" at bounding box center [599, 220] width 294 height 53
click at [587, 227] on textarea "ICN-19650-Redirect + Test Cases + Investments Engineering Weekly" at bounding box center [599, 220] width 294 height 53
type textarea "ICN-19650-Redirect + Test Cases + Investments Engineering Weekly + Formidables …"
click at [892, 213] on div "Enter Tag" at bounding box center [879, 212] width 240 height 18
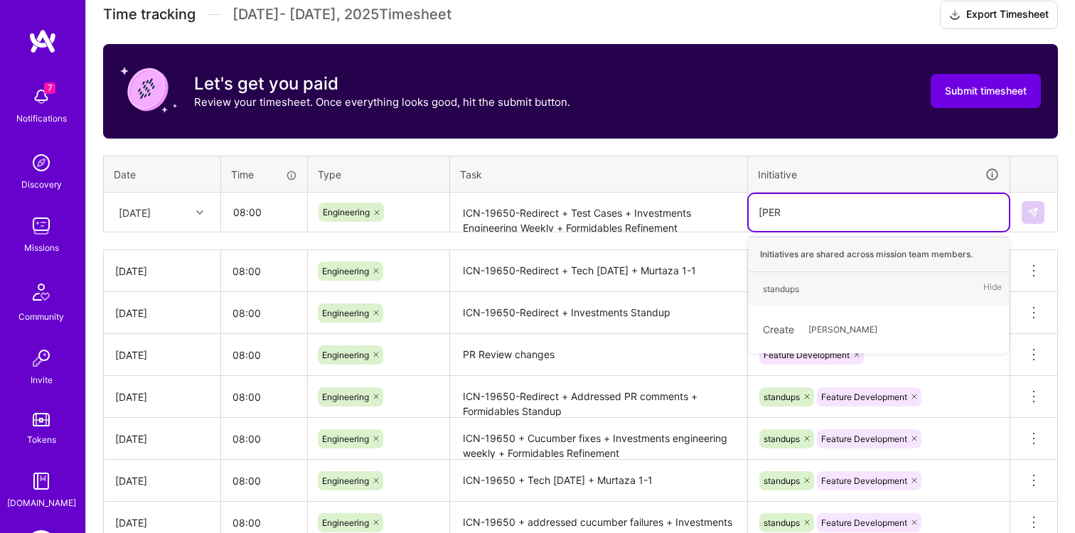
type input "Stand"
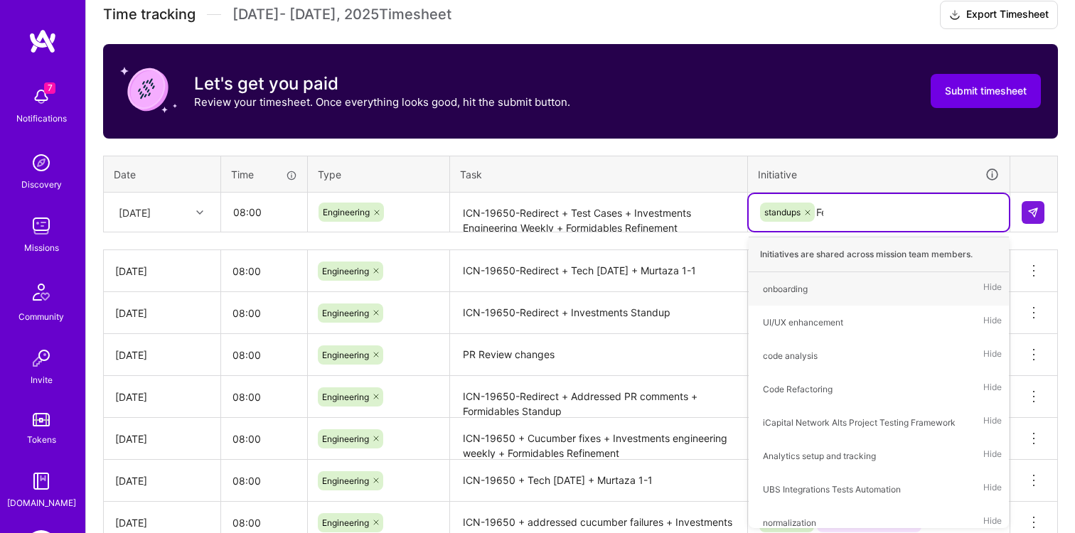
type input "Fea"
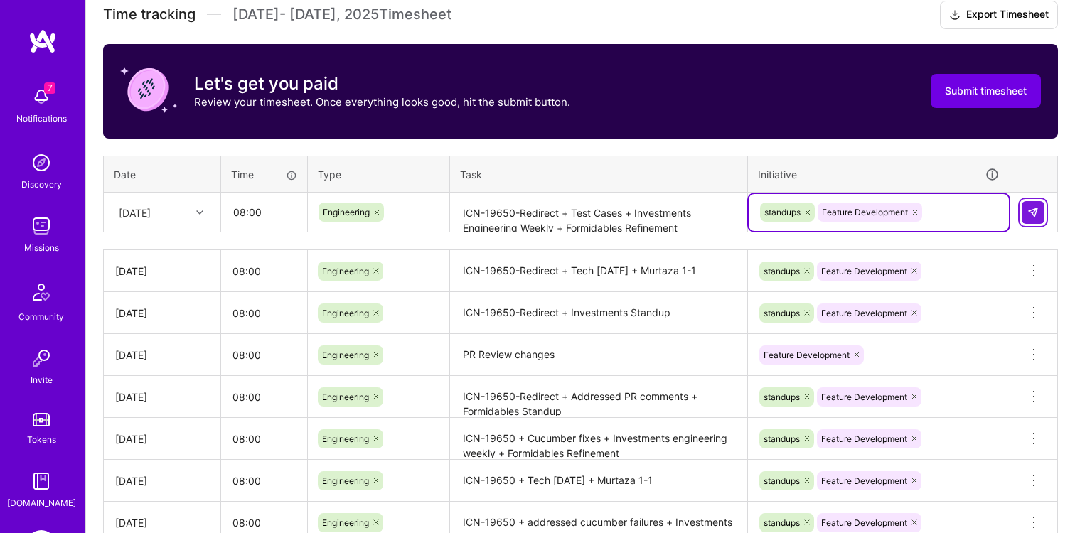
click at [1026, 212] on button at bounding box center [1033, 212] width 23 height 23
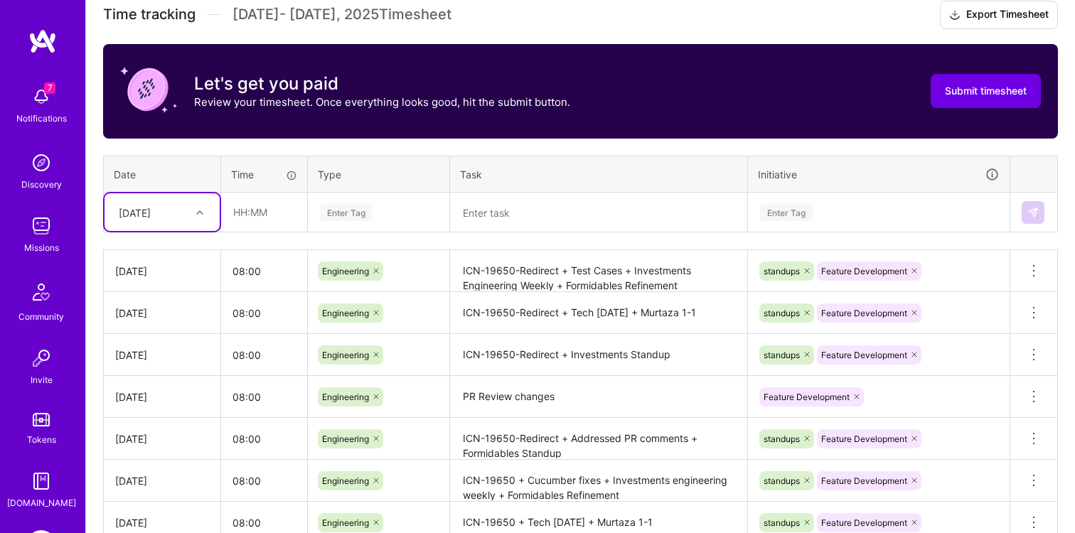
click at [172, 216] on div "[DATE]" at bounding box center [151, 212] width 79 height 23
click at [151, 417] on div "[DATE]" at bounding box center [162, 413] width 115 height 26
click at [151, 210] on div "[DATE]" at bounding box center [135, 212] width 32 height 15
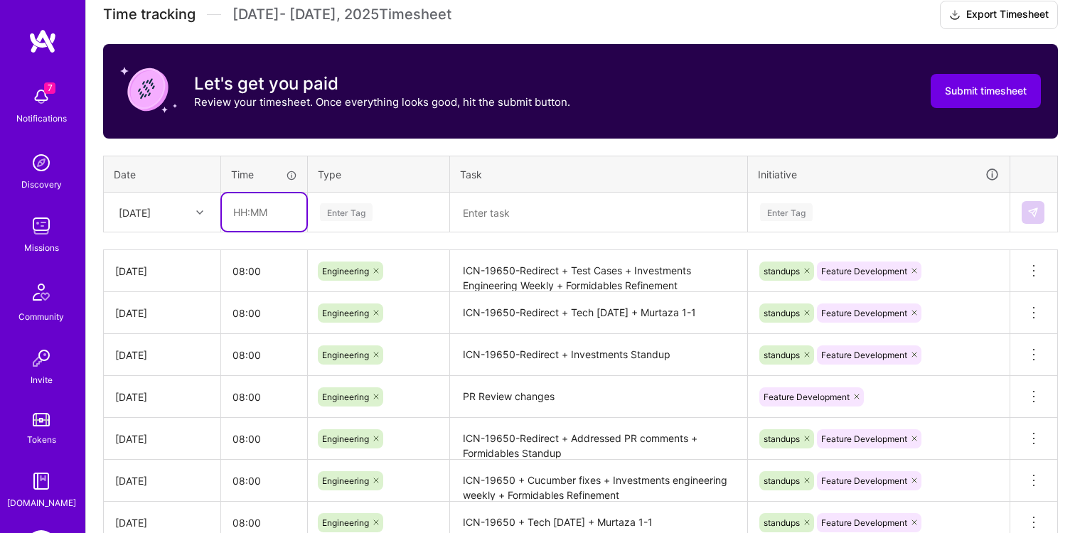
click at [250, 210] on input "text" at bounding box center [264, 212] width 85 height 38
type input "08:00"
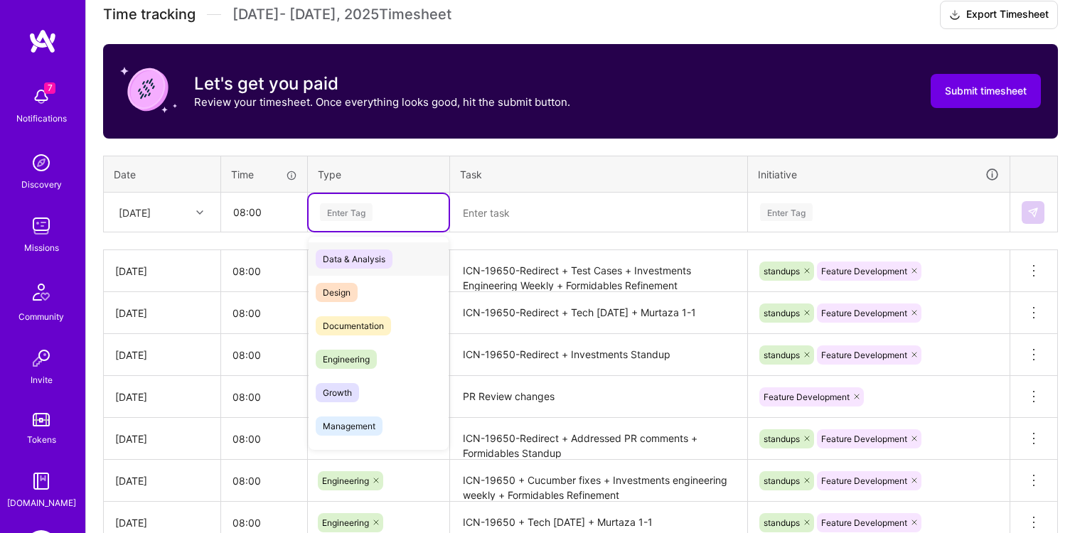
click at [359, 211] on div "Enter Tag" at bounding box center [346, 212] width 53 height 22
click at [339, 358] on span "Engineering" at bounding box center [346, 359] width 61 height 19
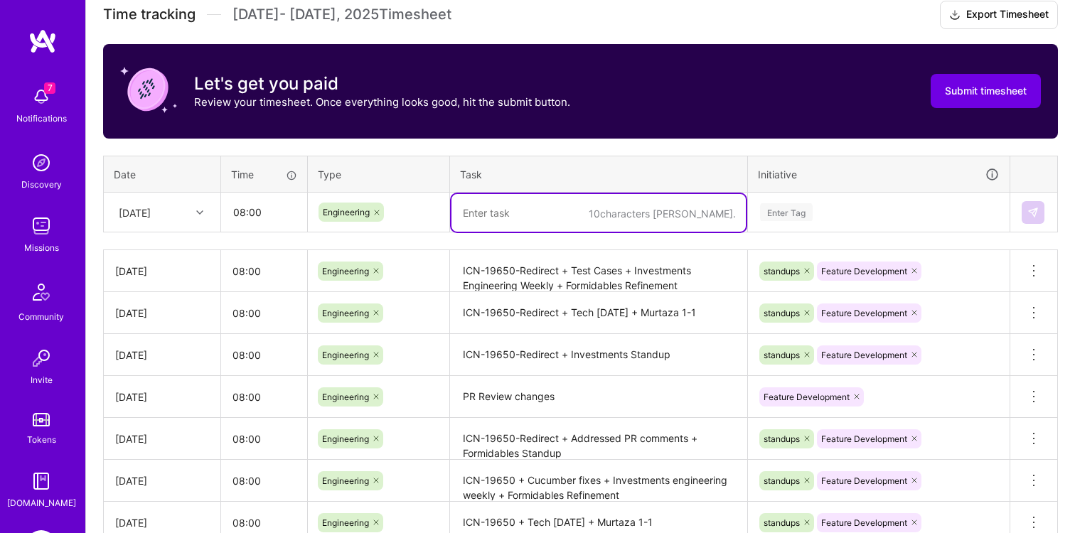
click at [481, 205] on textarea at bounding box center [599, 213] width 294 height 38
type textarea "Test Cases + Formidables Standup"
click at [796, 212] on div "Enter Tag" at bounding box center [786, 212] width 53 height 22
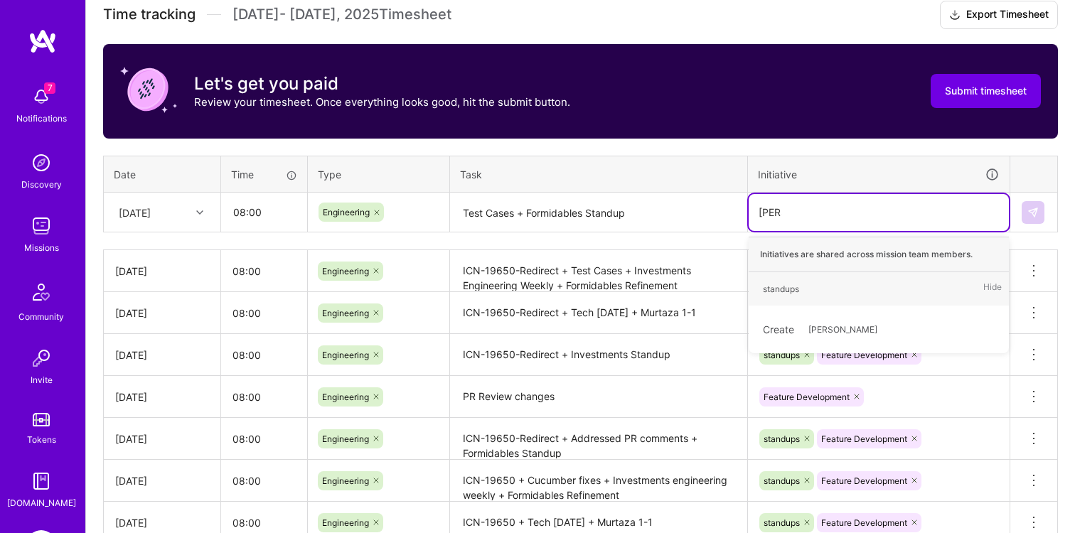
type input "Stand"
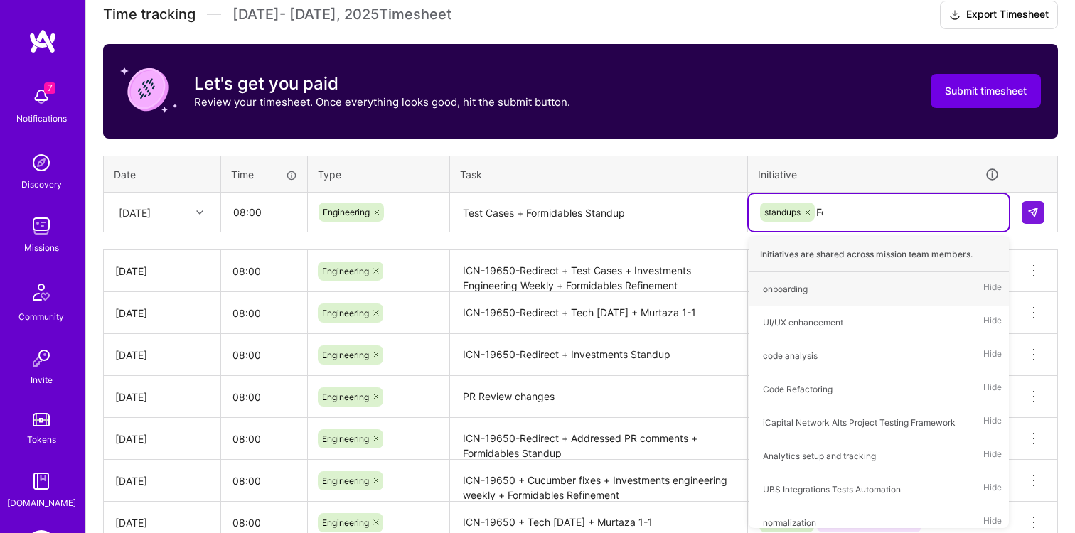
type input "Fea"
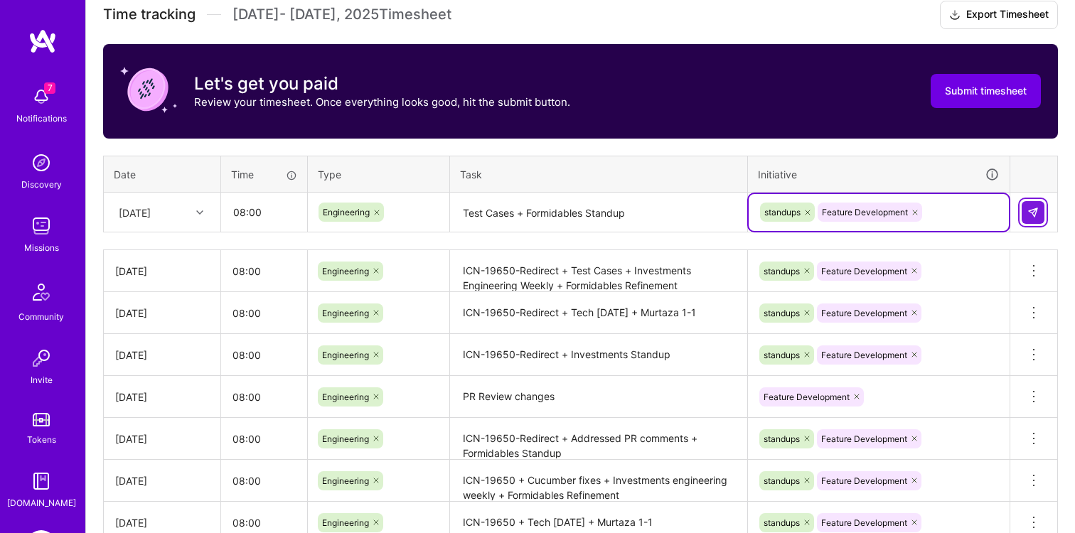
click at [1027, 213] on img at bounding box center [1032, 212] width 11 height 11
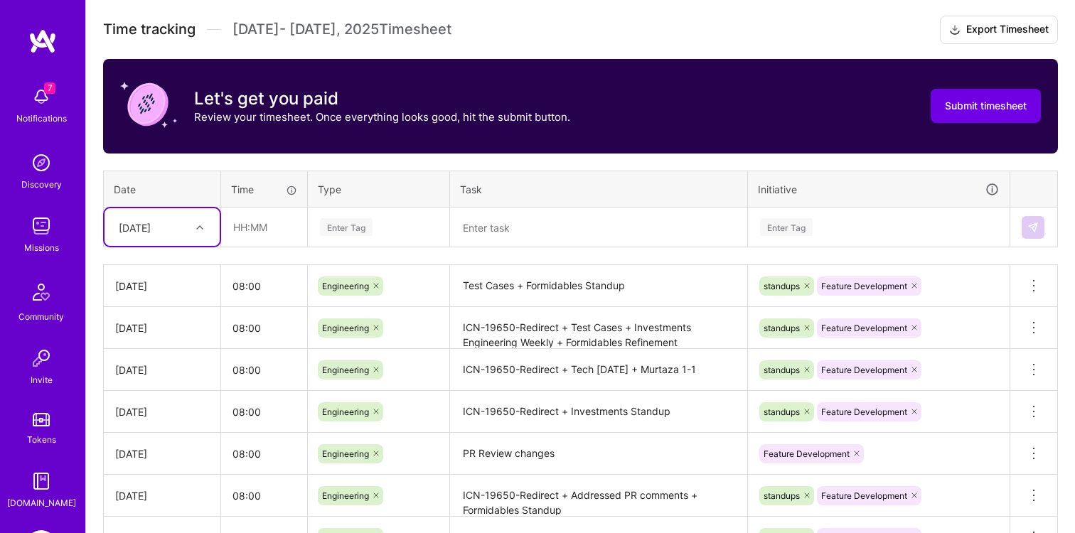
scroll to position [390, 0]
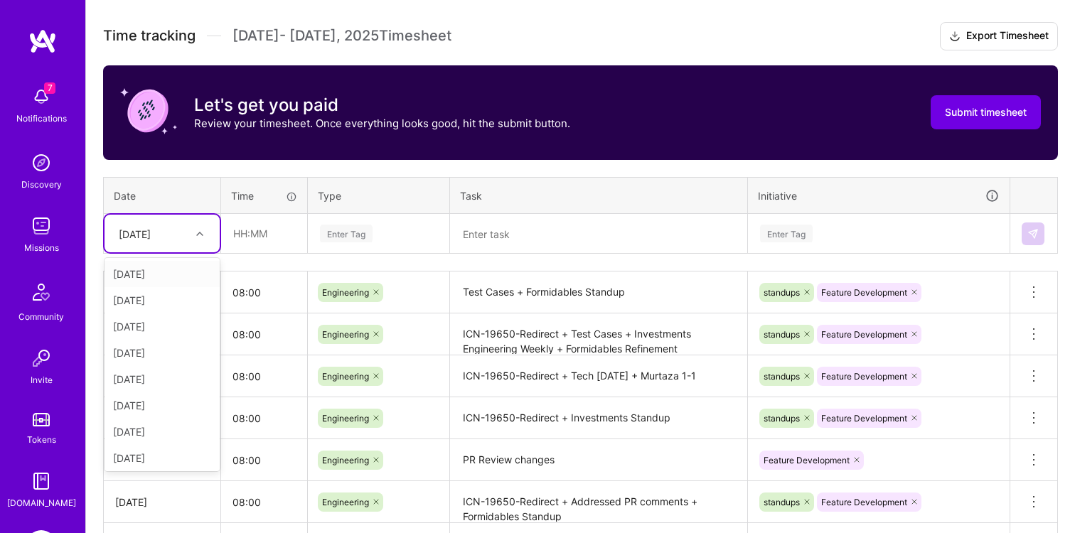
click at [193, 242] on div at bounding box center [202, 233] width 22 height 23
click at [152, 458] on div "[DATE]" at bounding box center [162, 457] width 115 height 26
click at [257, 241] on input "text" at bounding box center [264, 234] width 85 height 38
type input "08:00"
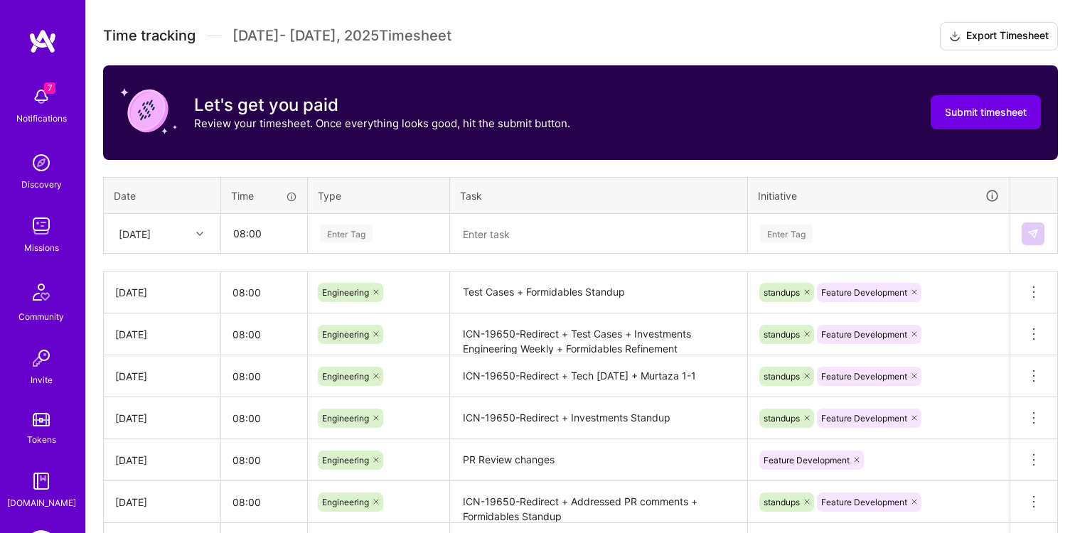
click at [348, 221] on div "Enter Tag" at bounding box center [379, 233] width 140 height 37
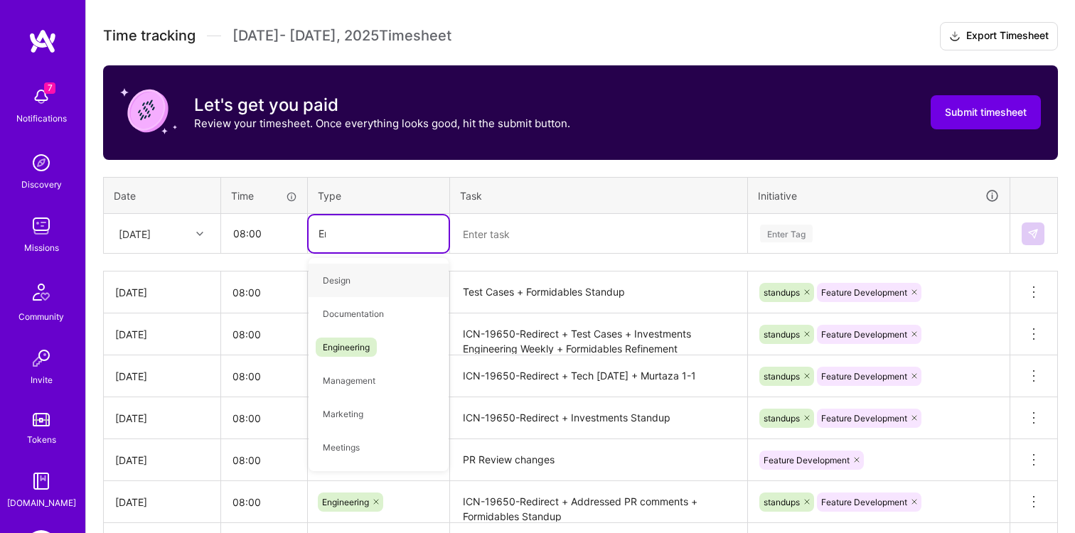
type input "Eng"
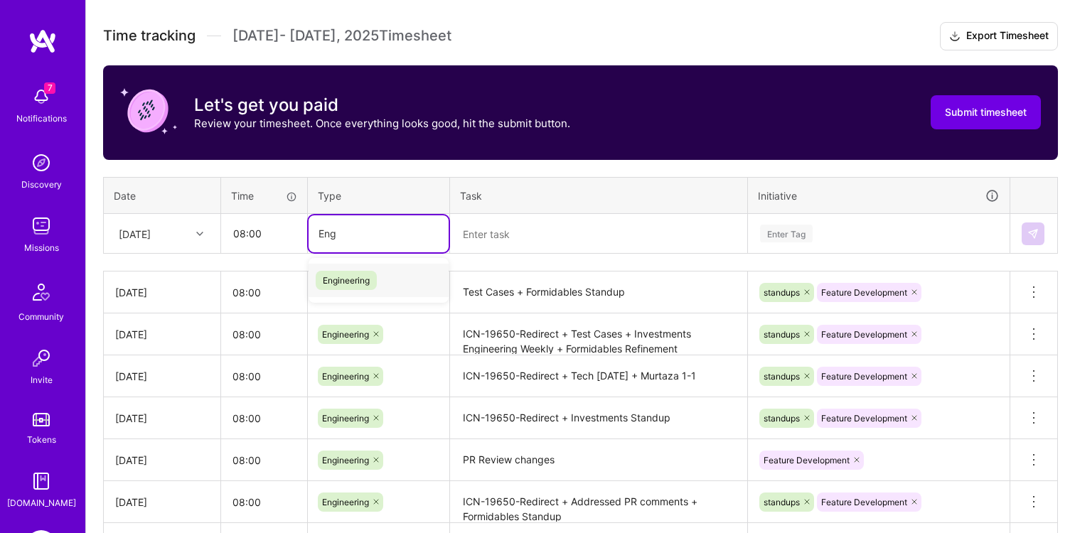
click at [345, 282] on span "Engineering" at bounding box center [346, 280] width 61 height 19
click at [493, 230] on textarea at bounding box center [599, 234] width 294 height 38
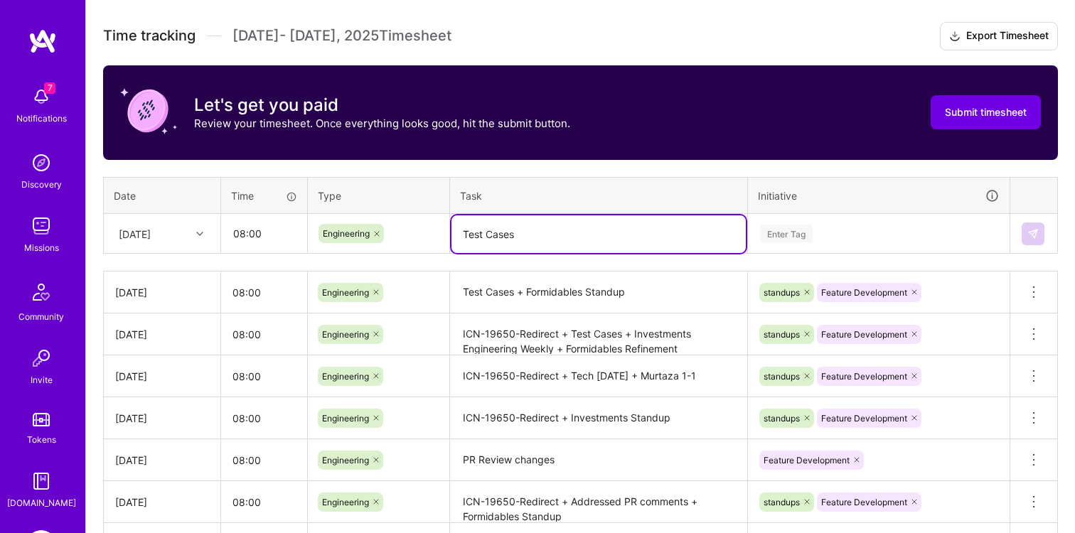
type textarea "Test Cases"
click at [888, 242] on div "Enter Tag" at bounding box center [879, 233] width 260 height 37
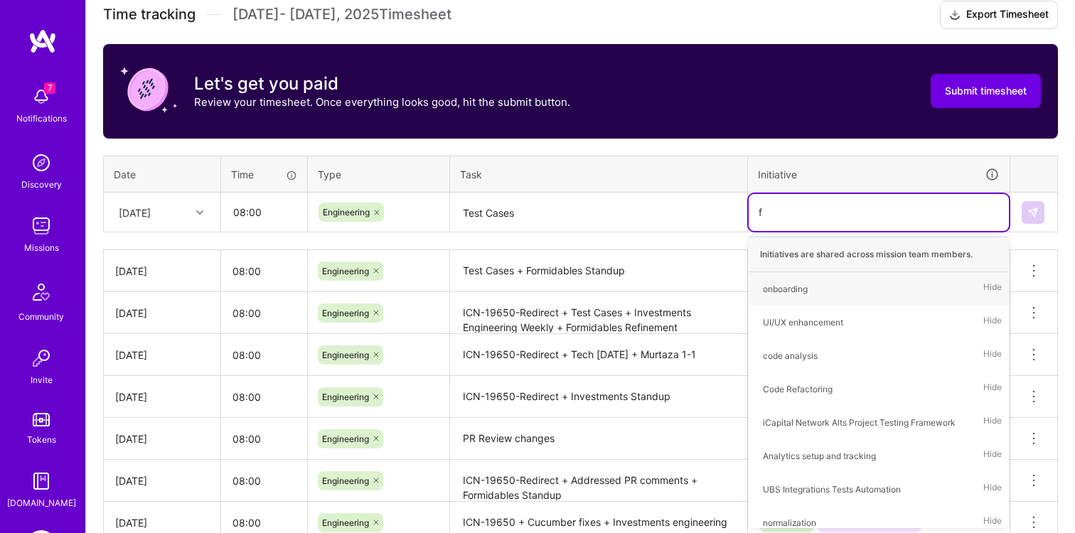
type input "fe"
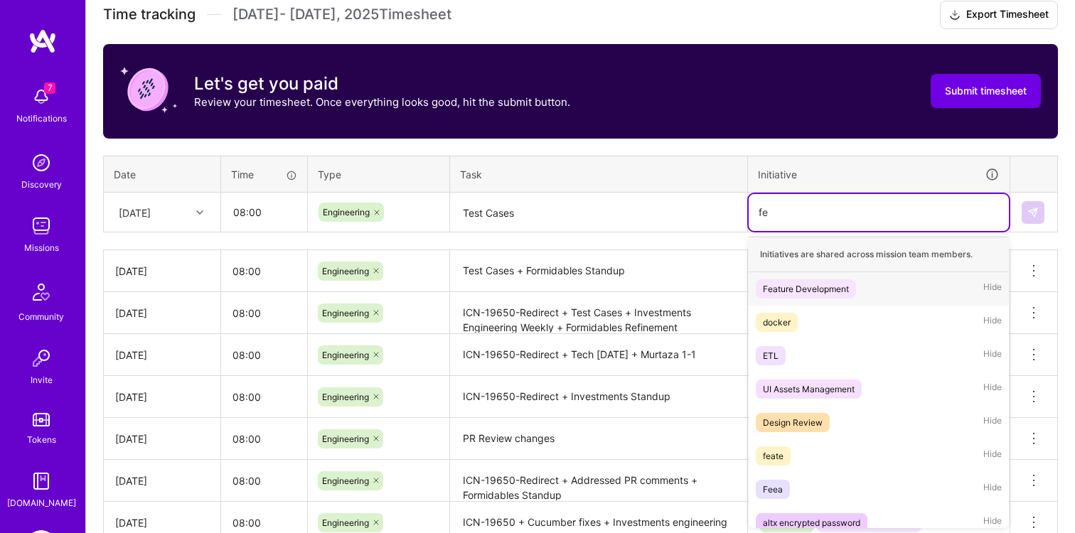
click at [837, 289] on div "Feature Development" at bounding box center [806, 289] width 86 height 15
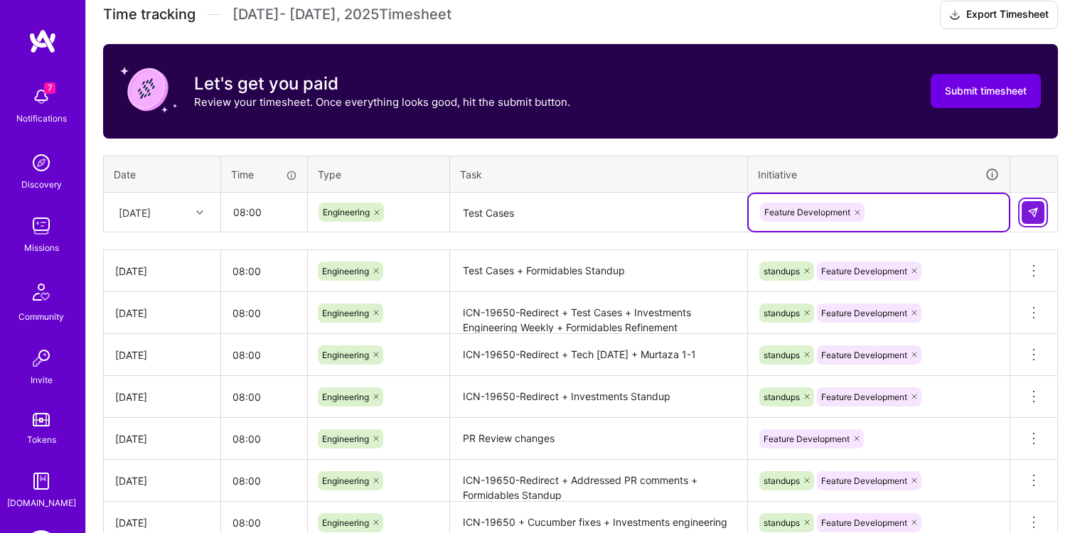
click at [1029, 210] on img at bounding box center [1032, 212] width 11 height 11
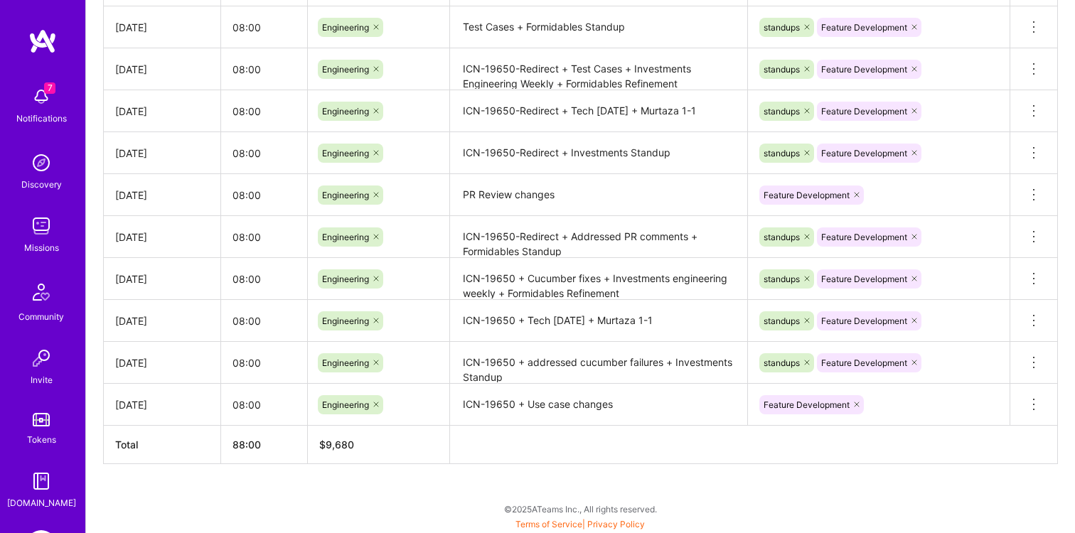
scroll to position [0, 0]
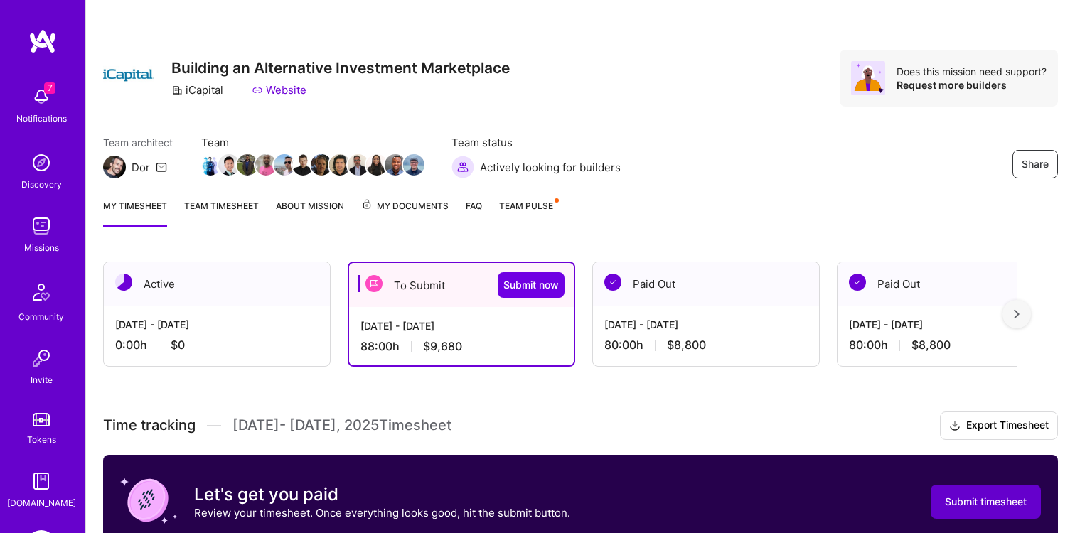
click at [967, 503] on span "Submit timesheet" at bounding box center [986, 502] width 82 height 14
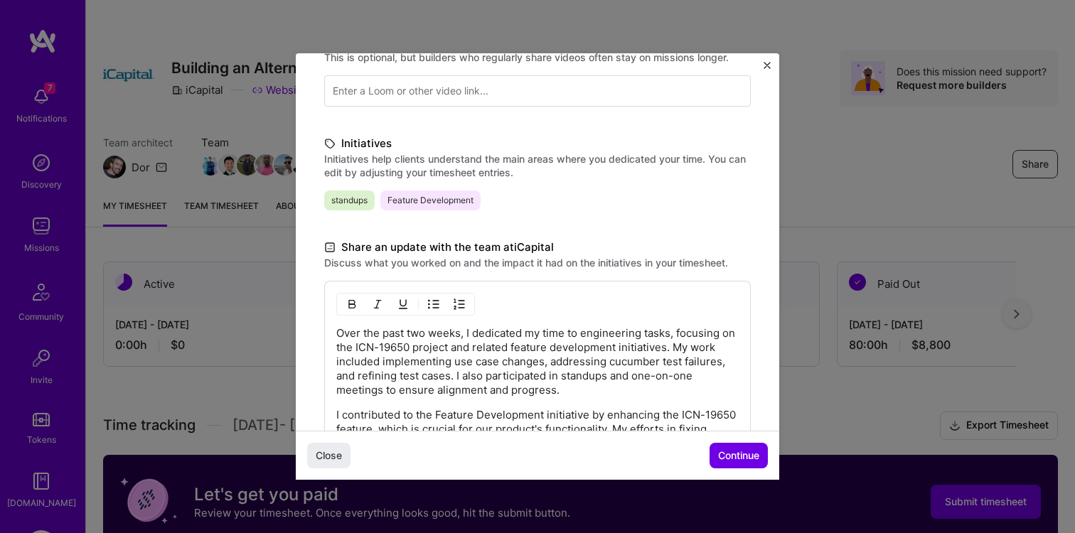
scroll to position [171, 0]
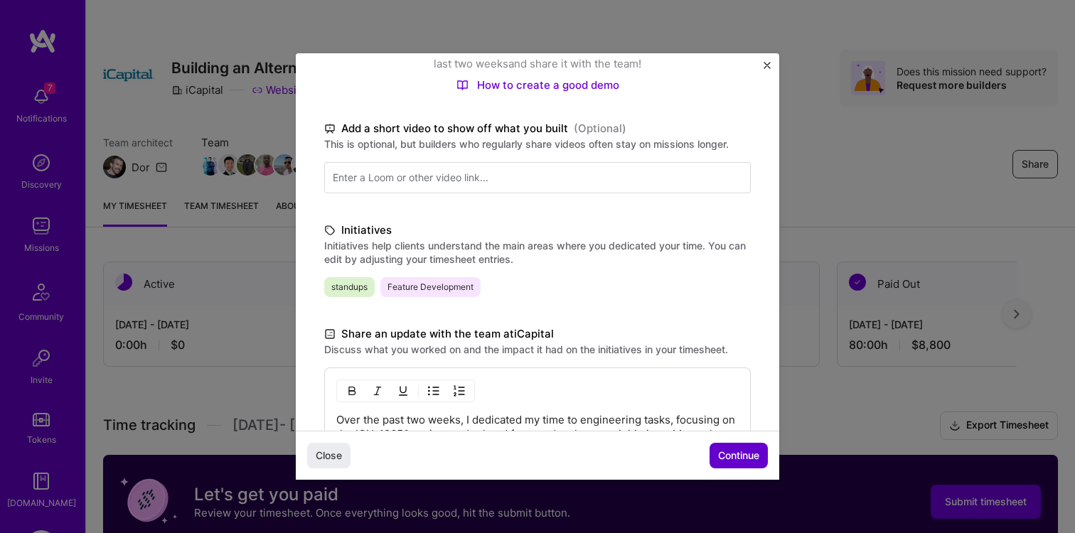
click at [756, 457] on span "Continue" at bounding box center [738, 456] width 41 height 14
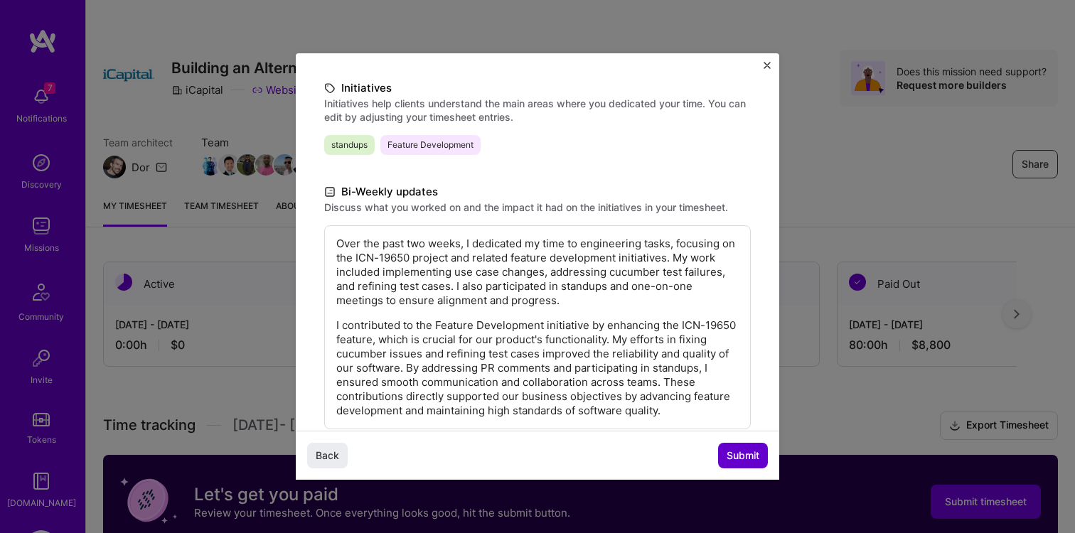
scroll to position [28, 0]
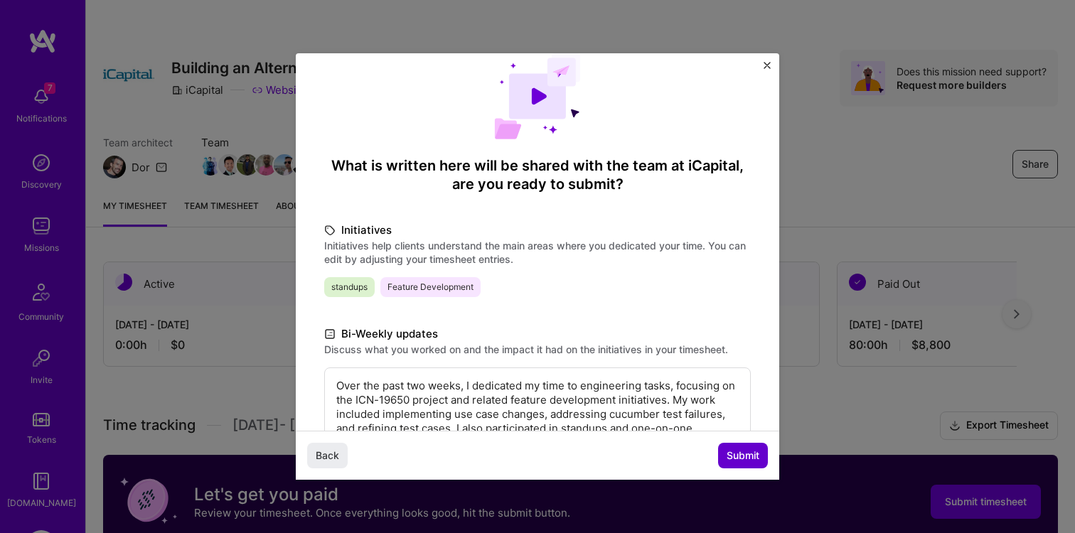
click at [739, 454] on span "Submit" at bounding box center [743, 456] width 33 height 14
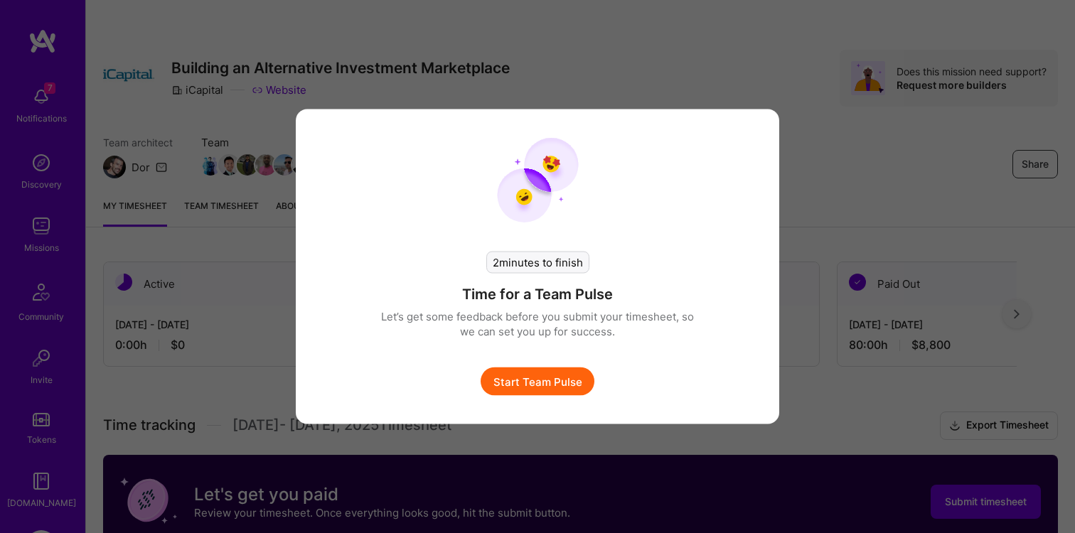
click at [535, 390] on button "Start Team Pulse" at bounding box center [538, 382] width 114 height 28
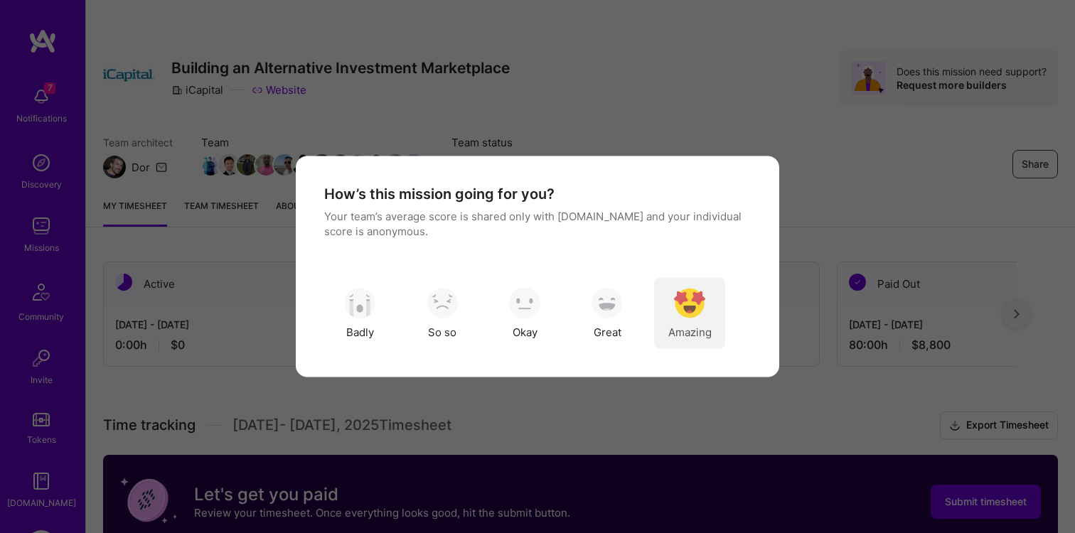
click at [700, 302] on img "modal" at bounding box center [689, 302] width 31 height 31
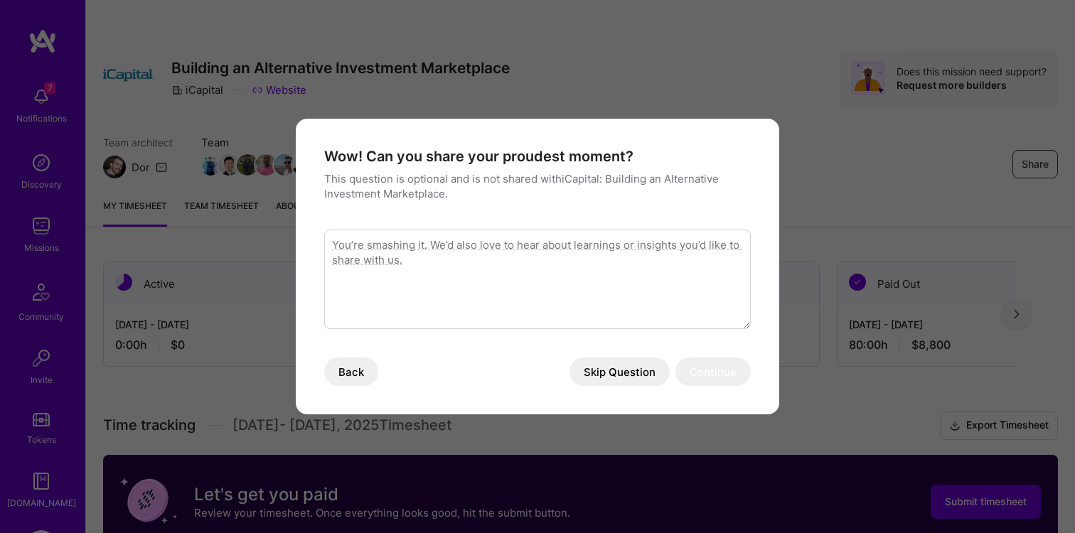
click at [629, 368] on button "Skip Question" at bounding box center [620, 372] width 100 height 28
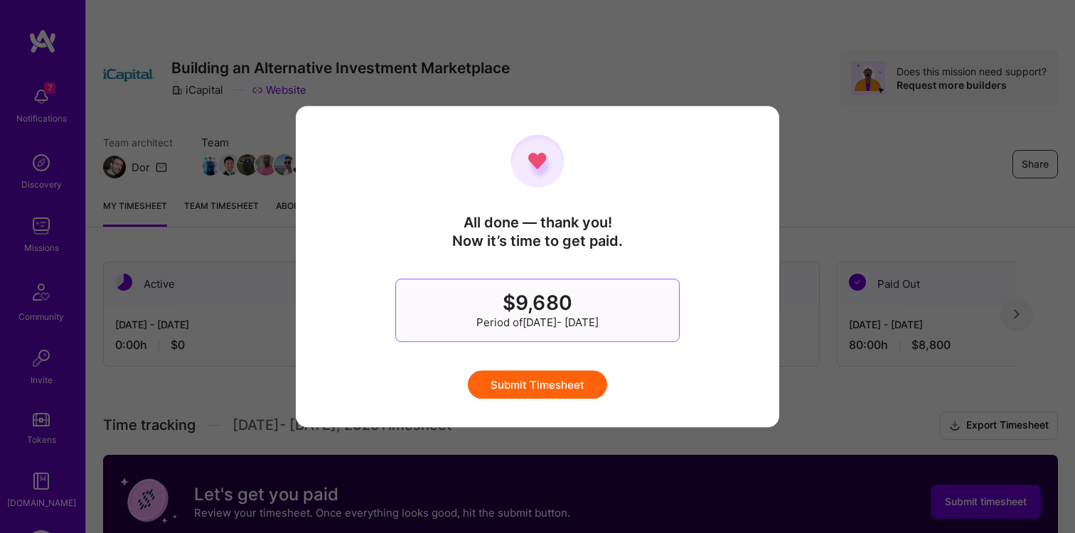
click at [563, 381] on button "Submit Timesheet" at bounding box center [537, 384] width 139 height 28
